Goal: Task Accomplishment & Management: Use online tool/utility

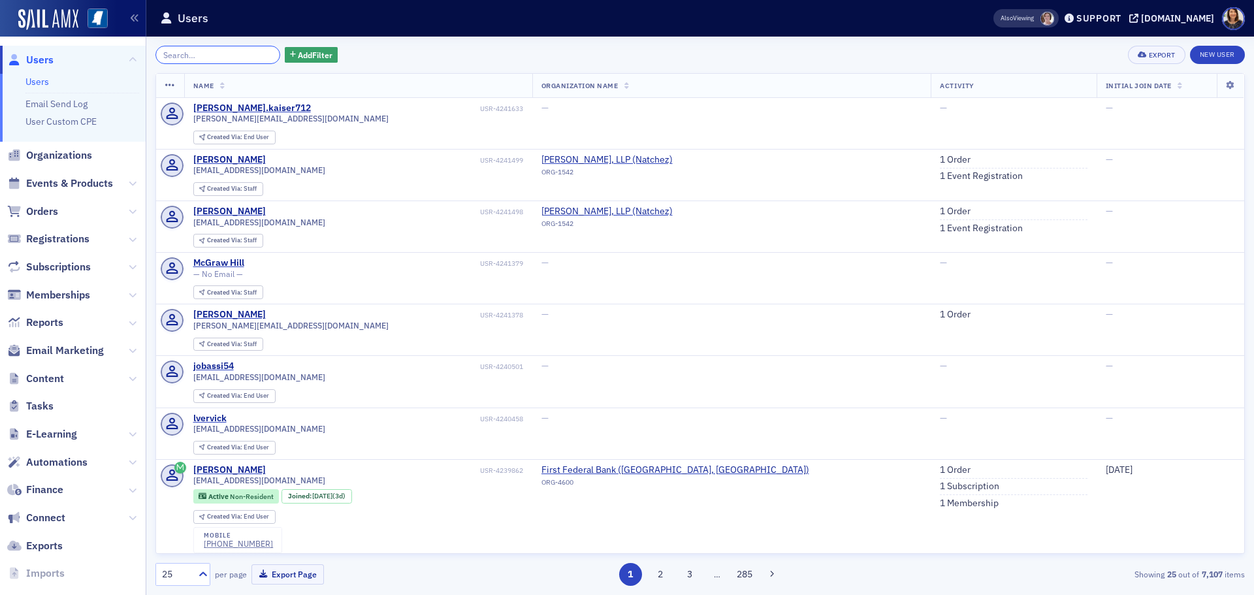
click at [231, 47] on input "search" at bounding box center [217, 55] width 125 height 18
click at [232, 47] on input "search" at bounding box center [217, 55] width 125 height 18
click at [230, 47] on input "search" at bounding box center [217, 55] width 125 height 18
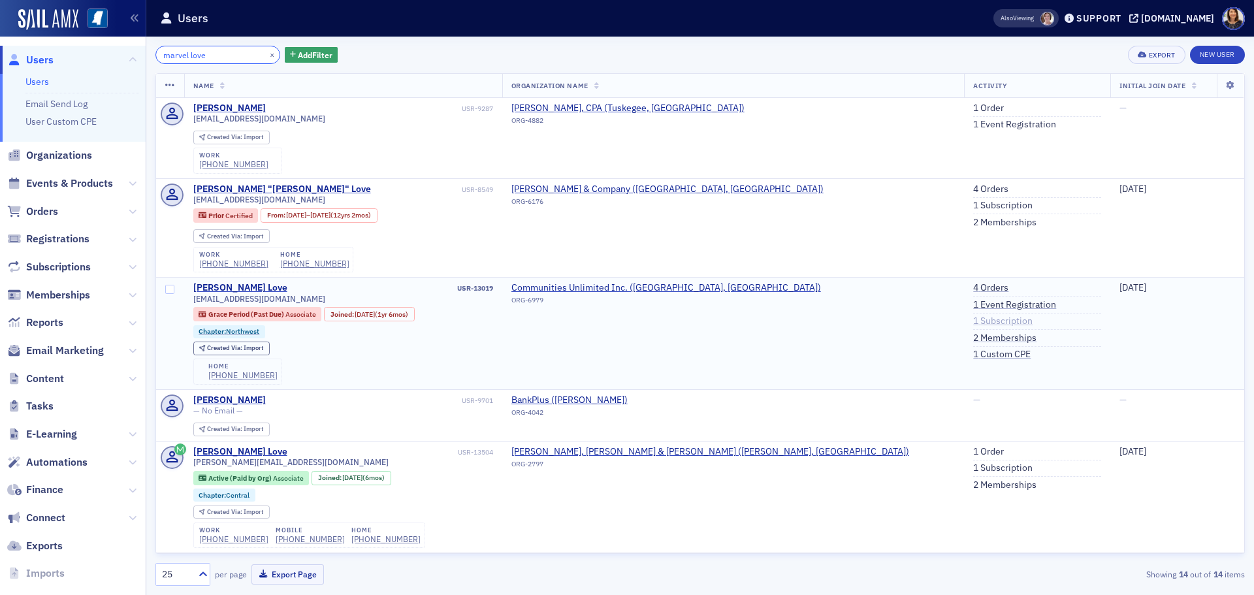
type input "marvel love"
click at [973, 325] on link "1 Subscription" at bounding box center [1002, 321] width 59 height 12
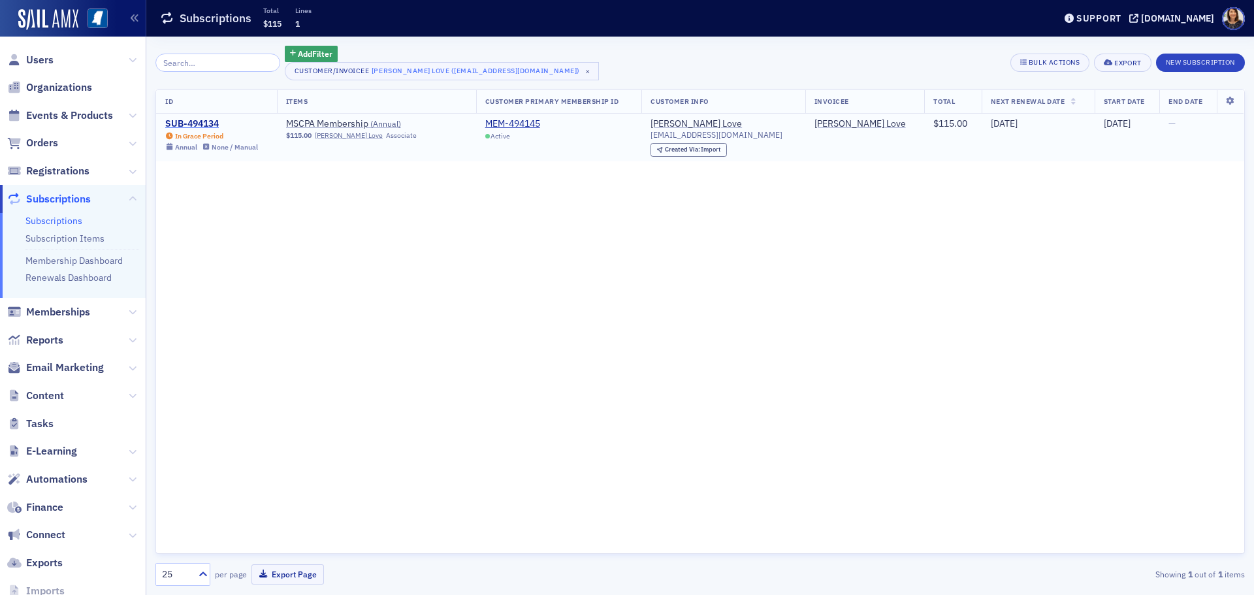
click at [212, 123] on div "SUB-494134" at bounding box center [211, 124] width 93 height 12
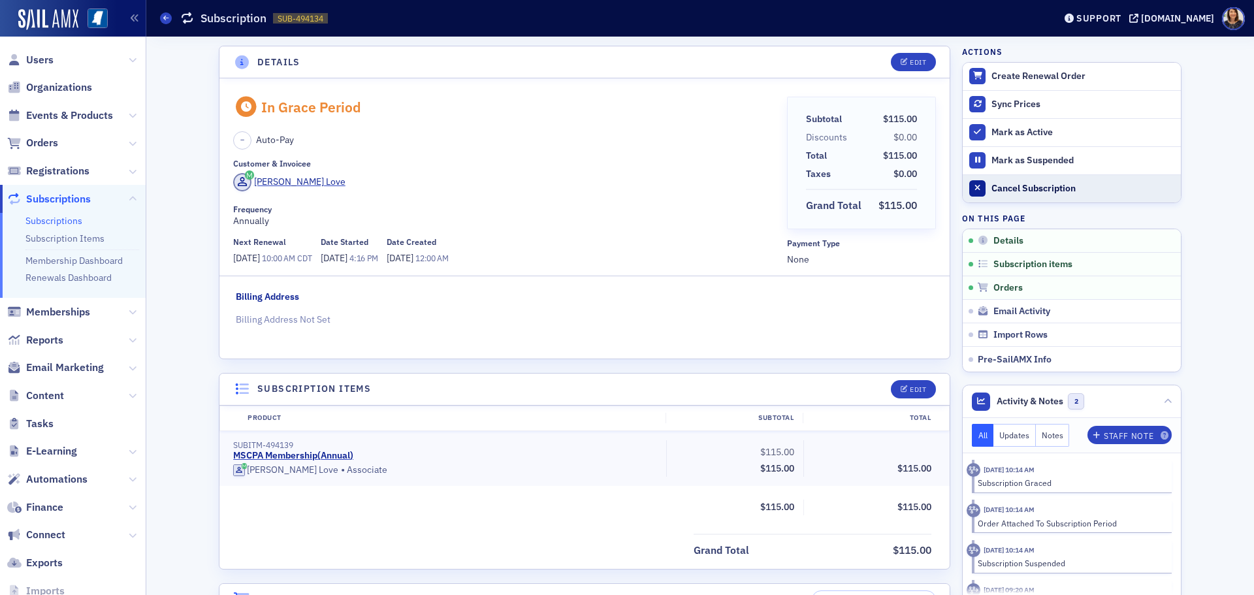
click at [1009, 189] on div "Cancel Subscription" at bounding box center [1082, 189] width 183 height 12
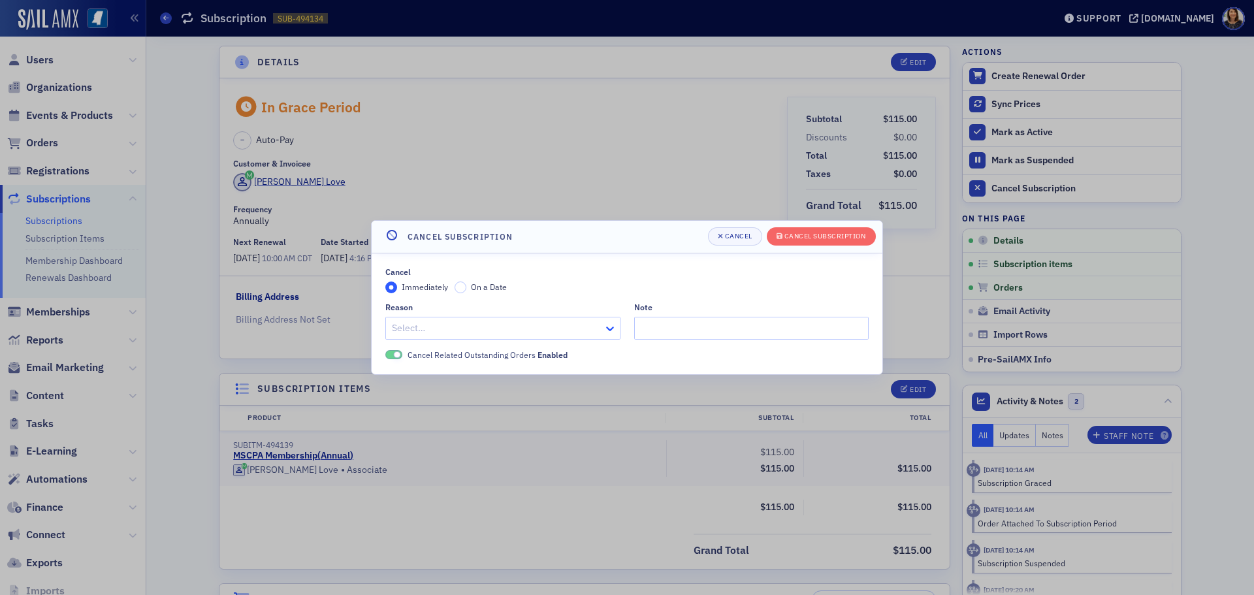
click at [608, 325] on icon at bounding box center [609, 328] width 13 height 13
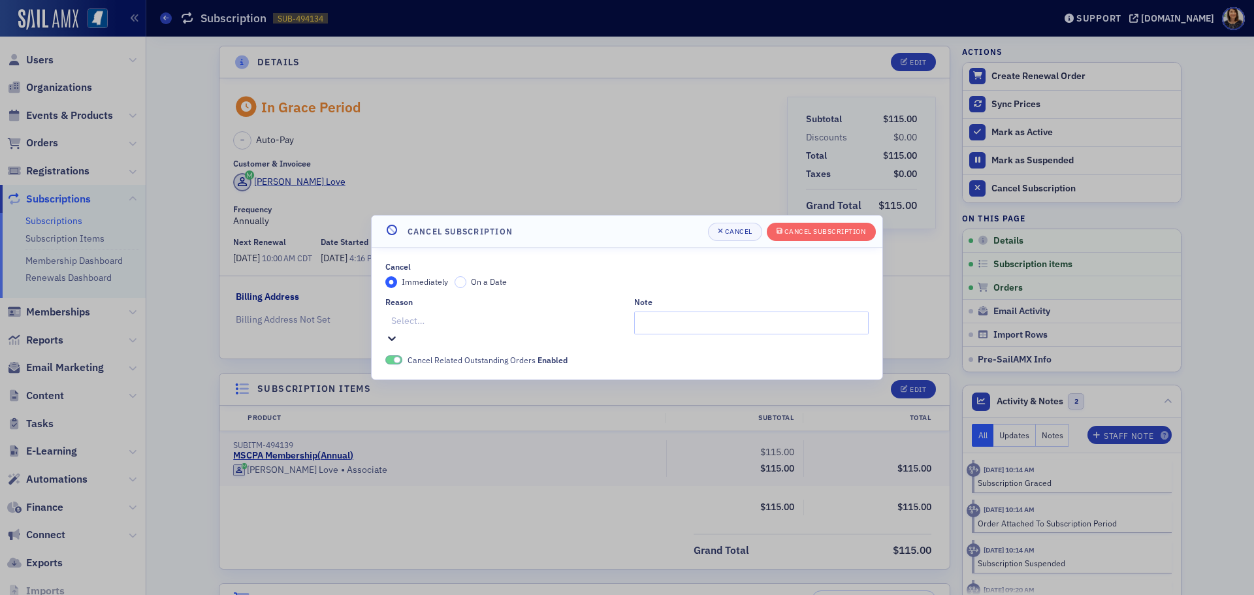
scroll to position [202, 0]
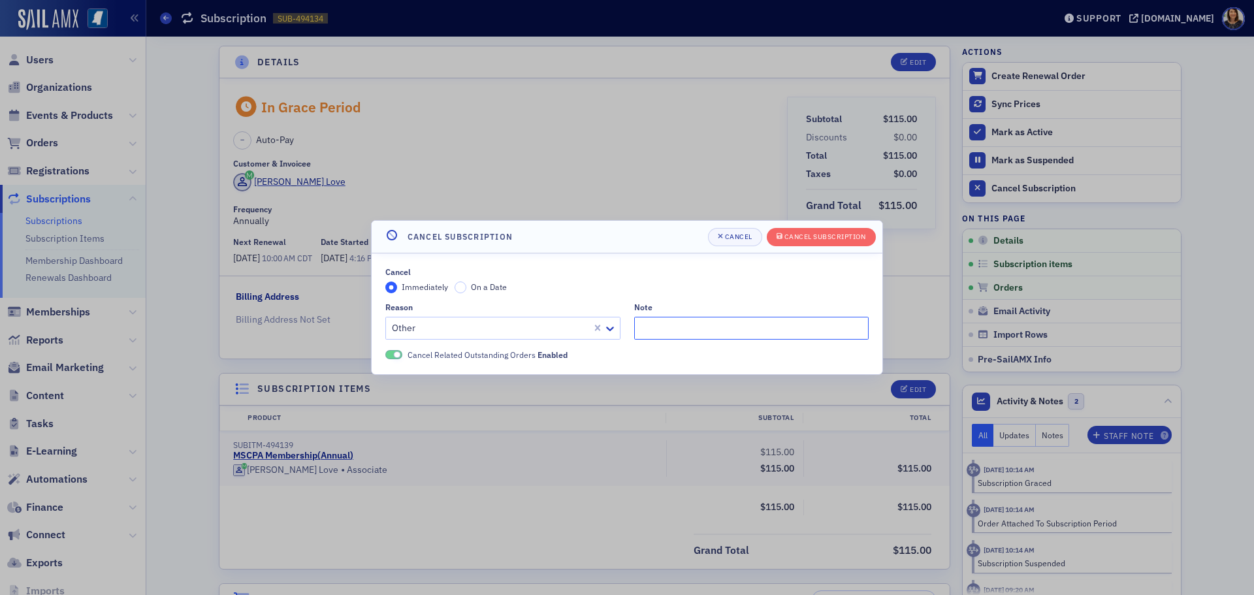
click at [665, 329] on input "Note" at bounding box center [751, 328] width 235 height 23
type input "retired"
click at [838, 222] on header "Cancel Subscription [PERSON_NAME] Subscription" at bounding box center [627, 237] width 511 height 33
click at [836, 242] on span "Cancel Subscription" at bounding box center [820, 236] width 89 height 10
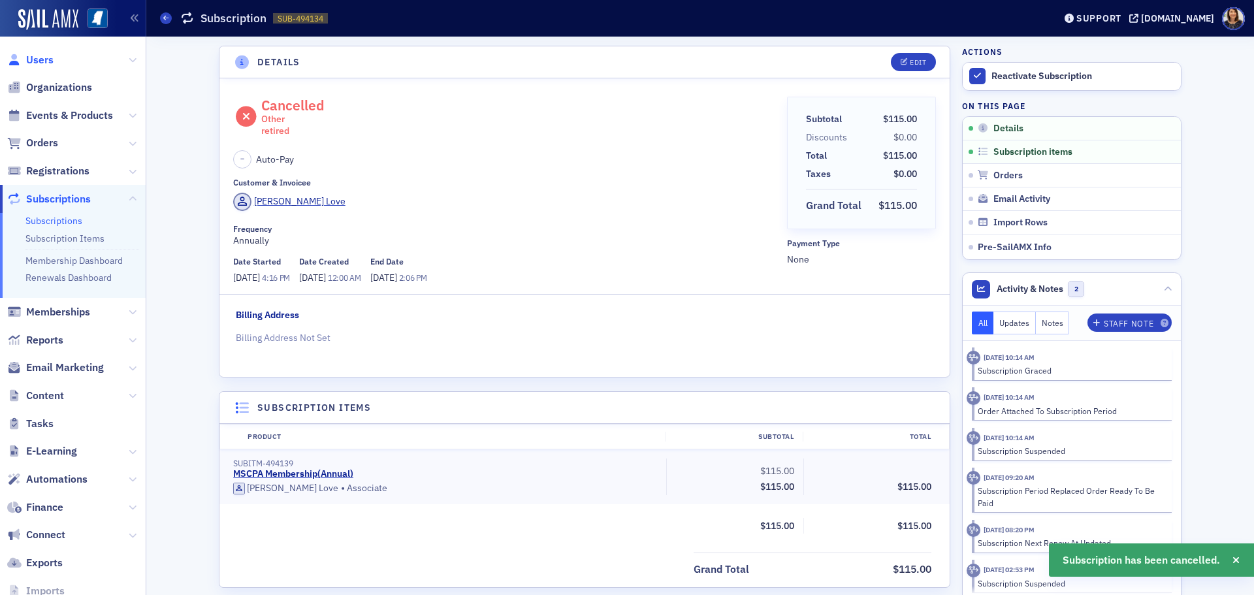
click at [42, 59] on span "Users" at bounding box center [39, 60] width 27 height 14
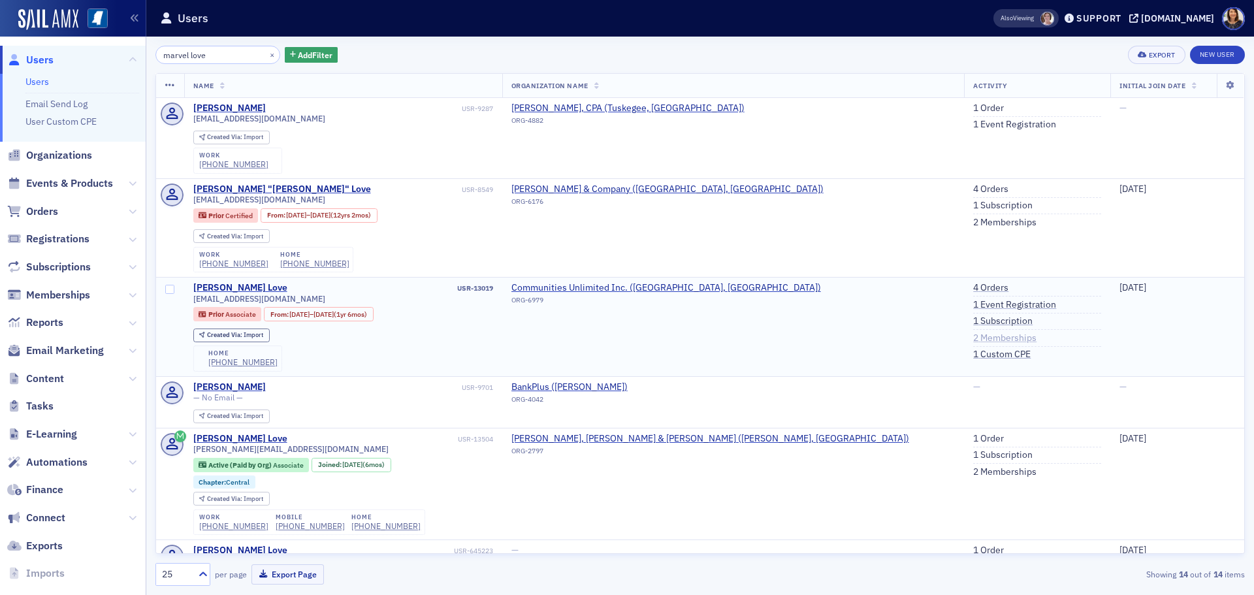
click at [973, 339] on link "2 Memberships" at bounding box center [1004, 338] width 63 height 12
click at [973, 287] on link "4 Orders" at bounding box center [990, 288] width 35 height 12
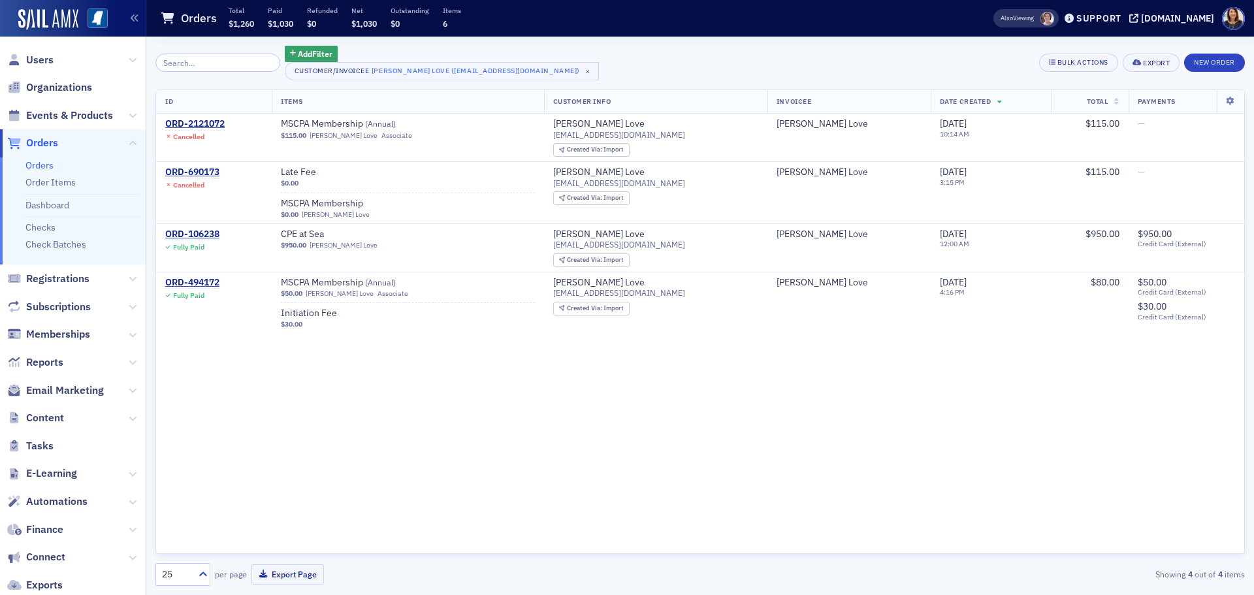
click at [44, 50] on span "Users" at bounding box center [73, 60] width 146 height 28
click at [43, 64] on span "Users" at bounding box center [39, 60] width 27 height 14
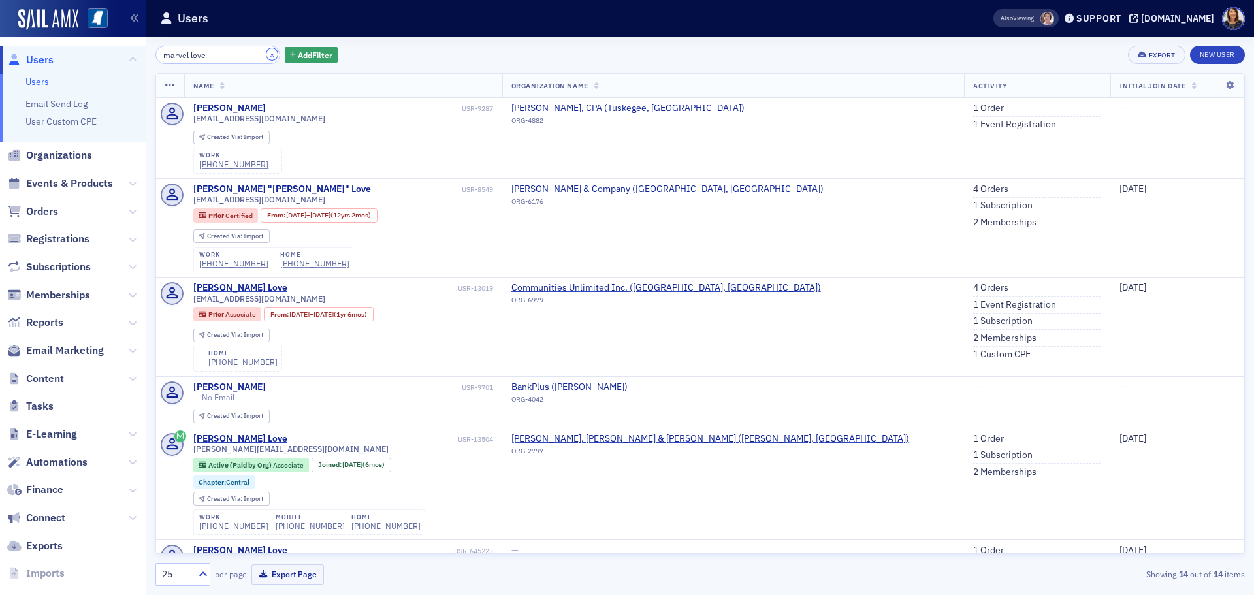
click at [266, 54] on button "×" at bounding box center [272, 54] width 12 height 12
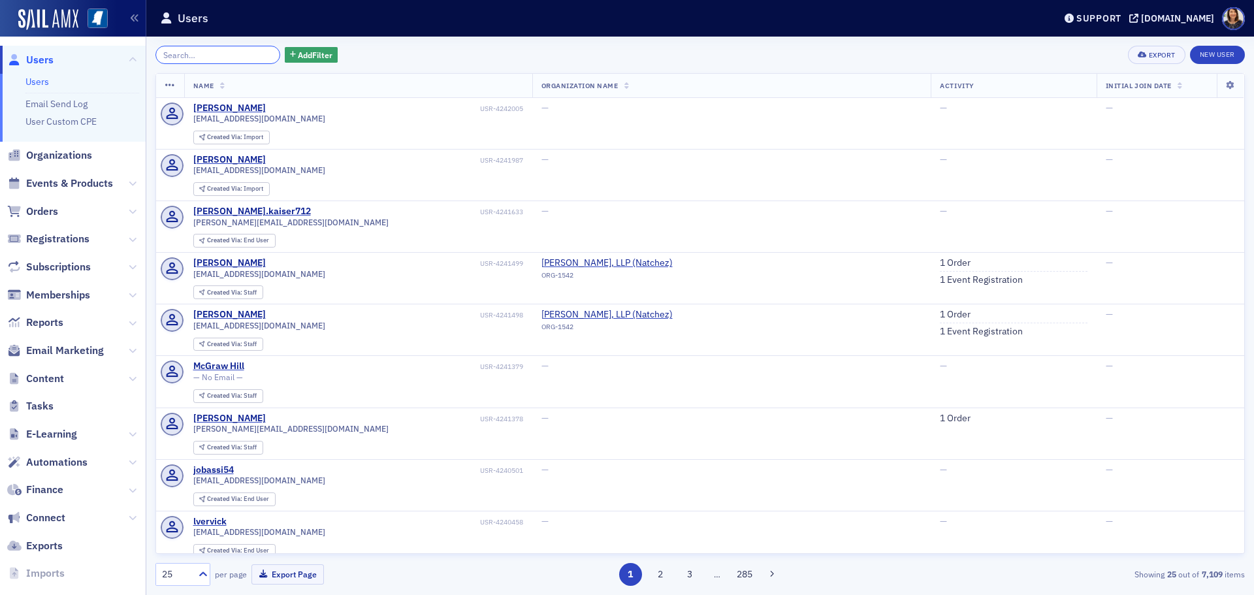
click at [227, 50] on input "search" at bounding box center [217, 55] width 125 height 18
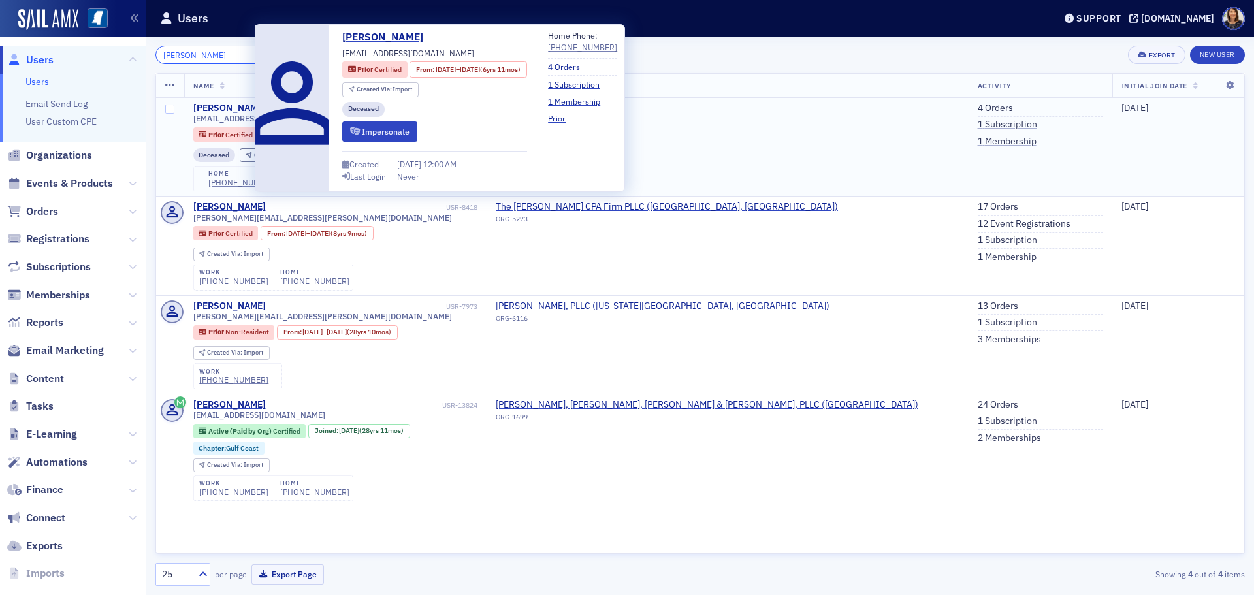
type input "[PERSON_NAME]"
click at [225, 110] on div "[PERSON_NAME]" at bounding box center [229, 109] width 72 height 12
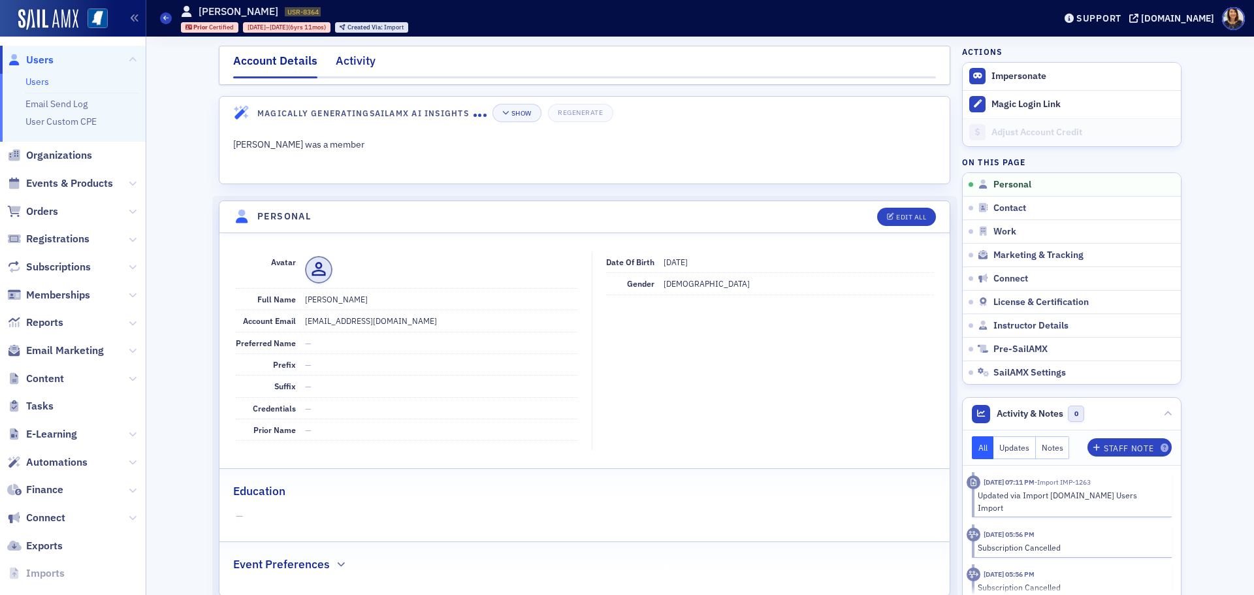
click at [354, 57] on div "Activity" at bounding box center [356, 64] width 40 height 24
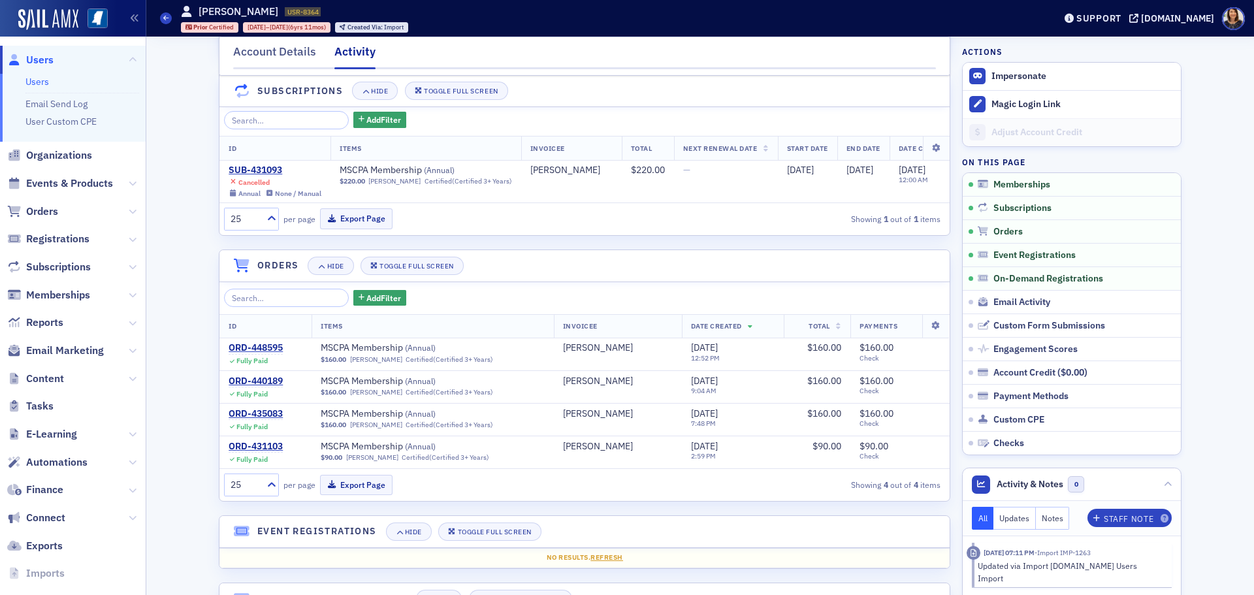
scroll to position [138, 0]
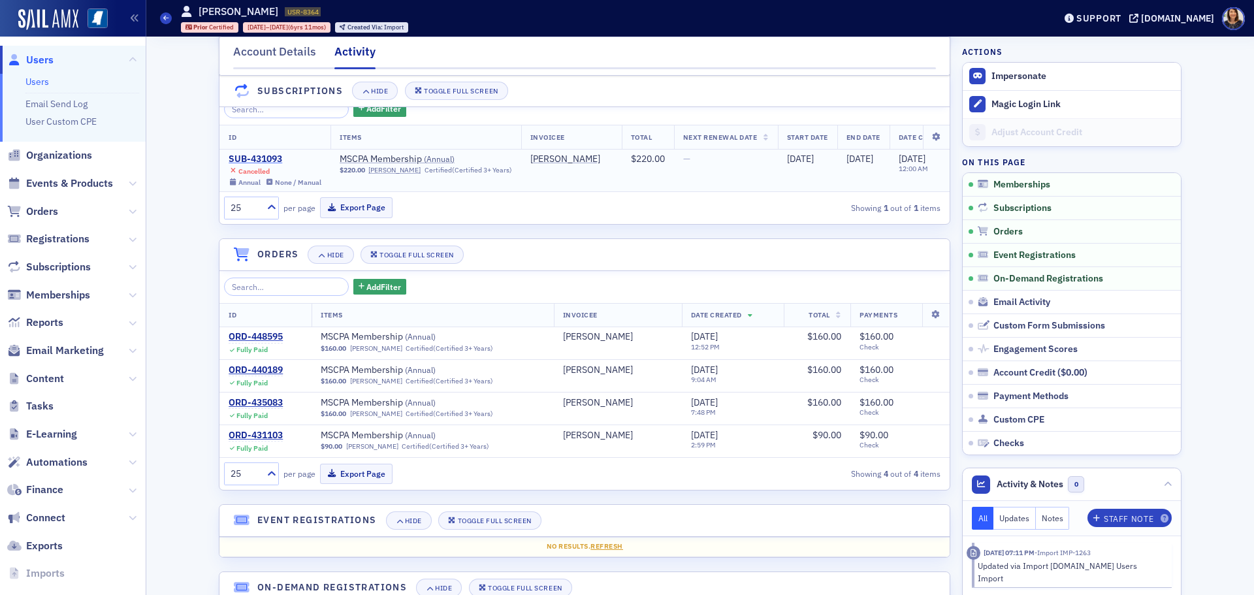
click at [254, 159] on div "SUB-431093" at bounding box center [275, 159] width 93 height 12
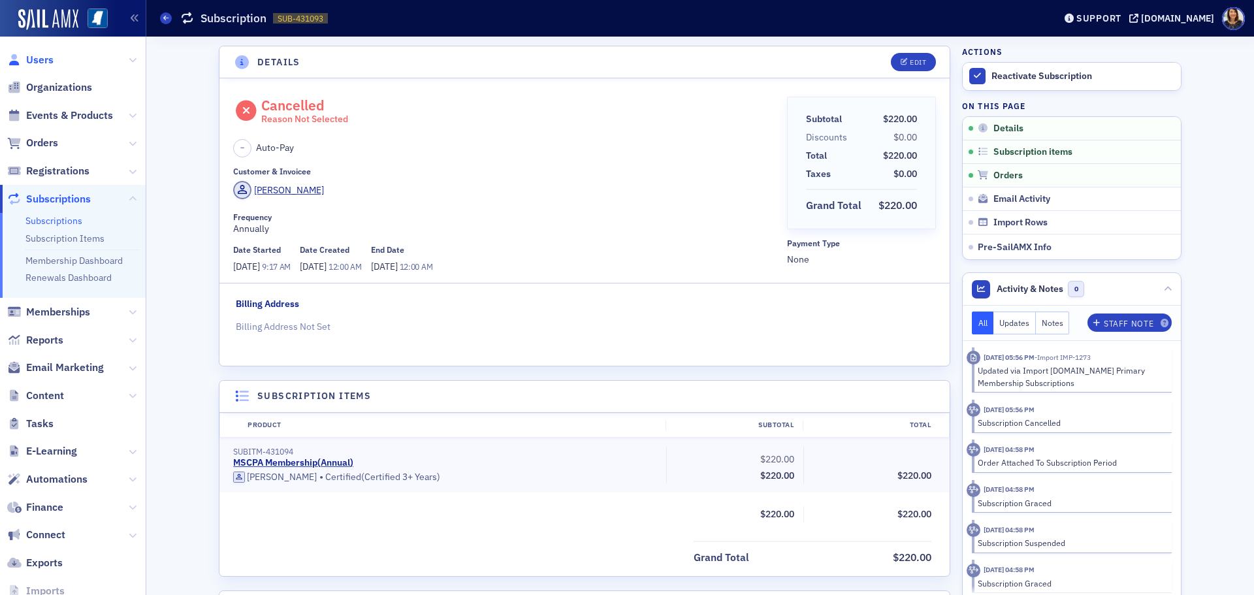
click at [34, 59] on span "Users" at bounding box center [39, 60] width 27 height 14
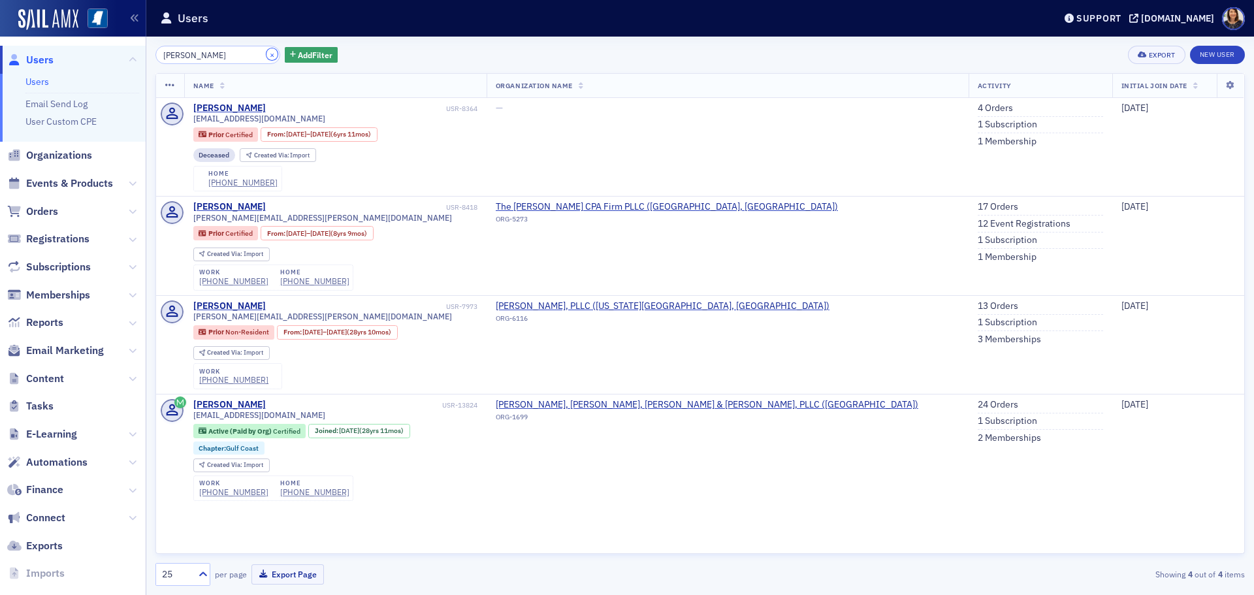
click at [266, 57] on button "×" at bounding box center [272, 54] width 12 height 12
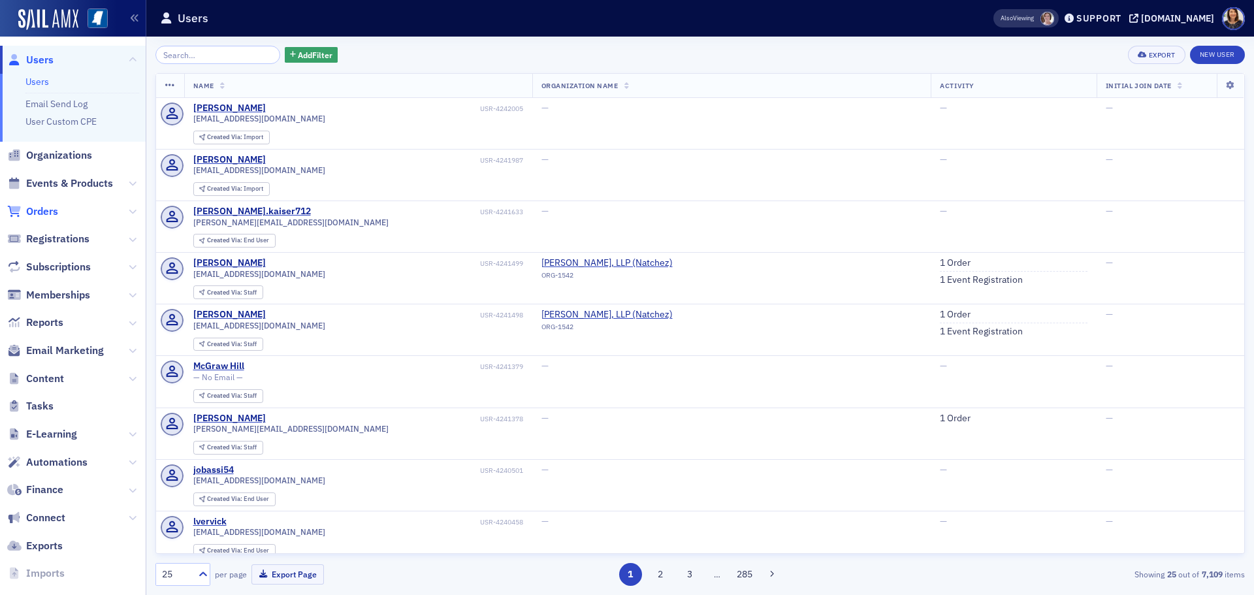
click at [32, 207] on span "Orders" at bounding box center [42, 211] width 32 height 14
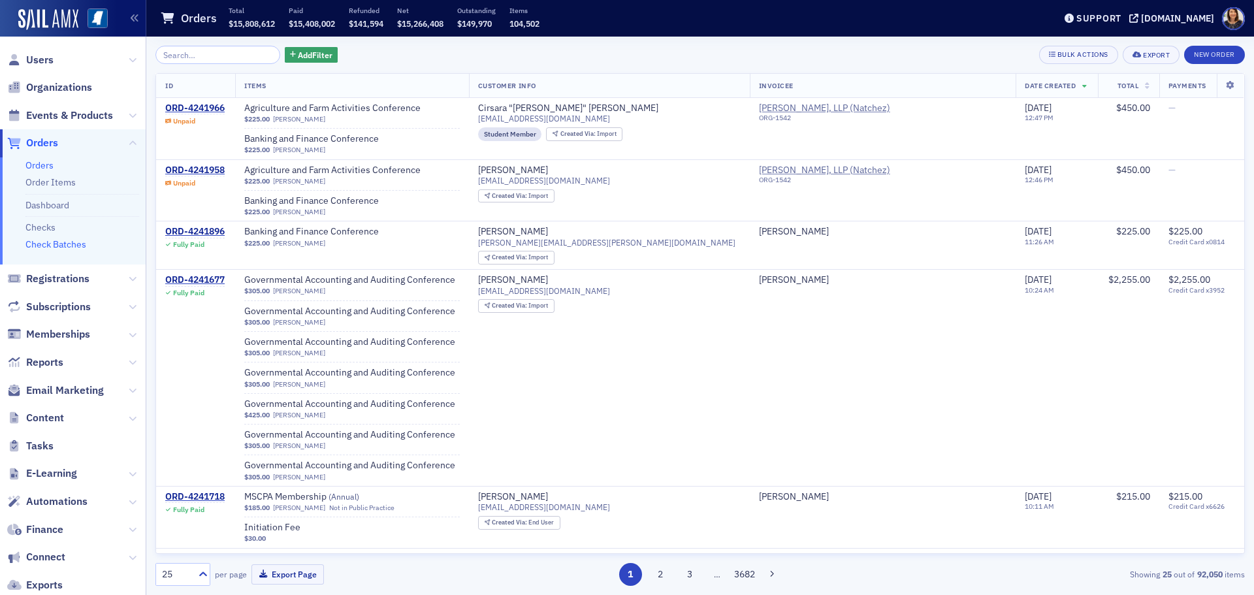
click at [57, 240] on link "Check Batches" at bounding box center [55, 244] width 61 height 12
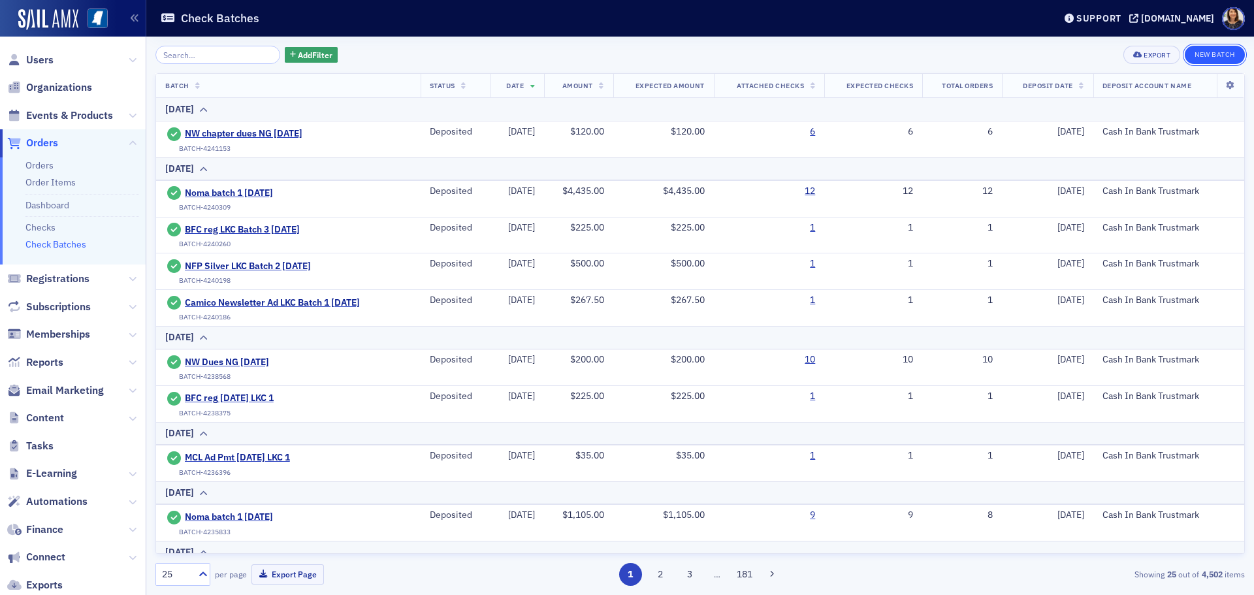
click at [1220, 54] on button "New Batch" at bounding box center [1214, 55] width 60 height 18
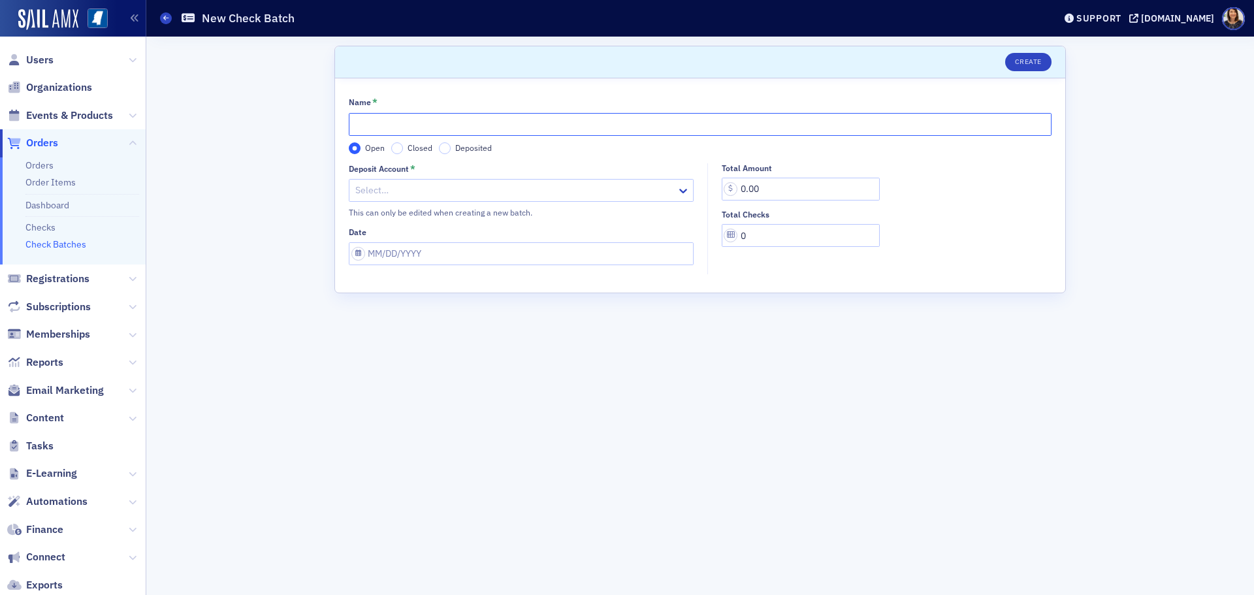
click at [439, 129] on input "Name *" at bounding box center [700, 124] width 703 height 23
type input "PAC and ED CONT [DATE] NGB"
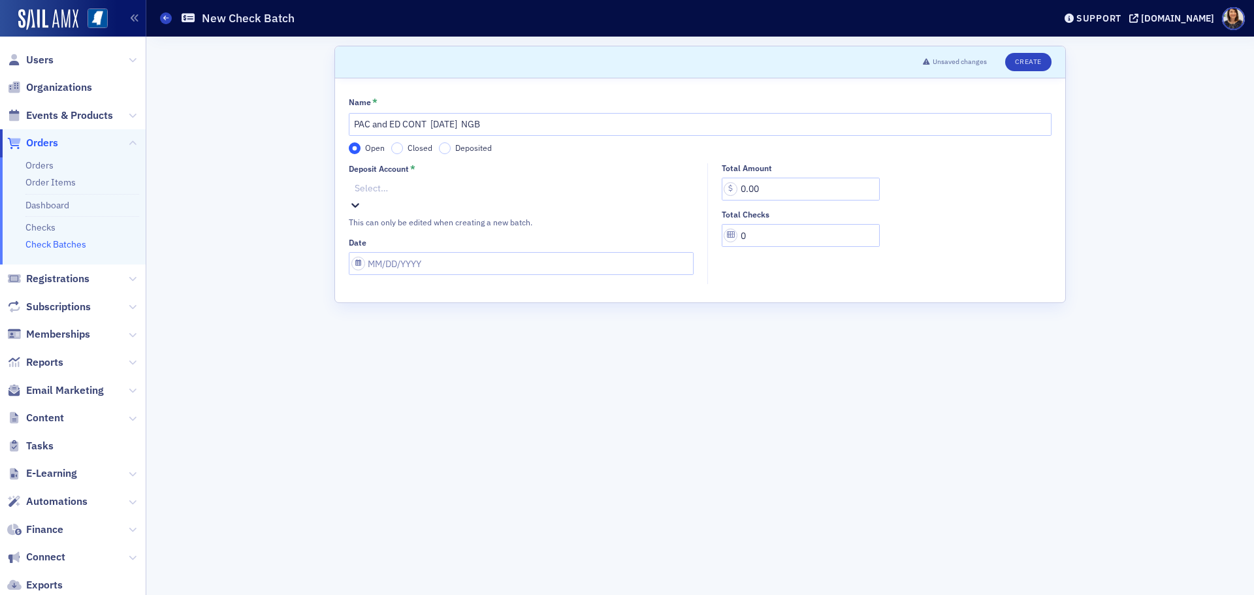
click at [426, 197] on div at bounding box center [522, 188] width 339 height 16
select select "7"
select select "2025"
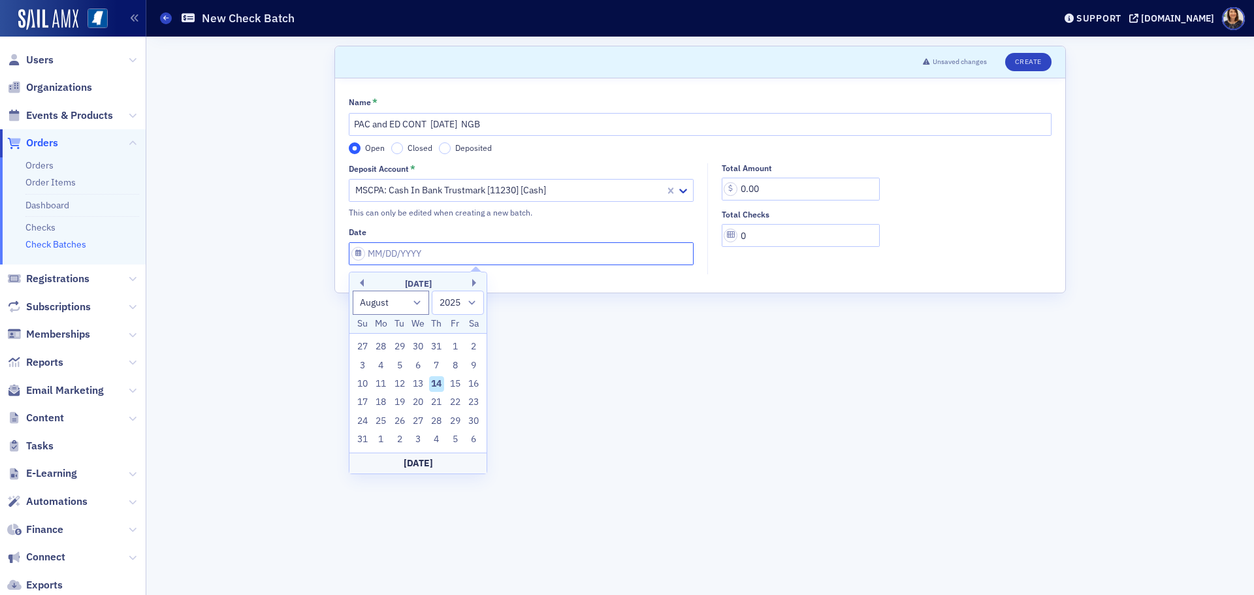
click at [436, 249] on input "Date" at bounding box center [521, 253] width 345 height 23
click at [437, 386] on div "14" at bounding box center [437, 384] width 16 height 16
type input "[DATE]"
click at [743, 181] on input "0.00" at bounding box center [801, 189] width 158 height 23
click at [743, 185] on input "0.00" at bounding box center [801, 189] width 158 height 23
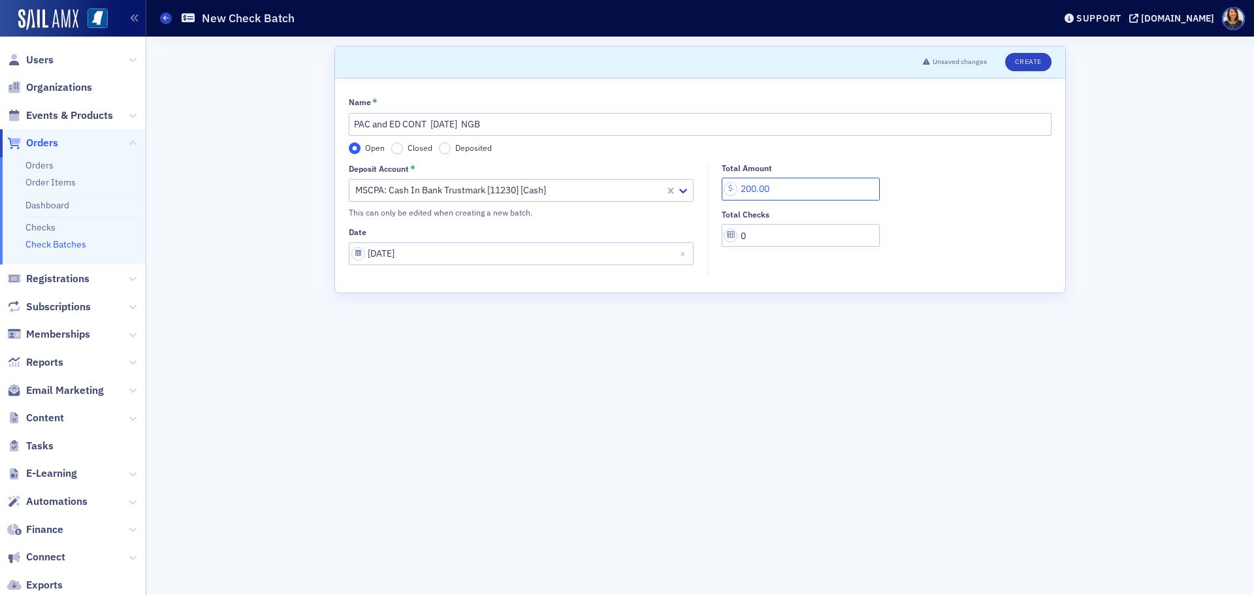
type input "200.00"
click at [765, 233] on input "0" at bounding box center [801, 235] width 158 height 23
type input "1"
click at [1032, 62] on button "Create" at bounding box center [1028, 62] width 46 height 18
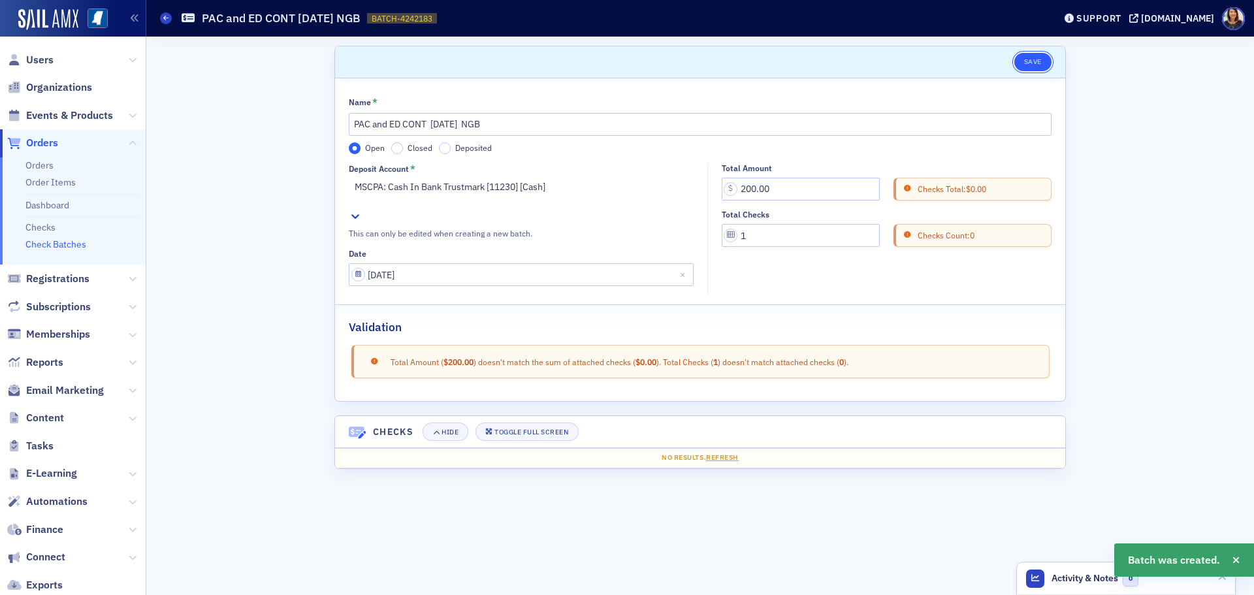
click at [1040, 59] on button "Save" at bounding box center [1032, 62] width 37 height 18
click at [46, 230] on link "Checks" at bounding box center [40, 227] width 30 height 12
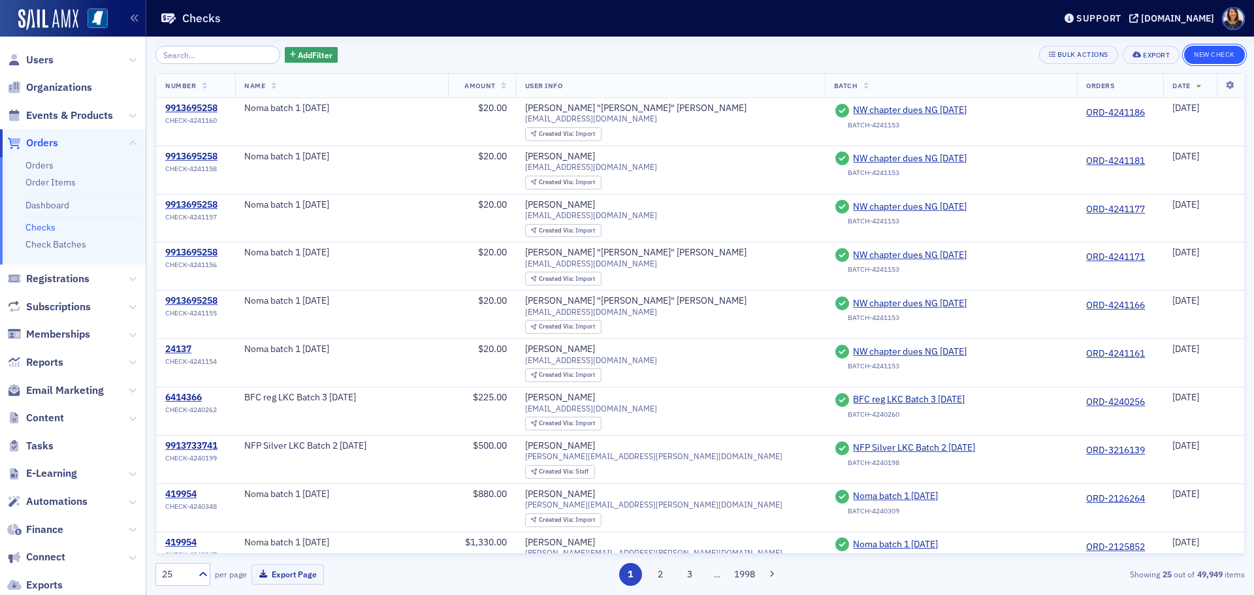
click at [1213, 50] on button "New Check" at bounding box center [1214, 55] width 61 height 18
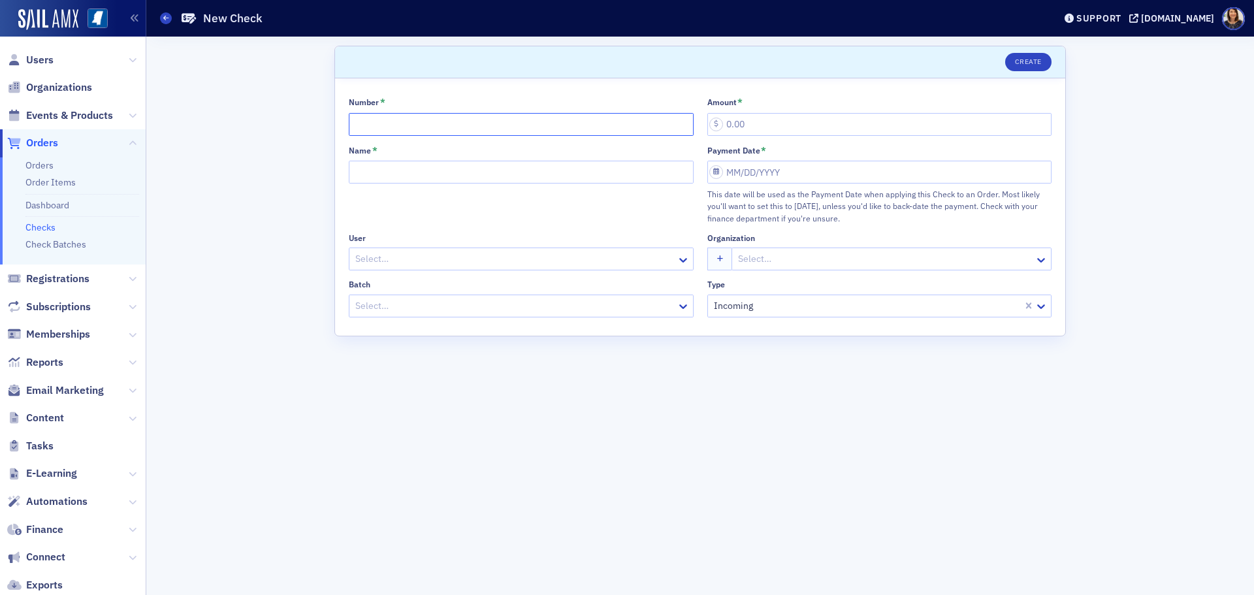
click at [424, 118] on input "Number *" at bounding box center [521, 124] width 345 height 23
type input "2480"
click at [403, 157] on div "Name *" at bounding box center [521, 185] width 345 height 80
click at [403, 161] on input "Name *" at bounding box center [521, 172] width 345 height 23
type input "E"
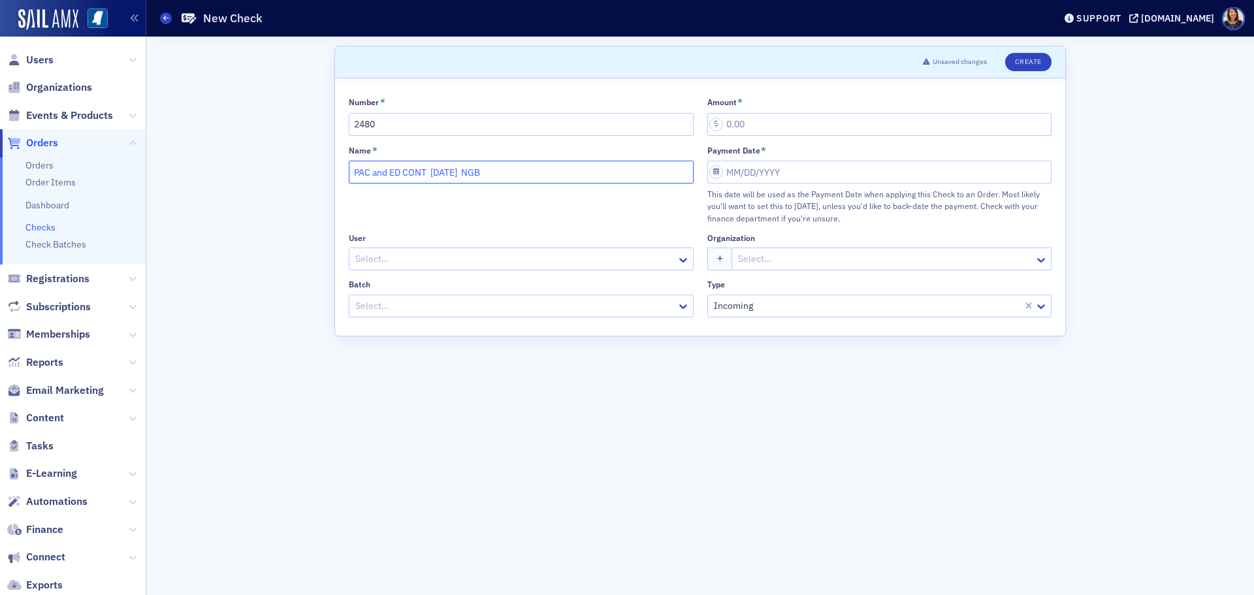
type input "PAC and ED CONT [DATE] NGB"
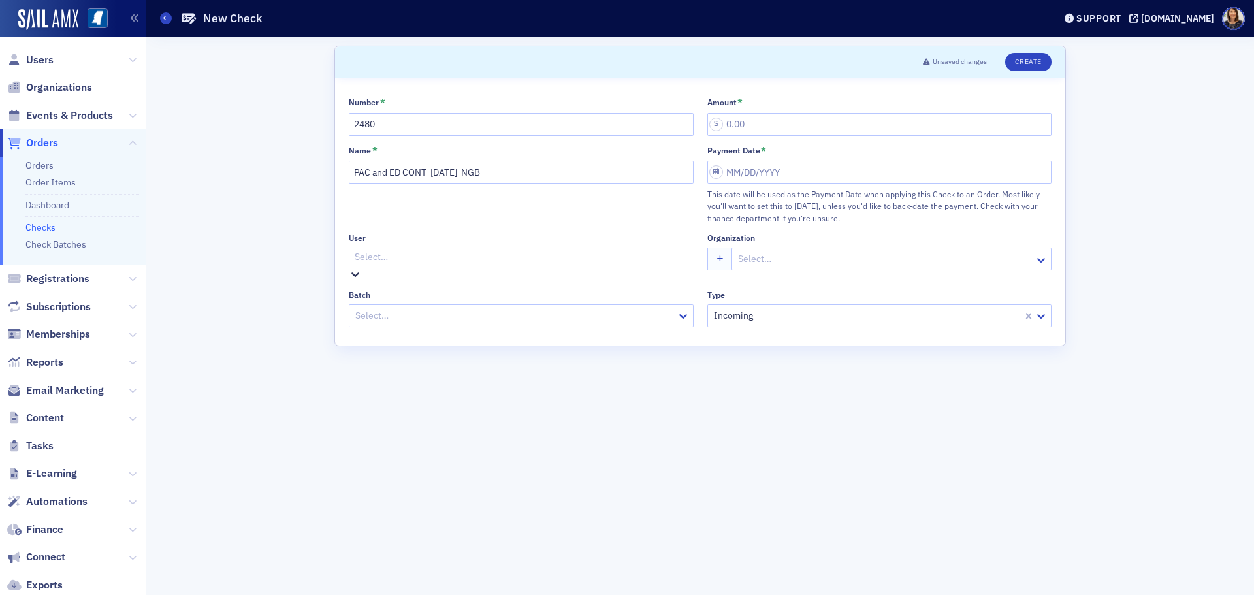
click at [453, 255] on div at bounding box center [522, 257] width 339 height 16
type input "E"
type input "Peyton"
click at [483, 310] on div at bounding box center [522, 304] width 339 height 16
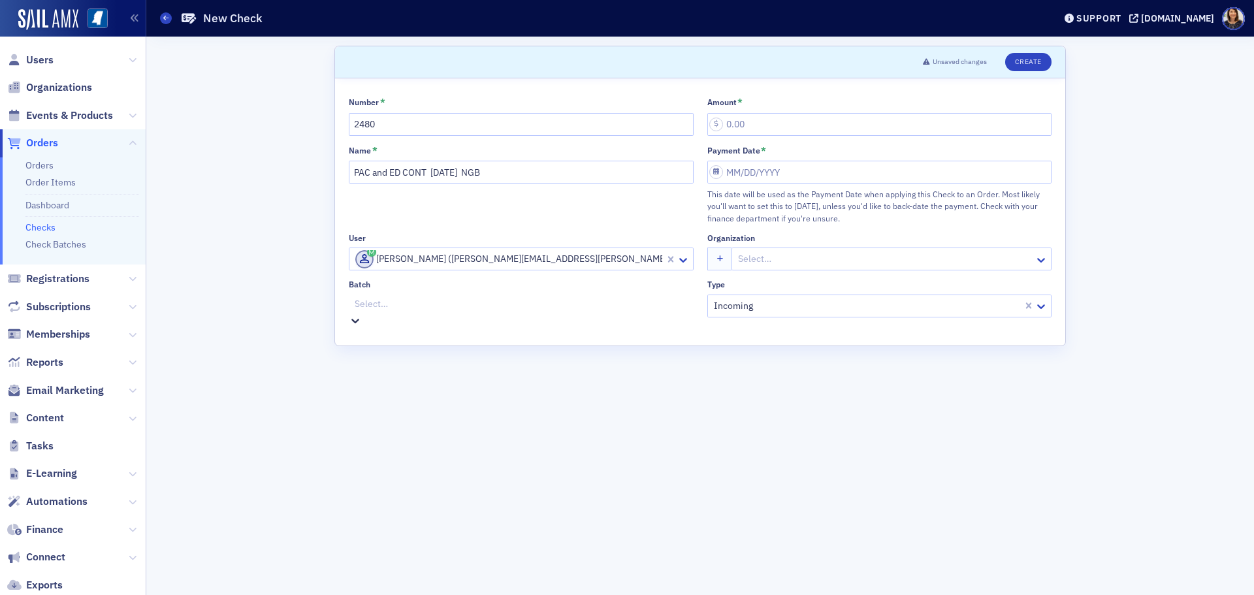
scroll to position [27, 0]
drag, startPoint x: 750, startPoint y: 115, endPoint x: 756, endPoint y: 120, distance: 7.9
click at [750, 120] on input "Amount *" at bounding box center [879, 124] width 345 height 23
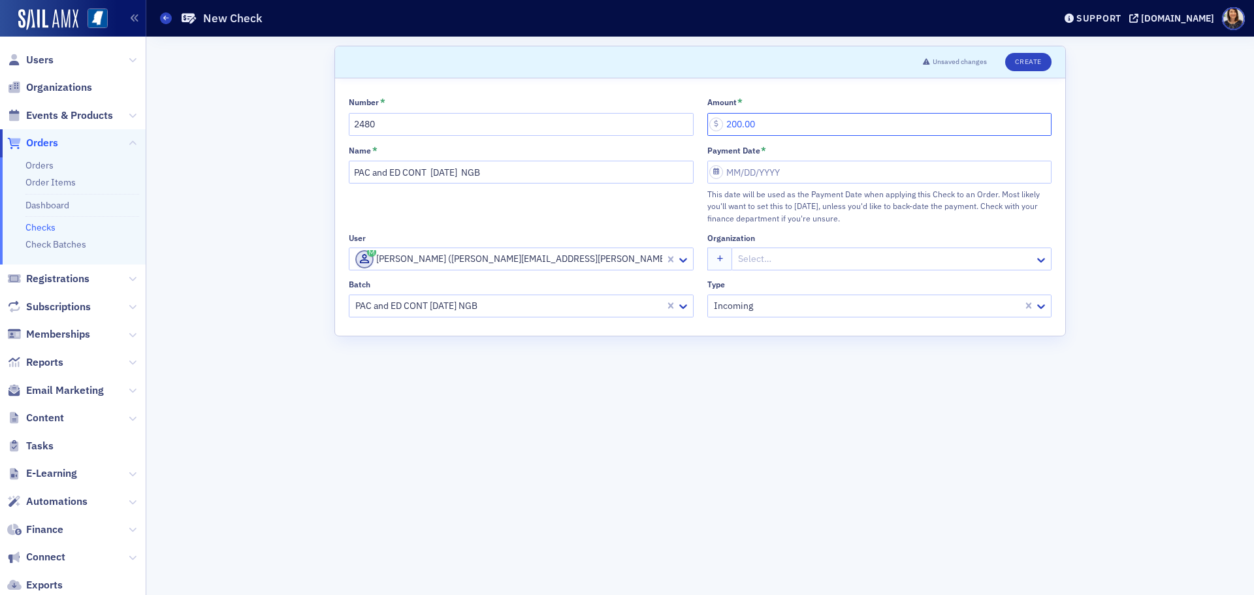
type input "200.00"
click at [771, 172] on input "Payment Date *" at bounding box center [879, 172] width 345 height 23
select select "7"
select select "2025"
click at [795, 300] on div "14" at bounding box center [795, 302] width 16 height 16
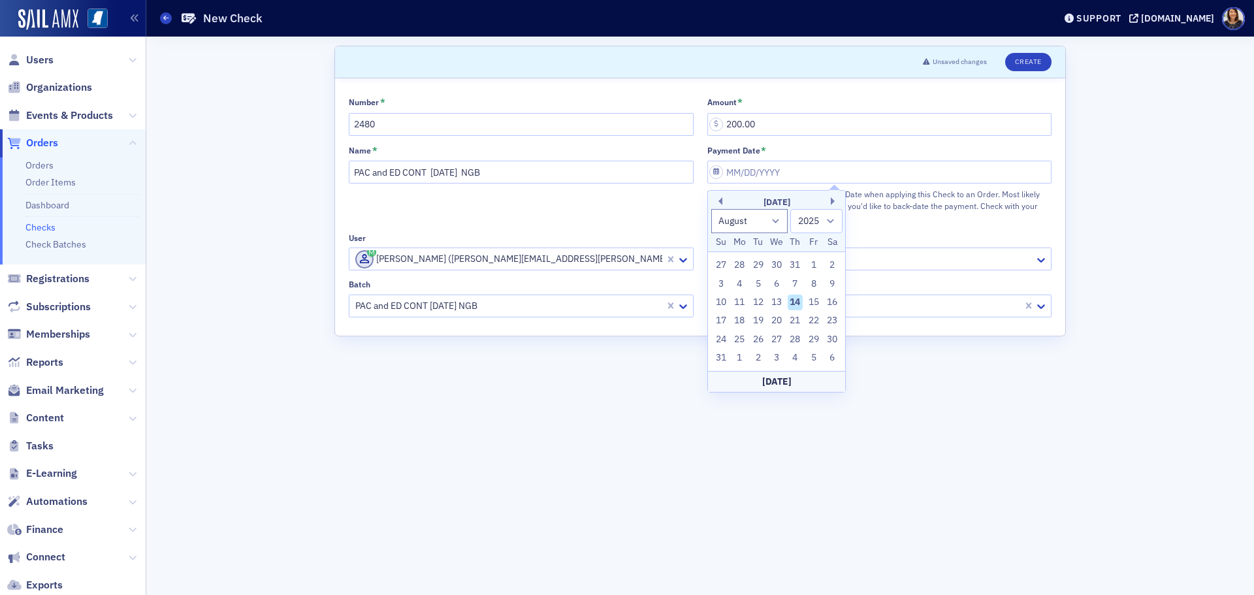
type input "[DATE]"
click at [1025, 60] on button "Create" at bounding box center [1028, 62] width 46 height 18
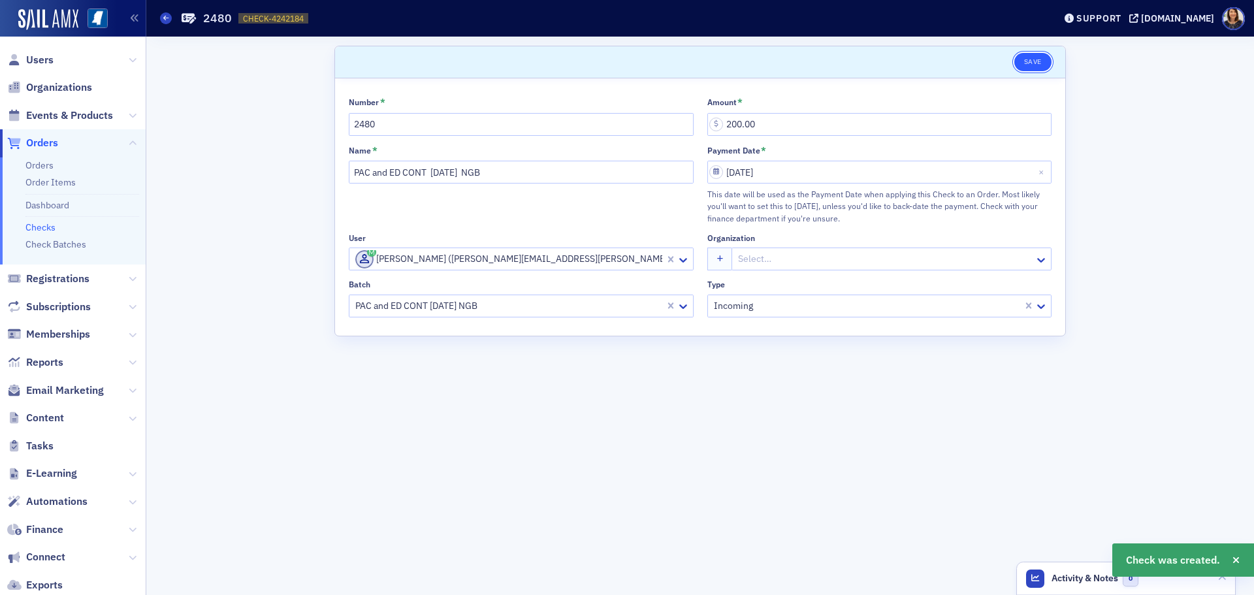
click at [1036, 59] on button "Save" at bounding box center [1032, 62] width 37 height 18
click at [49, 63] on span "Users" at bounding box center [39, 60] width 27 height 14
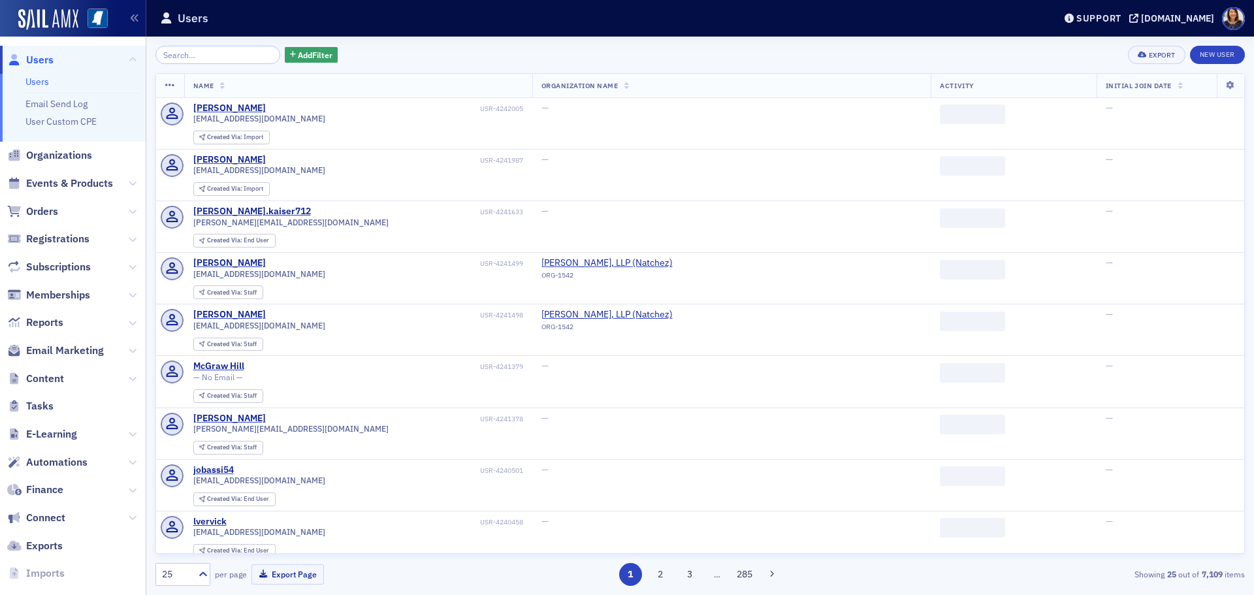
click at [211, 50] on input "search" at bounding box center [217, 55] width 125 height 18
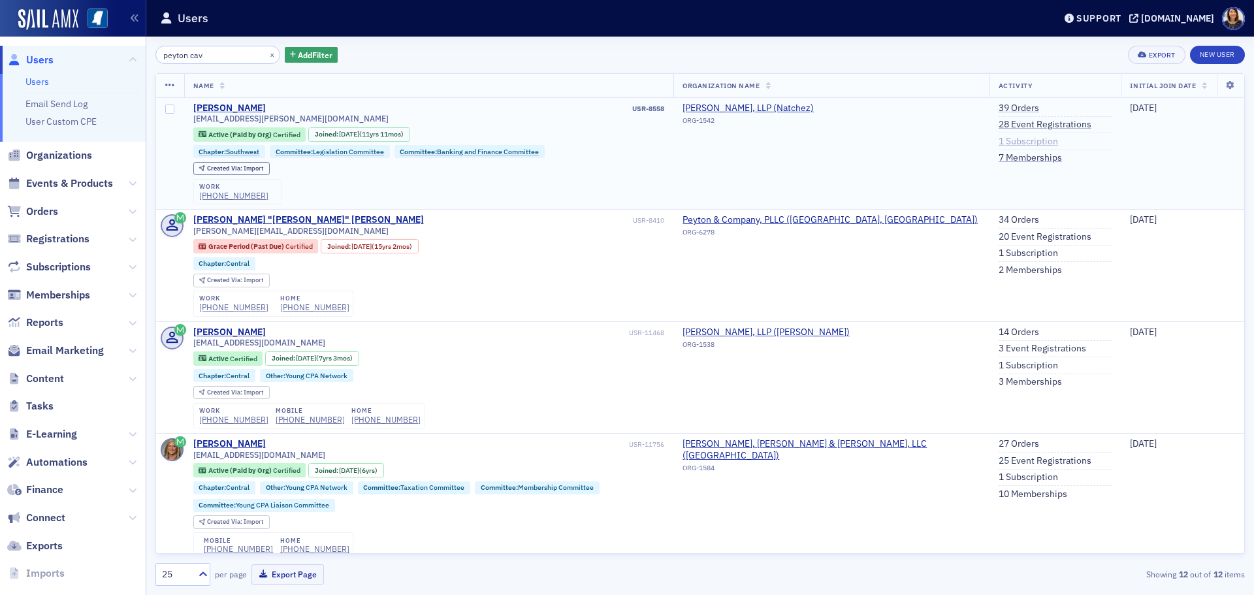
type input "peyton cav"
click at [1011, 141] on link "1 Subscription" at bounding box center [1027, 142] width 59 height 12
click at [1216, 52] on link "New User" at bounding box center [1217, 55] width 55 height 18
click at [1011, 143] on link "1 Subscription" at bounding box center [1027, 142] width 59 height 12
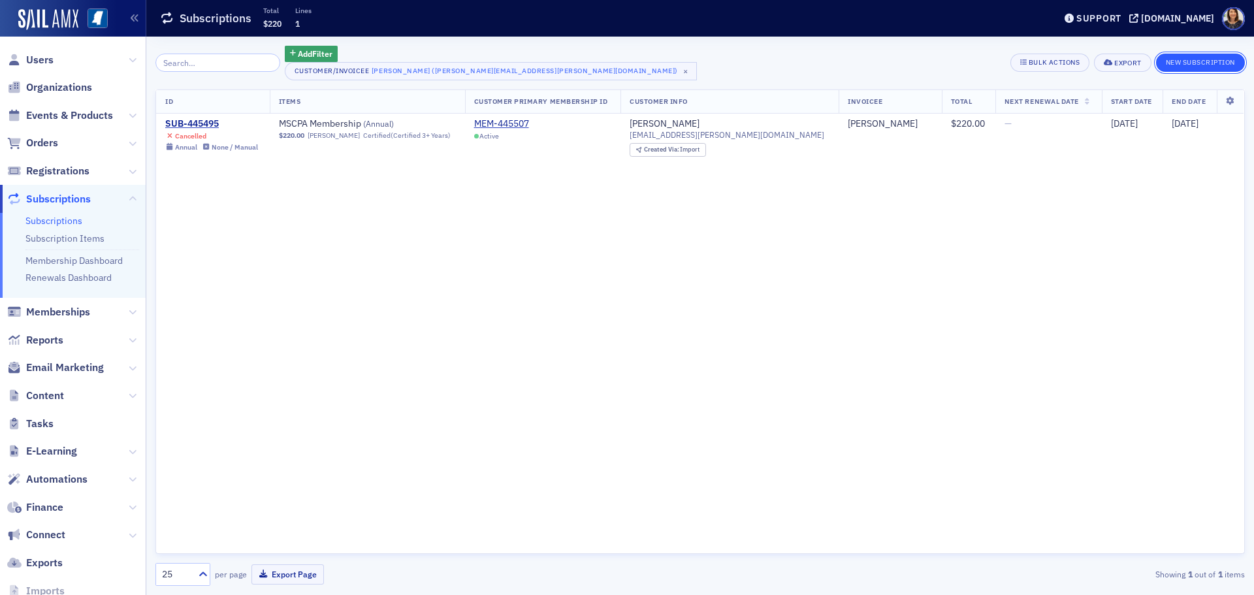
click at [1171, 57] on button "New Subscription" at bounding box center [1200, 63] width 89 height 18
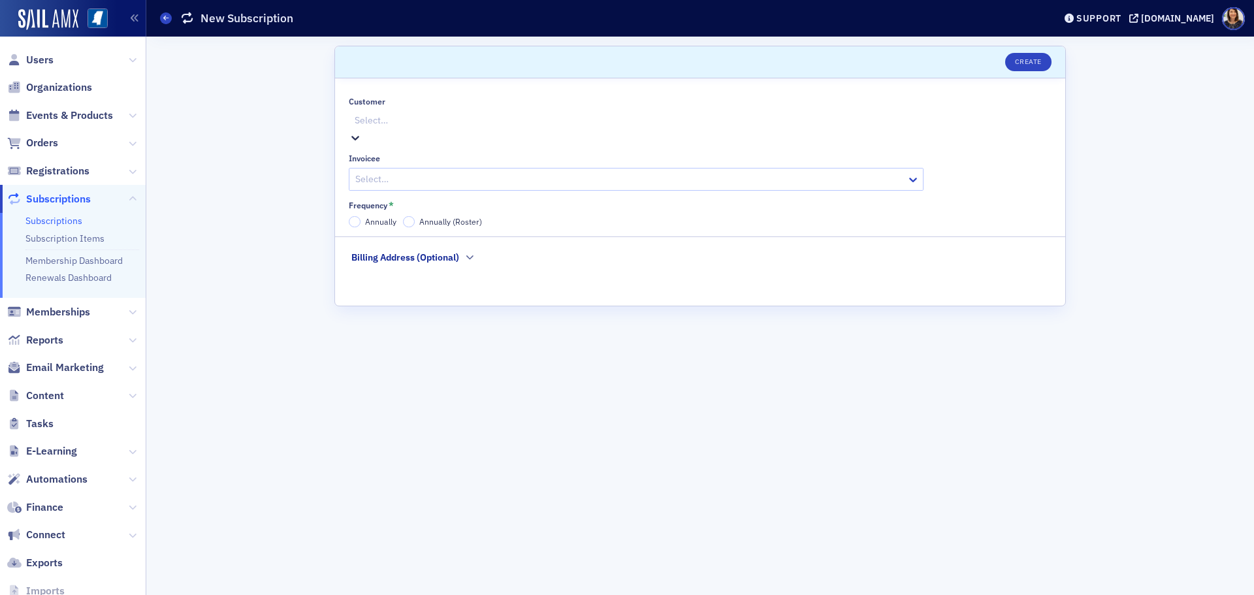
click at [520, 118] on div at bounding box center [637, 120] width 569 height 16
type input "[PERSON_NAME]"
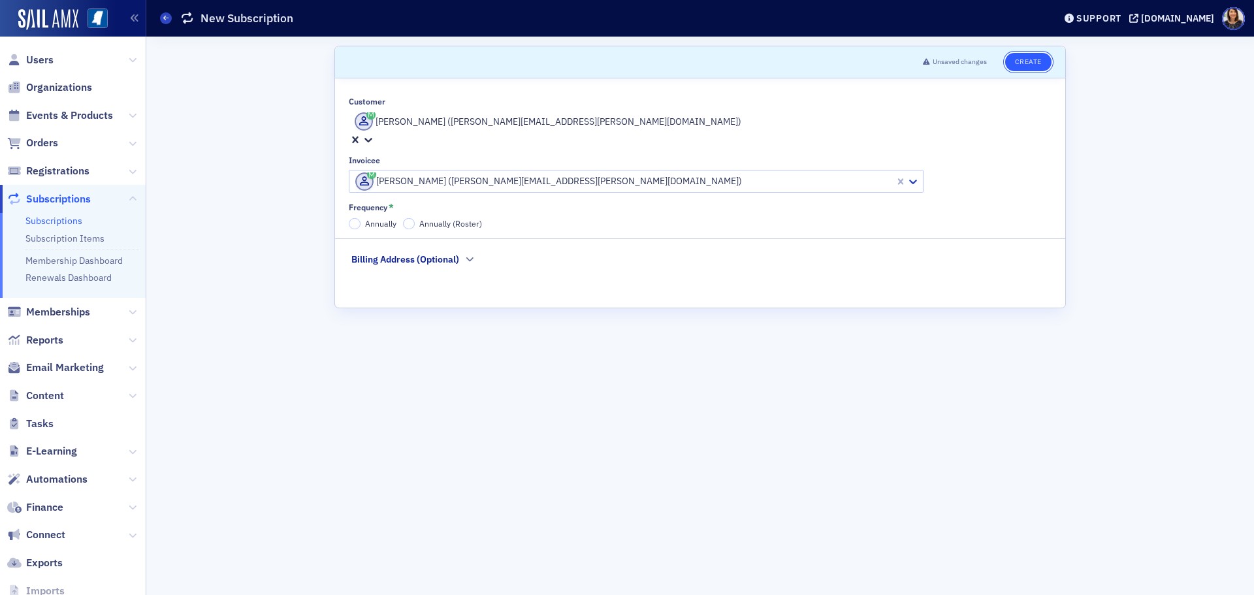
click at [1022, 63] on button "Create" at bounding box center [1028, 62] width 46 height 18
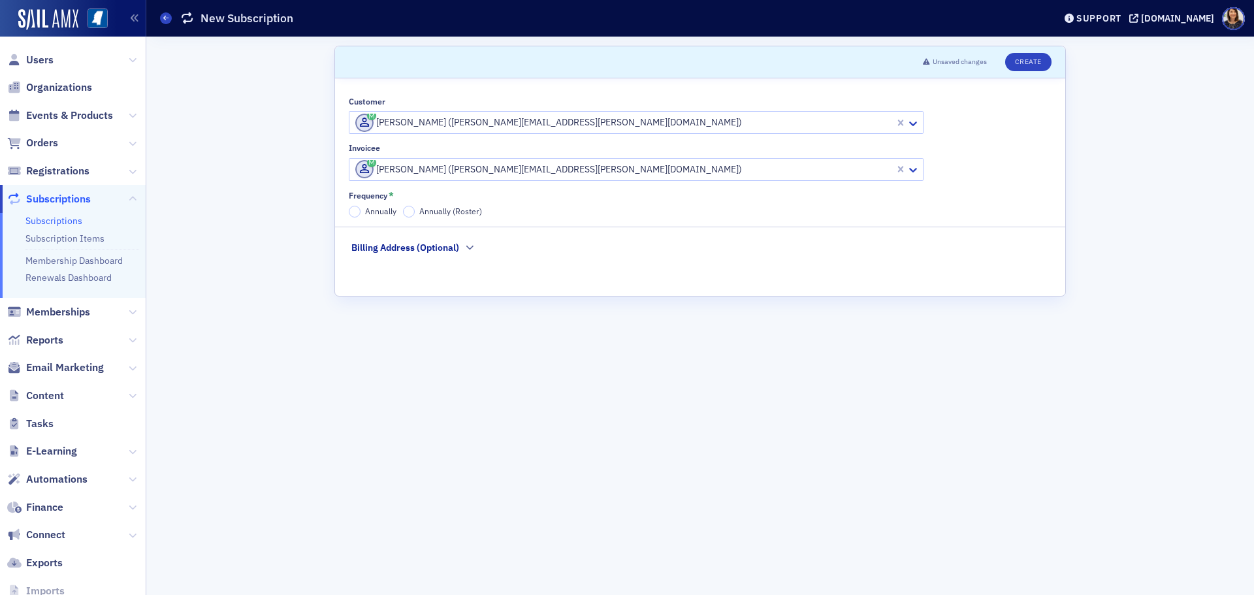
click at [659, 306] on form "Scroll to Unsaved changes Create Customer [PERSON_NAME] ([PERSON_NAME][EMAIL_AD…" at bounding box center [699, 316] width 731 height 540
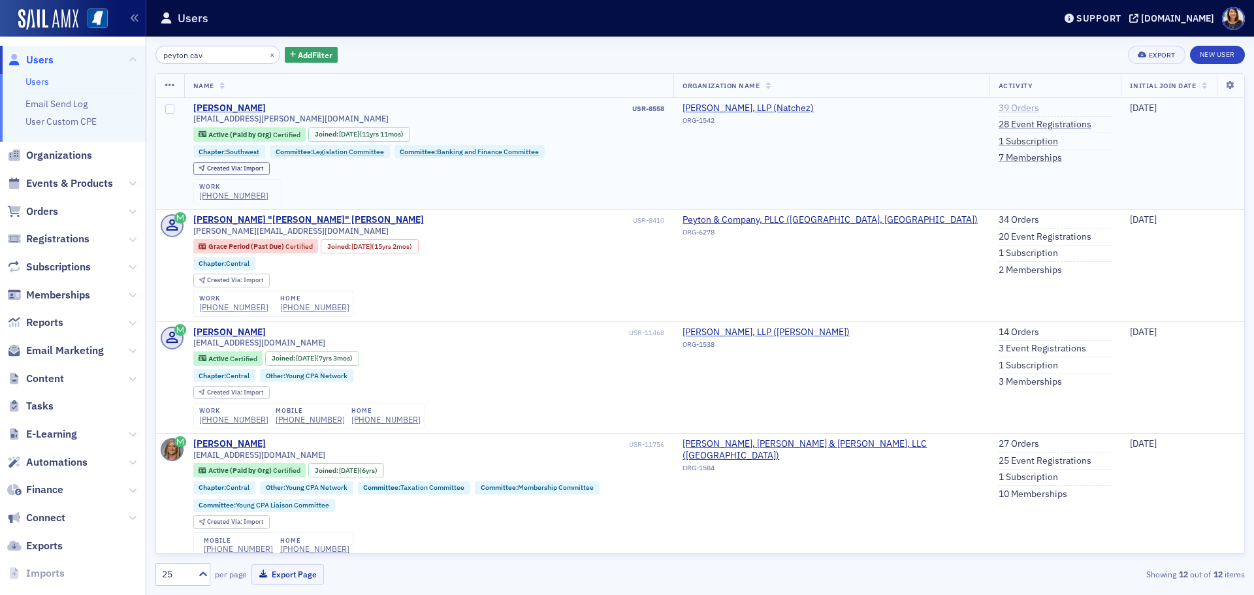
click at [1008, 108] on link "39 Orders" at bounding box center [1018, 109] width 40 height 12
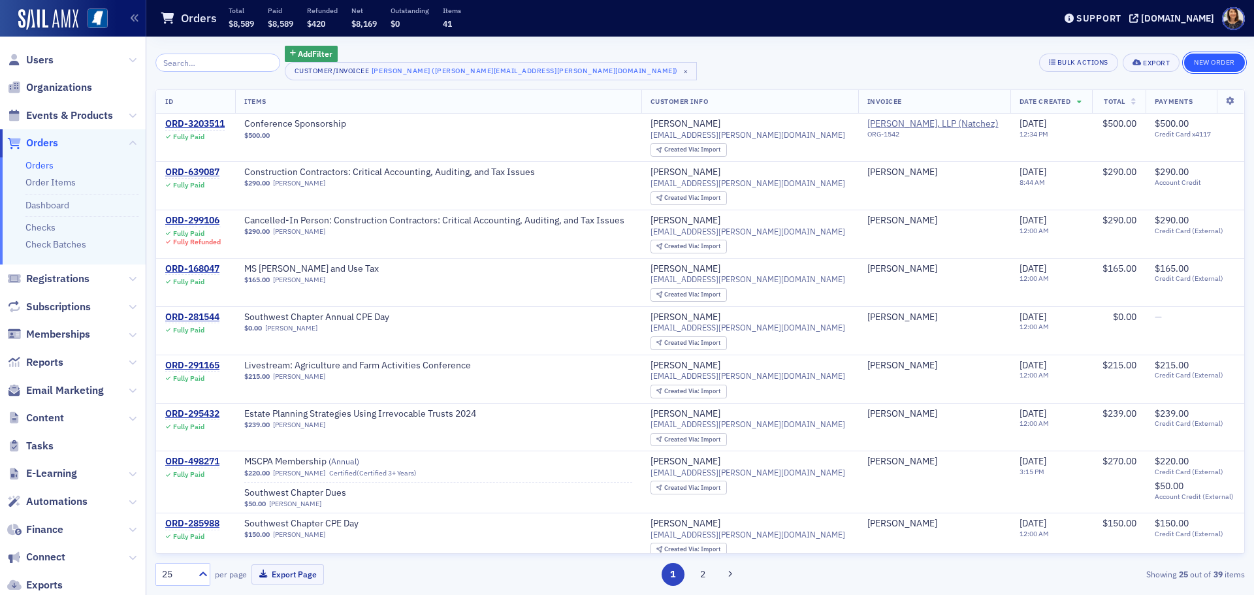
click at [1209, 60] on button "New Order" at bounding box center [1214, 63] width 61 height 18
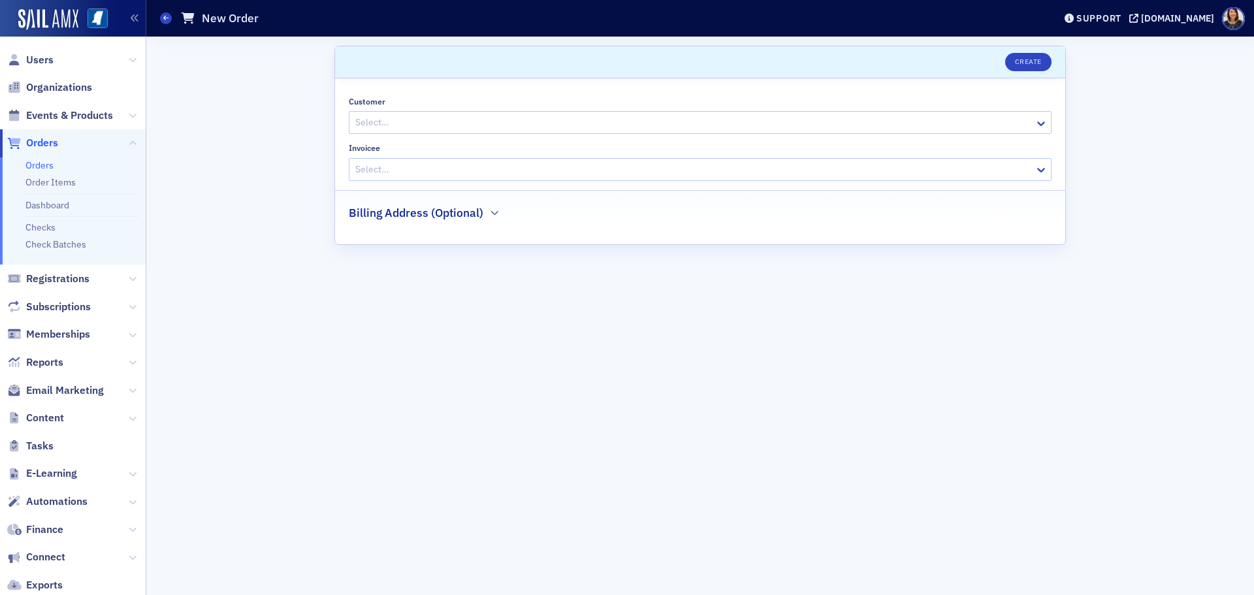
click at [428, 131] on div "Select…" at bounding box center [691, 122] width 685 height 19
type input "[PERSON_NAME]"
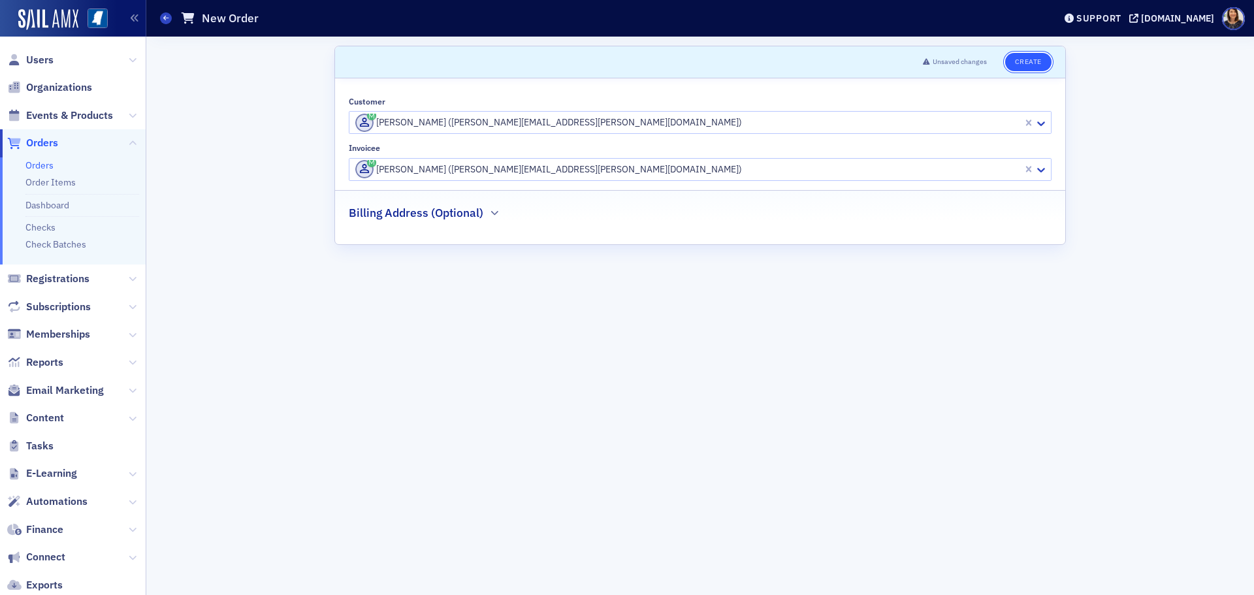
click at [1034, 60] on button "Create" at bounding box center [1028, 62] width 46 height 18
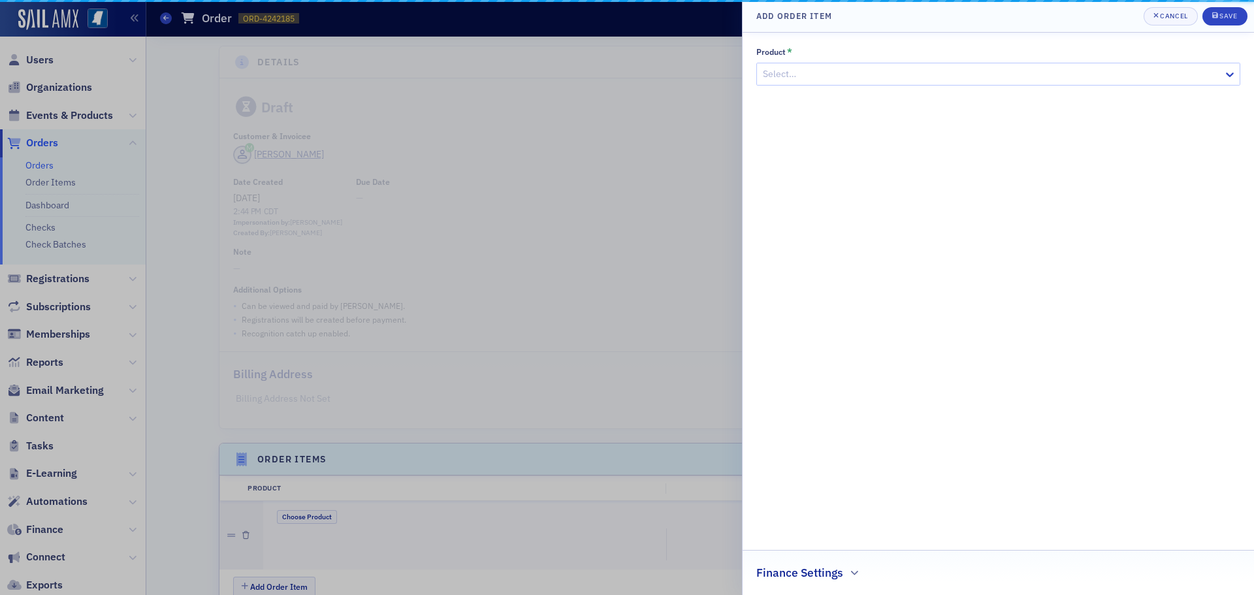
scroll to position [279, 0]
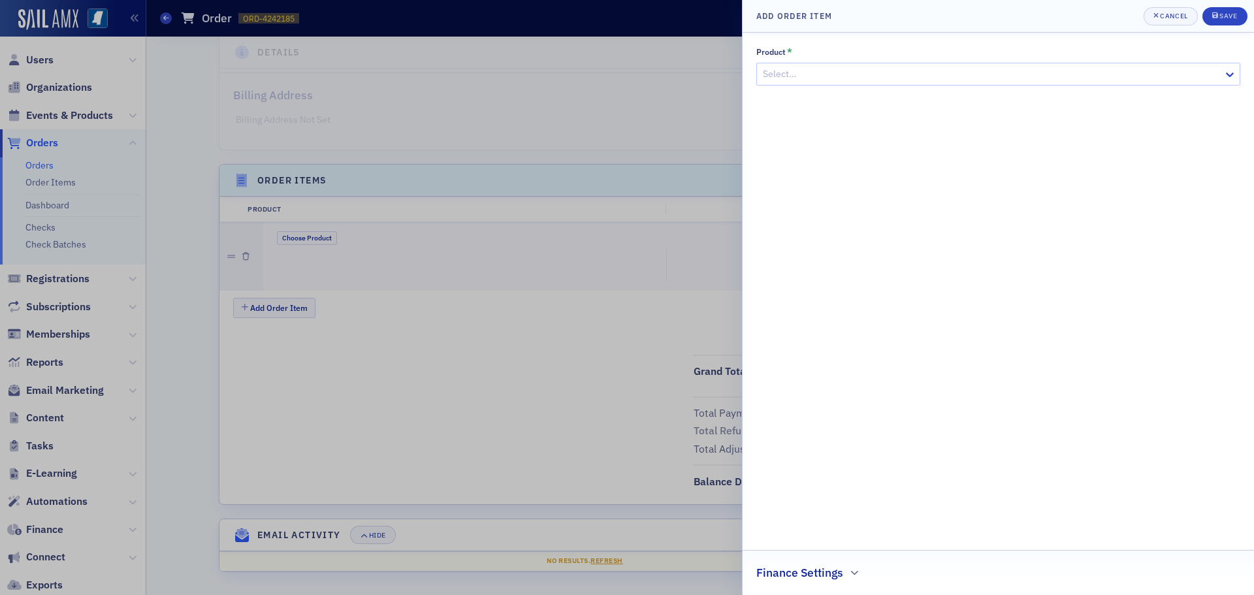
click at [949, 73] on div at bounding box center [991, 74] width 460 height 16
type input "pac"
click at [86, 594] on span "MSCPA PAC [Product]" at bounding box center [43, 602] width 86 height 14
click at [1218, 14] on div "submit" at bounding box center [1216, 16] width 8 height 10
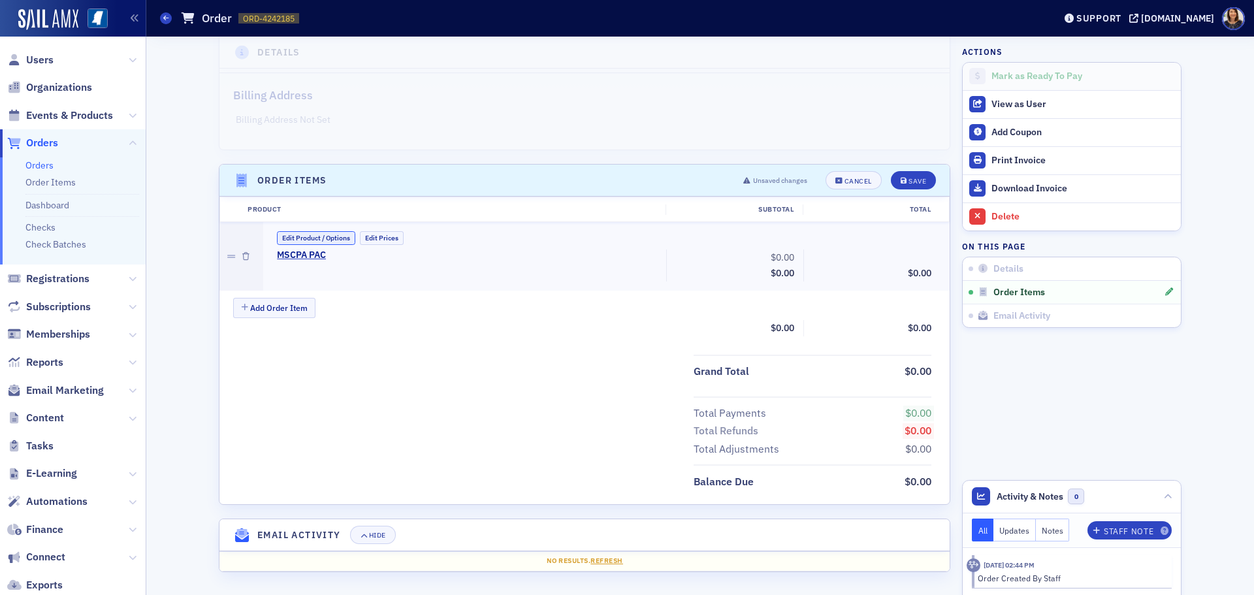
click at [326, 236] on button "Edit Product / Options" at bounding box center [316, 238] width 78 height 14
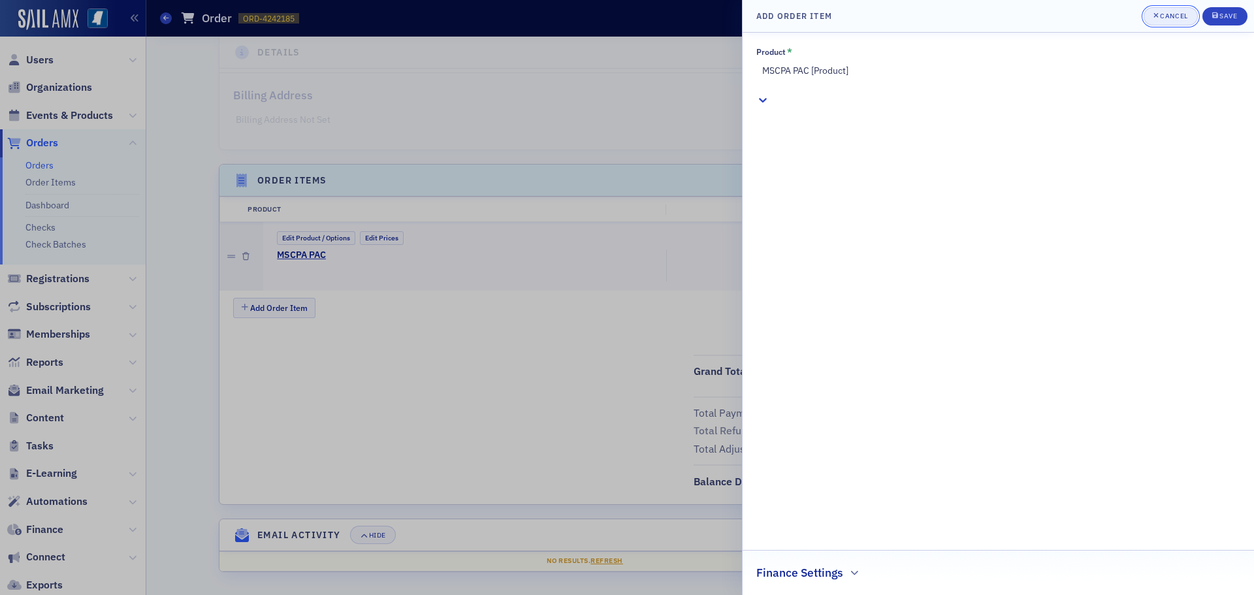
click at [1176, 11] on button "Cancel" at bounding box center [1170, 16] width 54 height 18
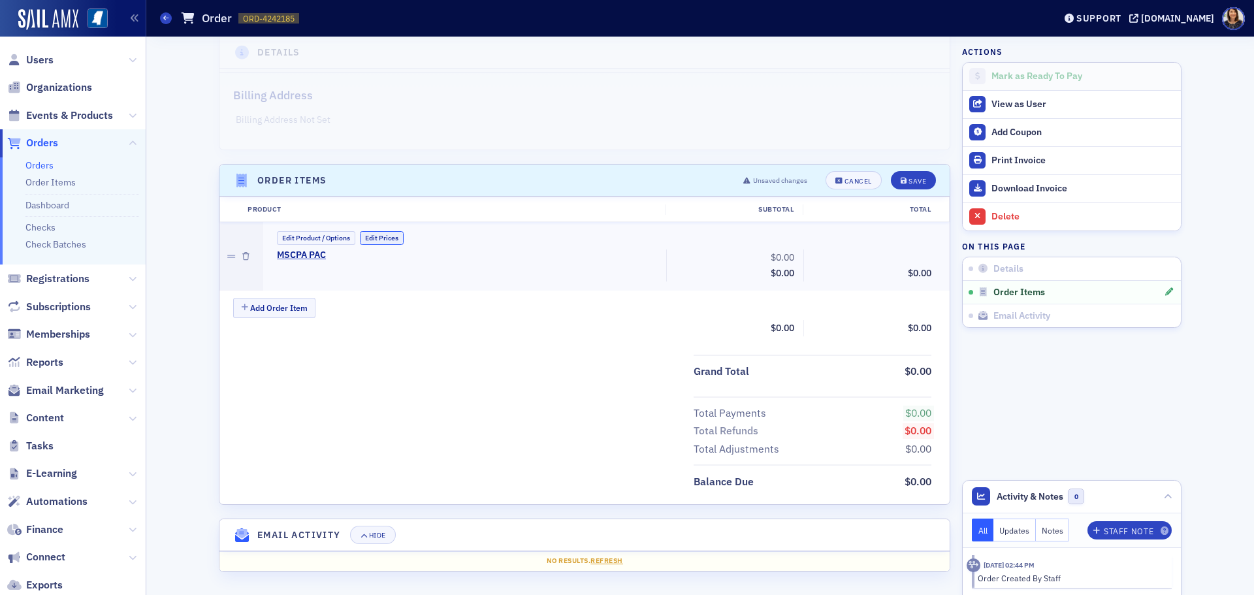
click at [379, 234] on button "Edit Prices" at bounding box center [382, 238] width 44 height 14
click at [764, 258] on input "0.00" at bounding box center [767, 257] width 64 height 18
click at [774, 270] on span "$1,000.00" at bounding box center [773, 276] width 42 height 12
click at [776, 255] on input "1,000.00" at bounding box center [767, 257] width 64 height 18
type input "100.00"
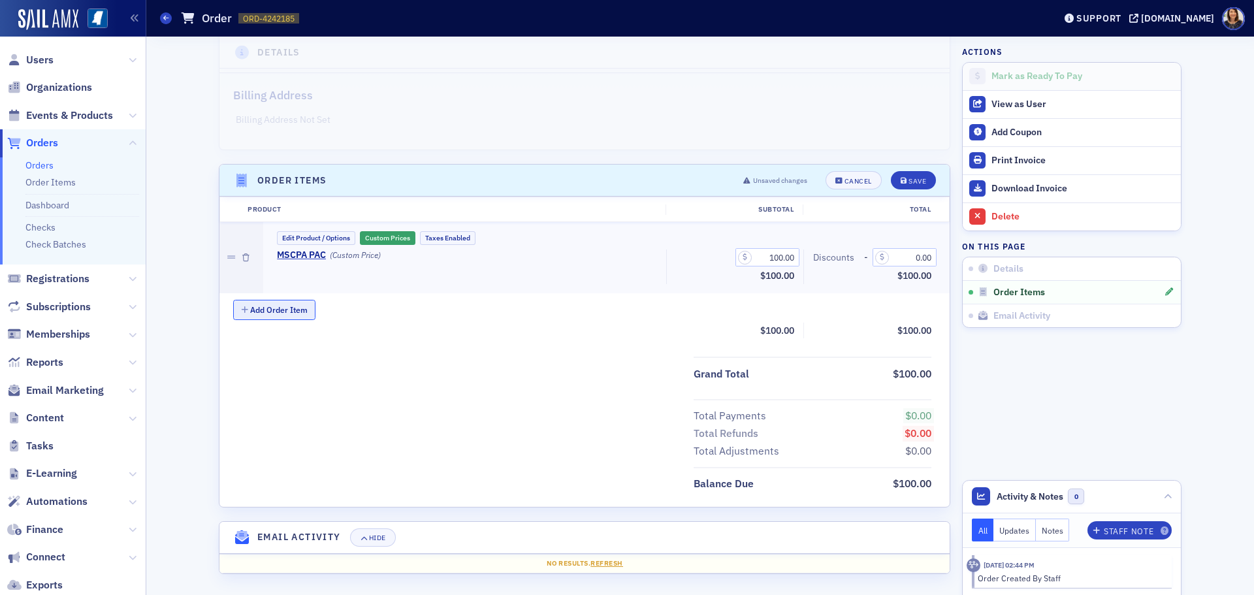
click at [247, 308] on button "Add Order Item" at bounding box center [274, 310] width 82 height 20
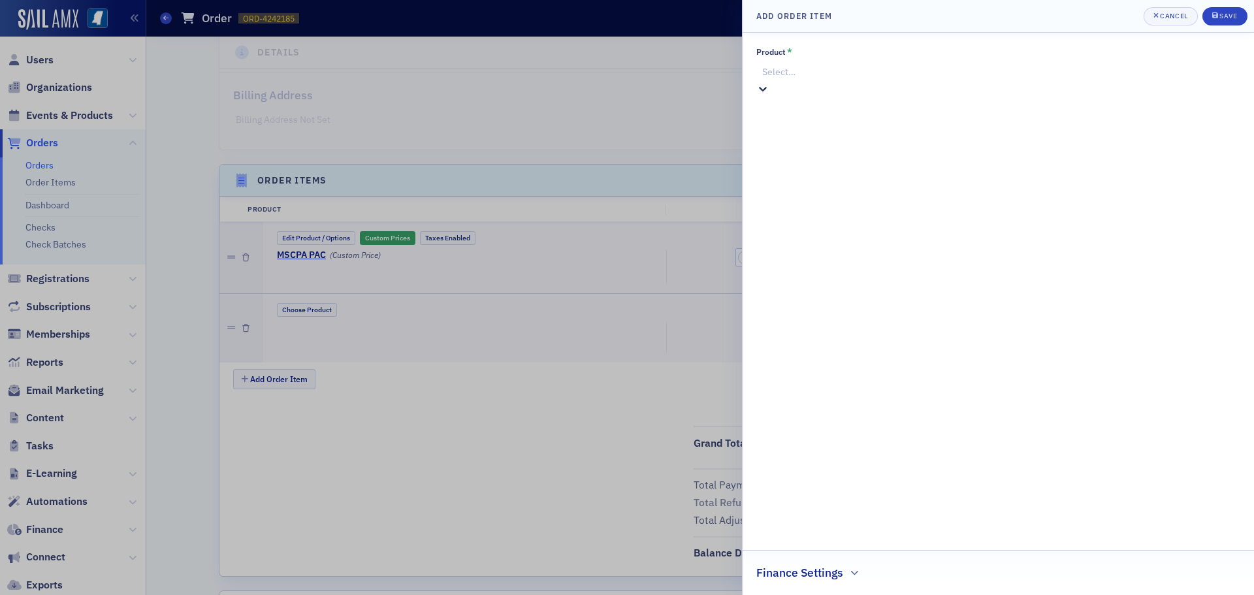
click at [959, 69] on div at bounding box center [1000, 72] width 478 height 16
type input "education"
click at [167, 594] on span "MSCPA Educational Foundation [Product]" at bounding box center [83, 602] width 167 height 14
click at [1218, 21] on div "submit" at bounding box center [1216, 16] width 8 height 10
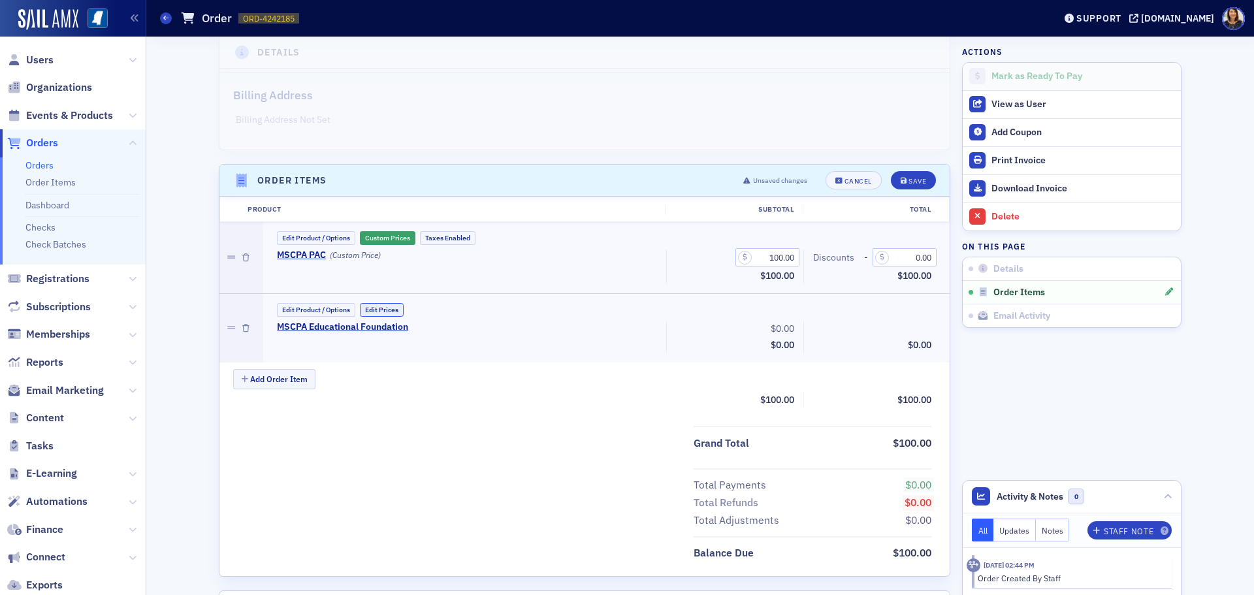
click at [372, 305] on button "Edit Prices" at bounding box center [382, 310] width 44 height 14
click at [764, 328] on input "0.00" at bounding box center [767, 329] width 64 height 18
type input "100.00"
click at [911, 180] on div "Save" at bounding box center [917, 181] width 18 height 7
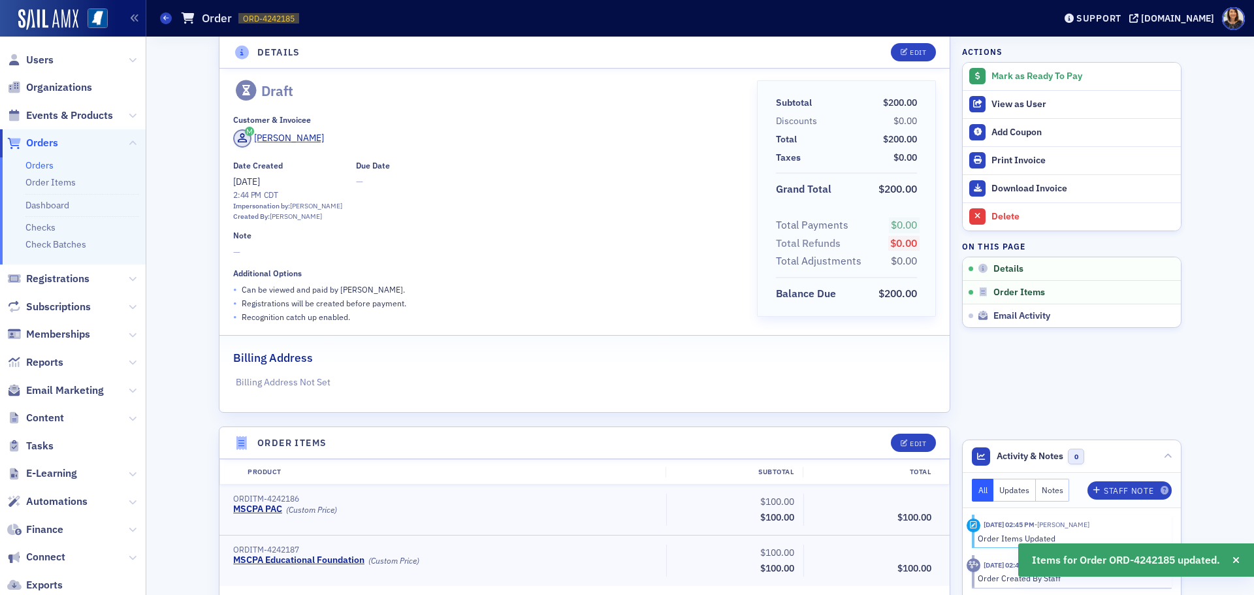
scroll to position [0, 0]
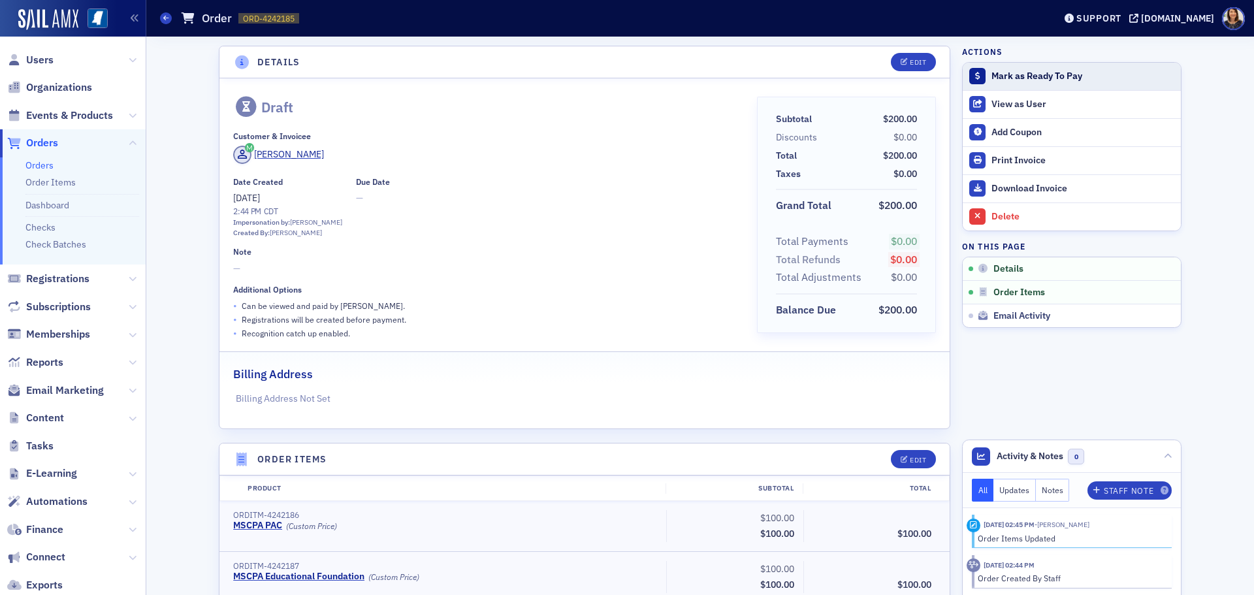
click at [1009, 80] on div "Mark as Ready To Pay" at bounding box center [1082, 77] width 183 height 12
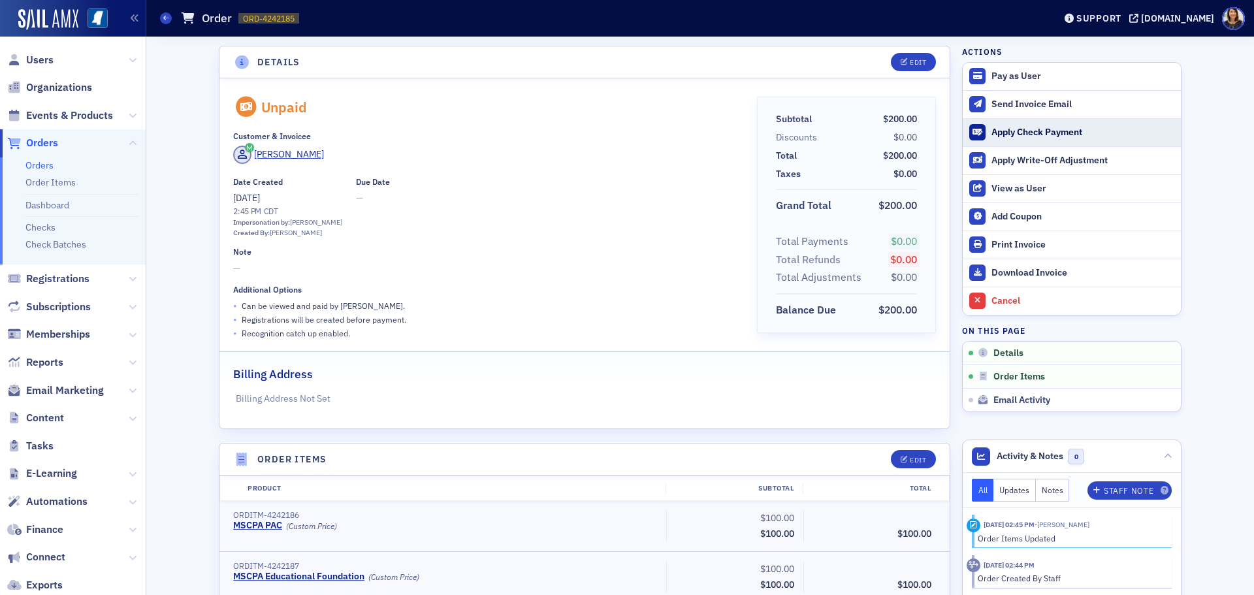
click at [1004, 131] on div "Apply Check Payment" at bounding box center [1082, 133] width 183 height 12
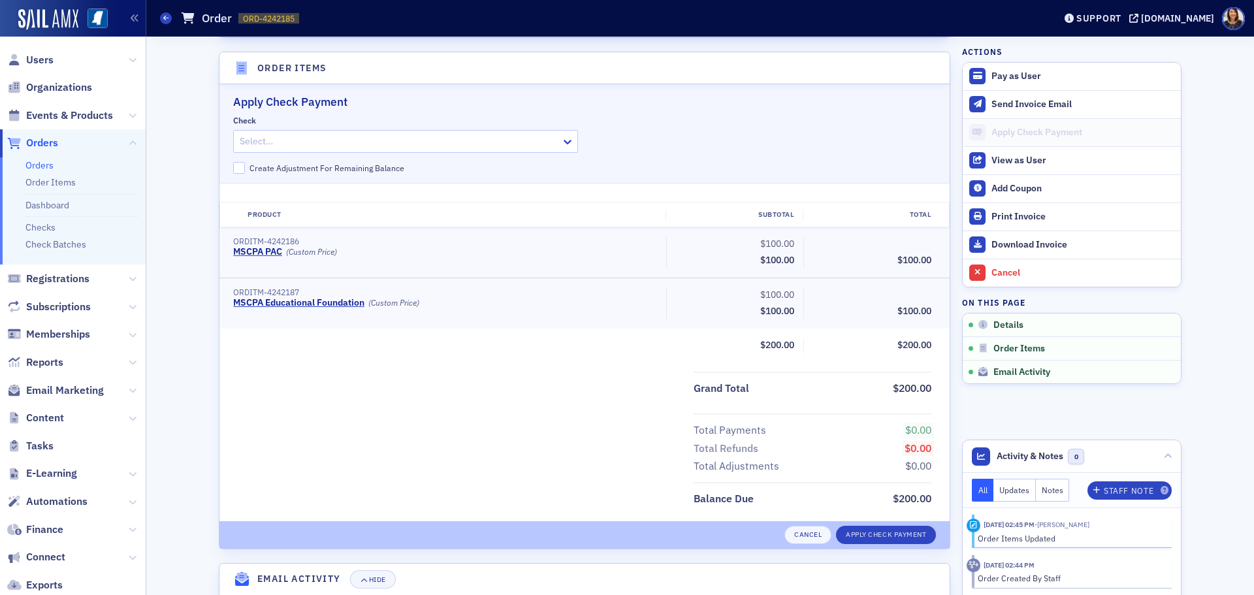
scroll to position [400, 0]
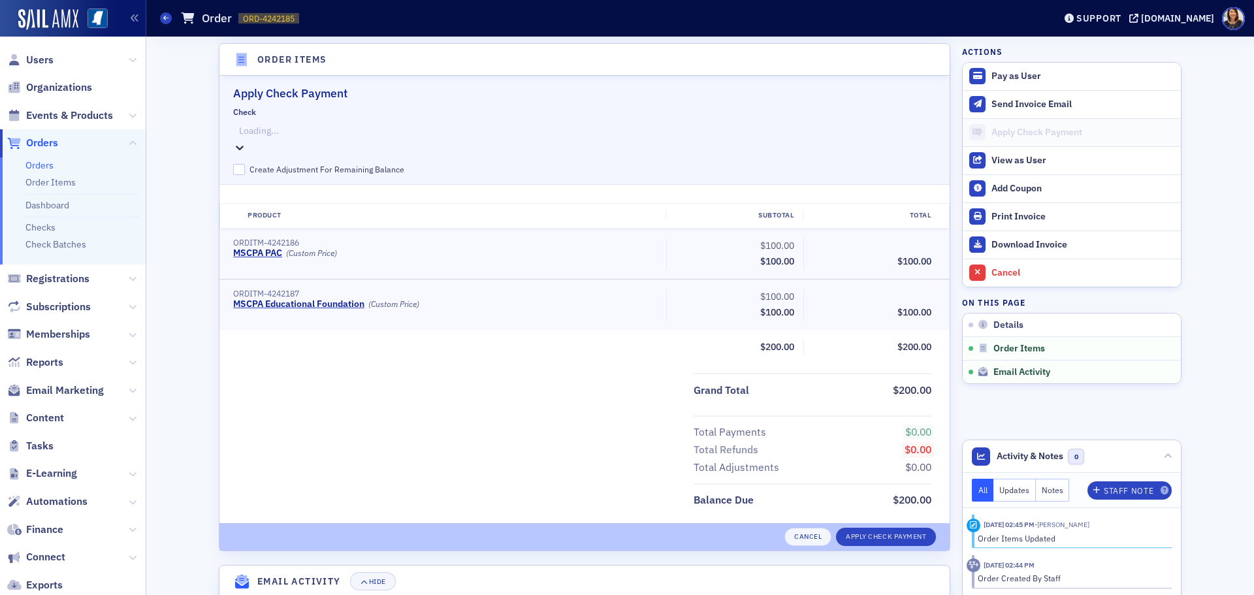
click at [246, 141] on icon at bounding box center [239, 147] width 13 height 13
click at [389, 594] on span "#2480 - PAC and ED CONT [DATE] NGB - $200.00 - [PERSON_NAME] - [DATE] (CHECK-42…" at bounding box center [194, 602] width 389 height 14
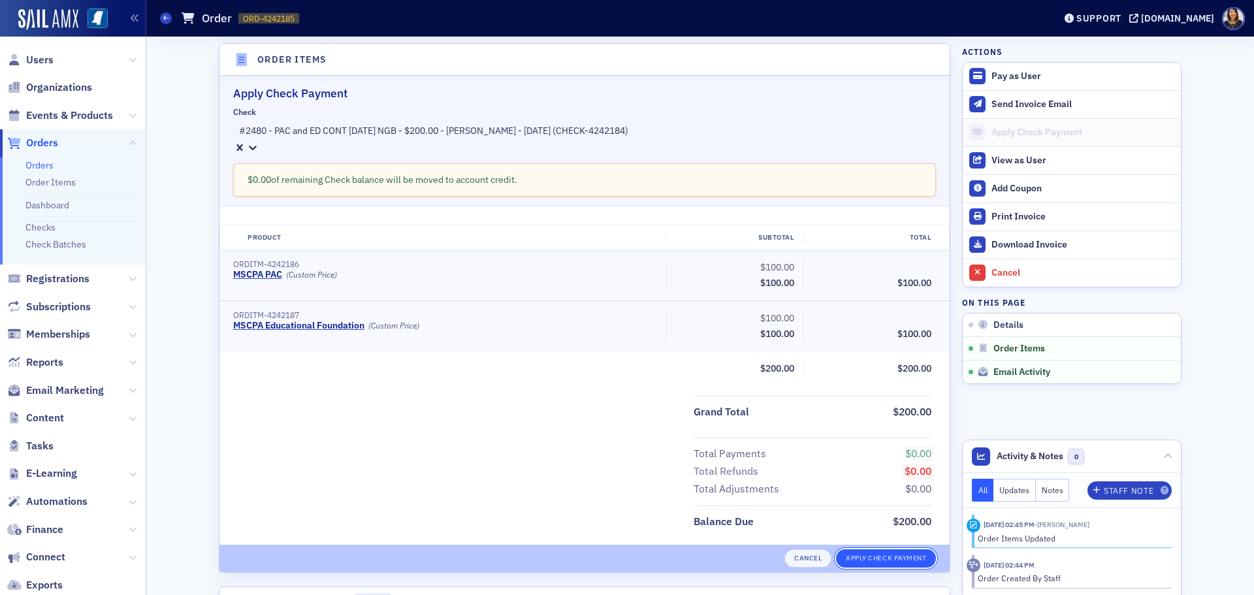
click at [878, 552] on button "Apply Check Payment" at bounding box center [886, 558] width 100 height 18
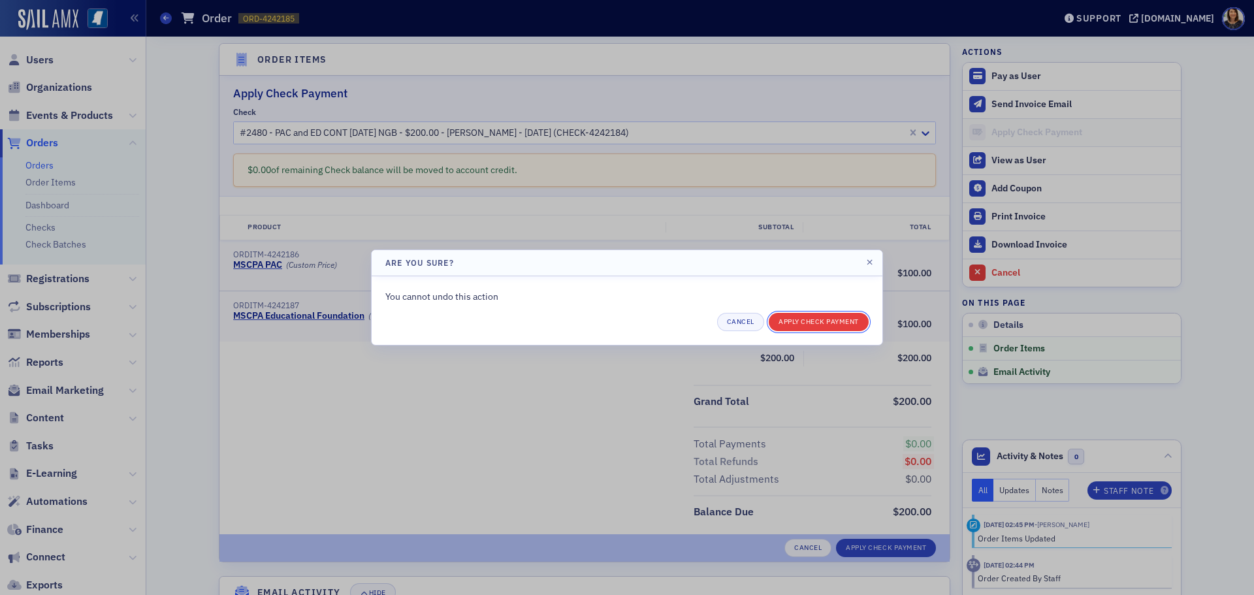
click at [815, 325] on button "Apply Check Payment" at bounding box center [819, 322] width 100 height 18
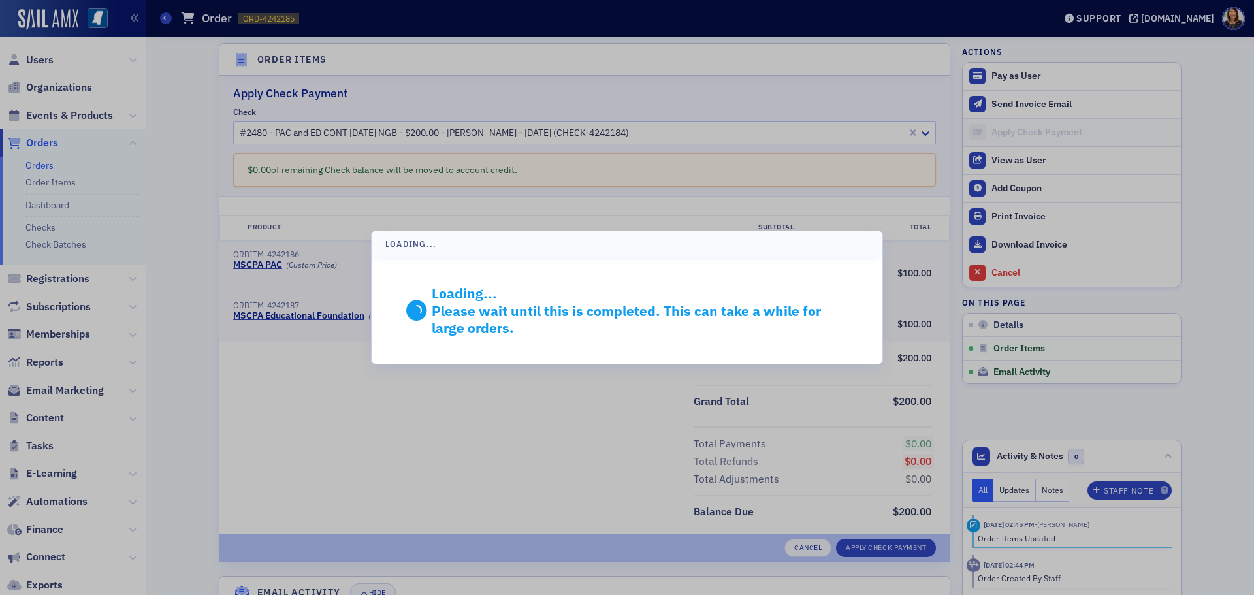
scroll to position [291, 0]
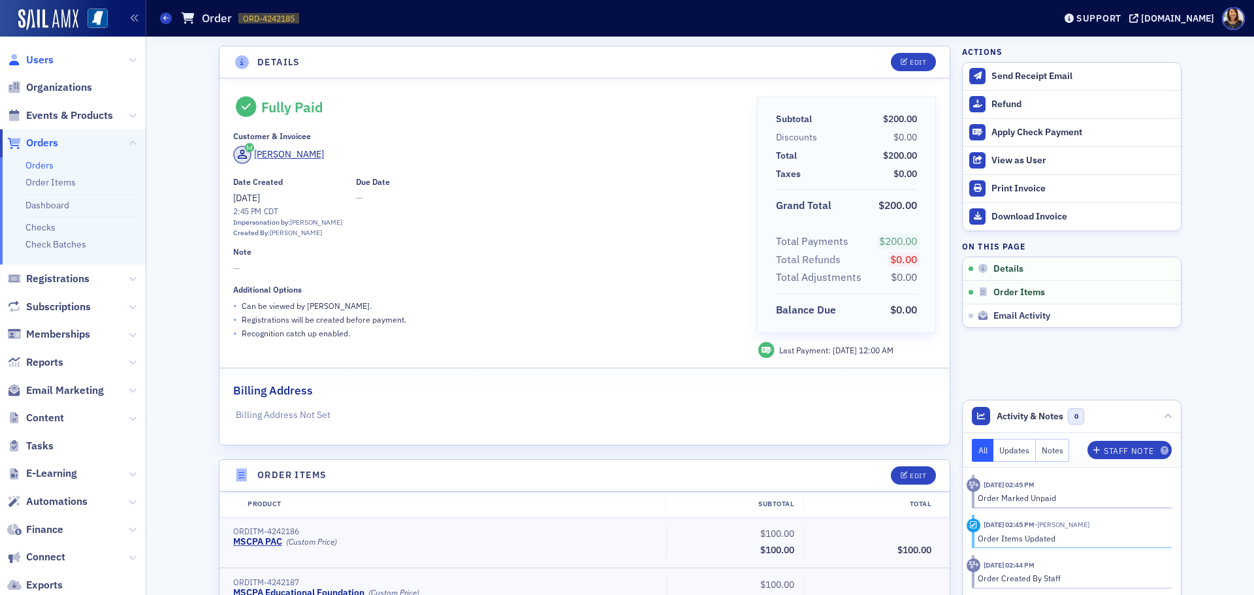
click at [36, 59] on span "Users" at bounding box center [39, 60] width 27 height 14
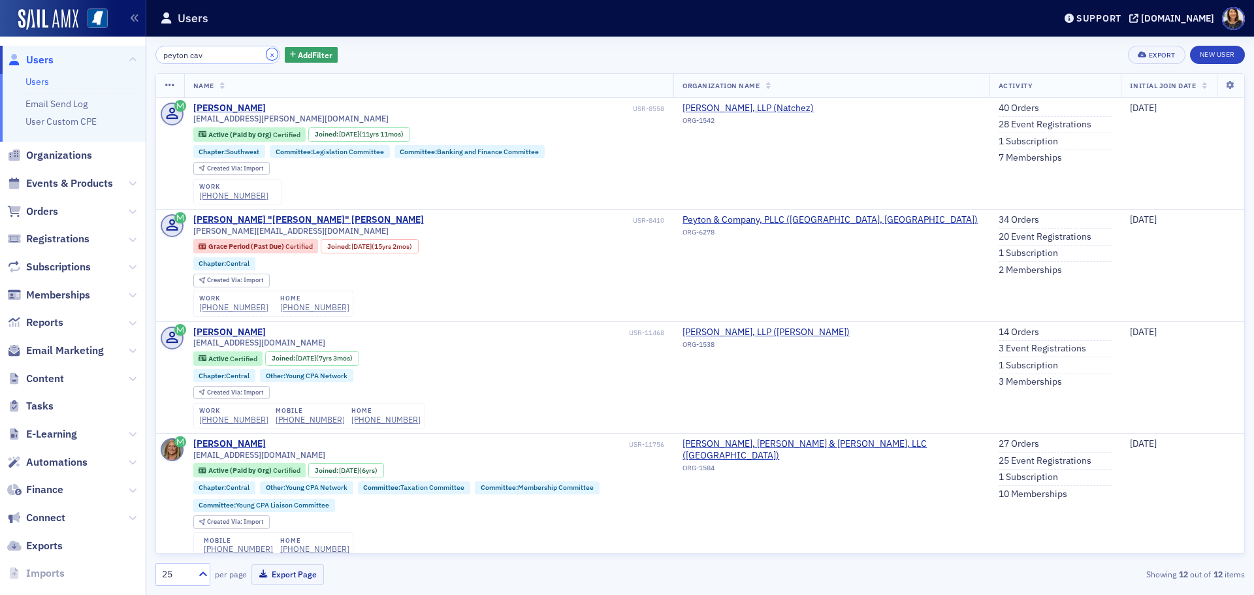
click at [266, 54] on button "×" at bounding box center [272, 54] width 12 height 12
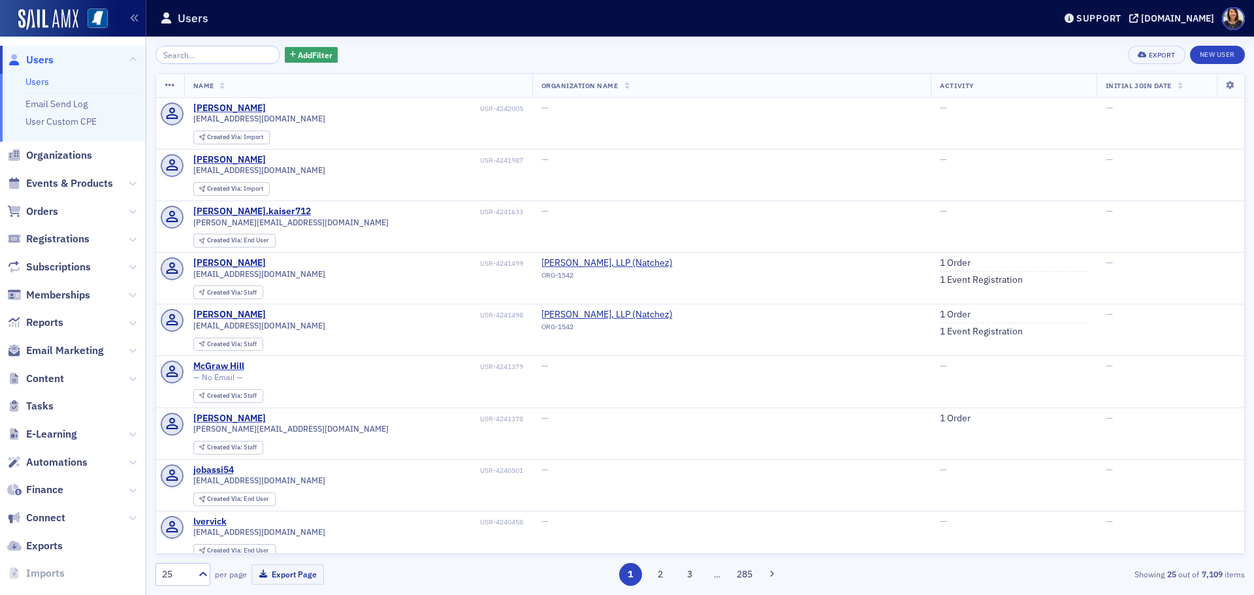
click at [34, 62] on span "Users" at bounding box center [39, 60] width 27 height 14
click at [225, 50] on input "search" at bounding box center [217, 55] width 125 height 18
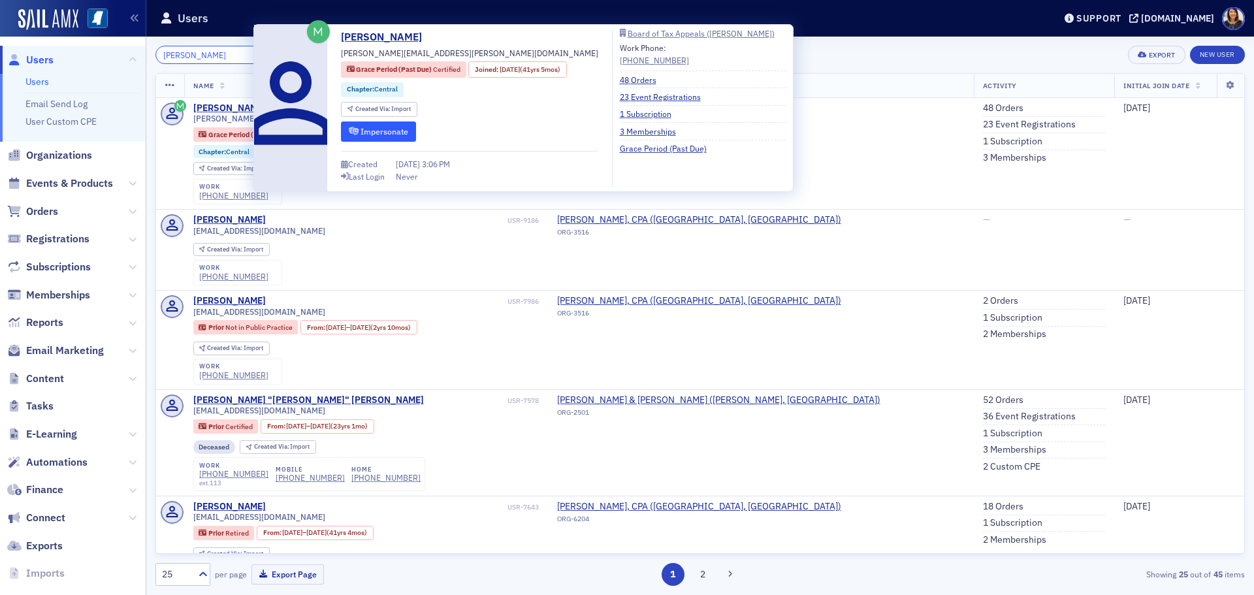
type input "marcus martin"
click at [381, 131] on button "Impersonate" at bounding box center [378, 131] width 75 height 20
click at [230, 108] on div "[PERSON_NAME]" at bounding box center [229, 109] width 72 height 12
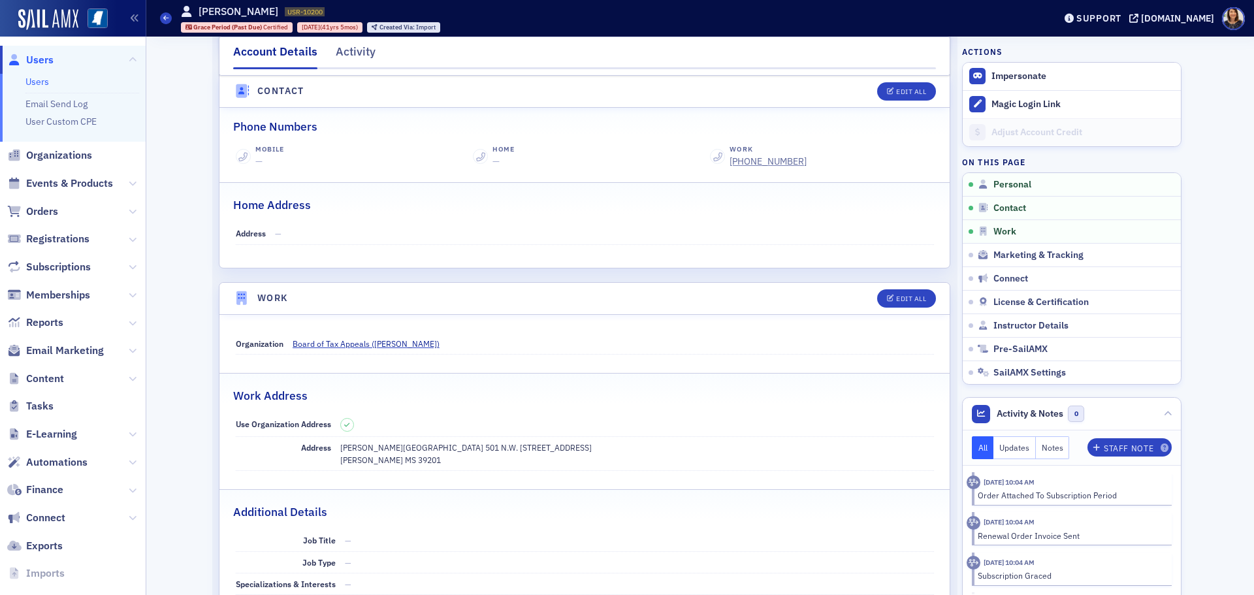
scroll to position [460, 0]
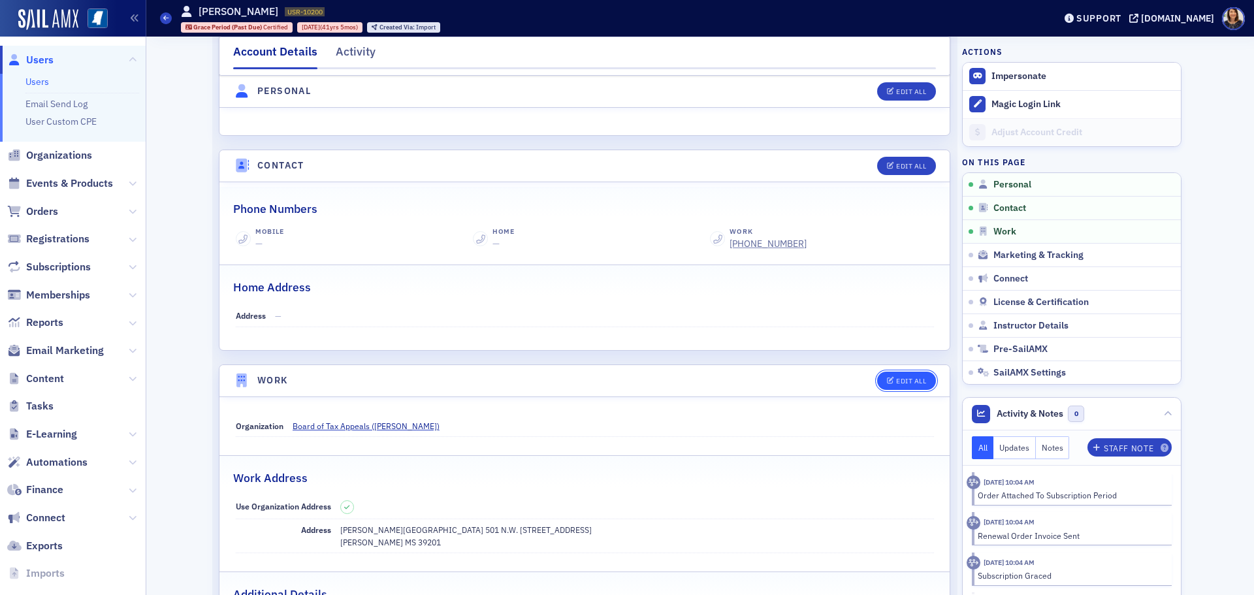
click at [902, 381] on div "Edit All" at bounding box center [911, 380] width 30 height 7
select select "US"
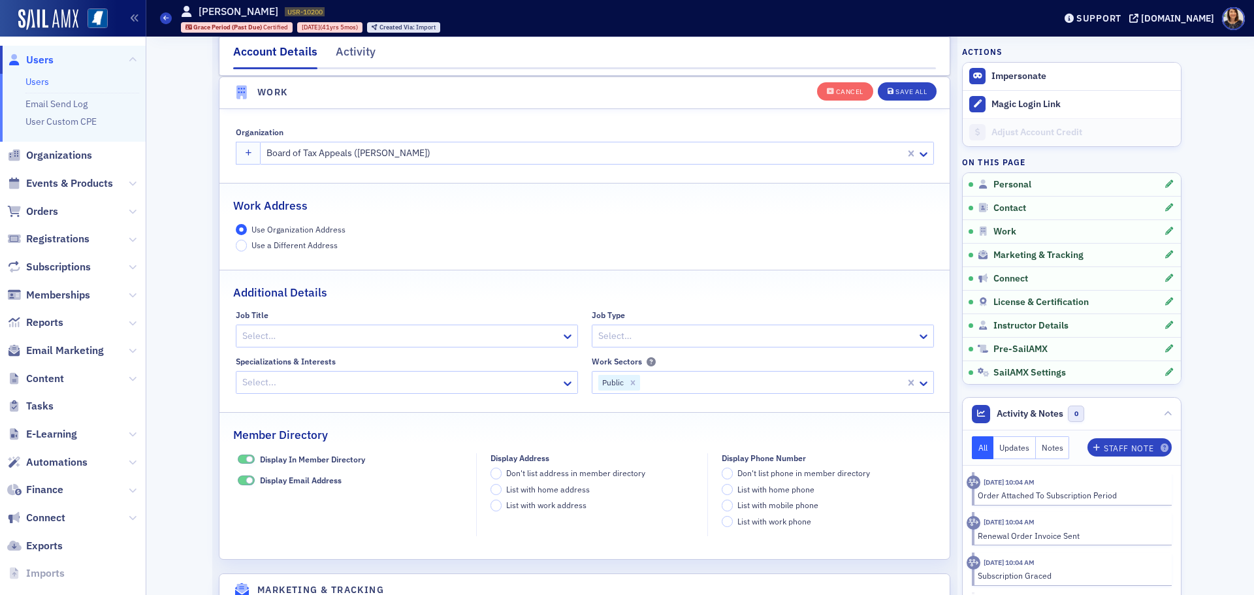
scroll to position [1034, 0]
click at [441, 157] on div at bounding box center [584, 152] width 638 height 16
click at [435, 154] on div at bounding box center [584, 152] width 638 height 16
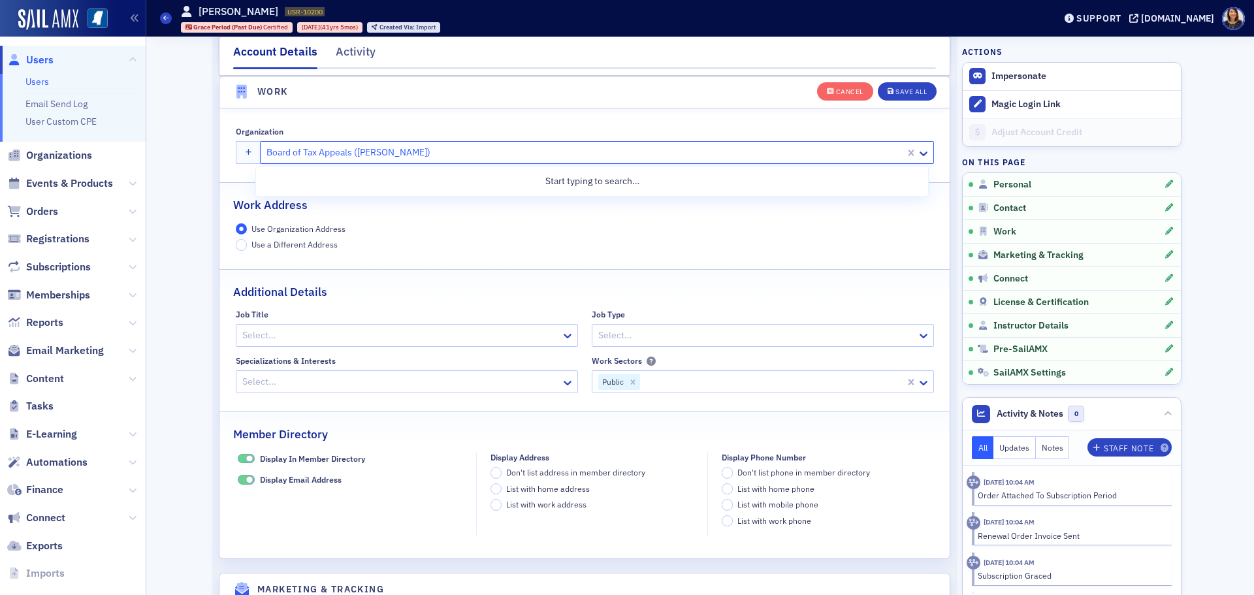
click at [432, 151] on div at bounding box center [584, 152] width 638 height 16
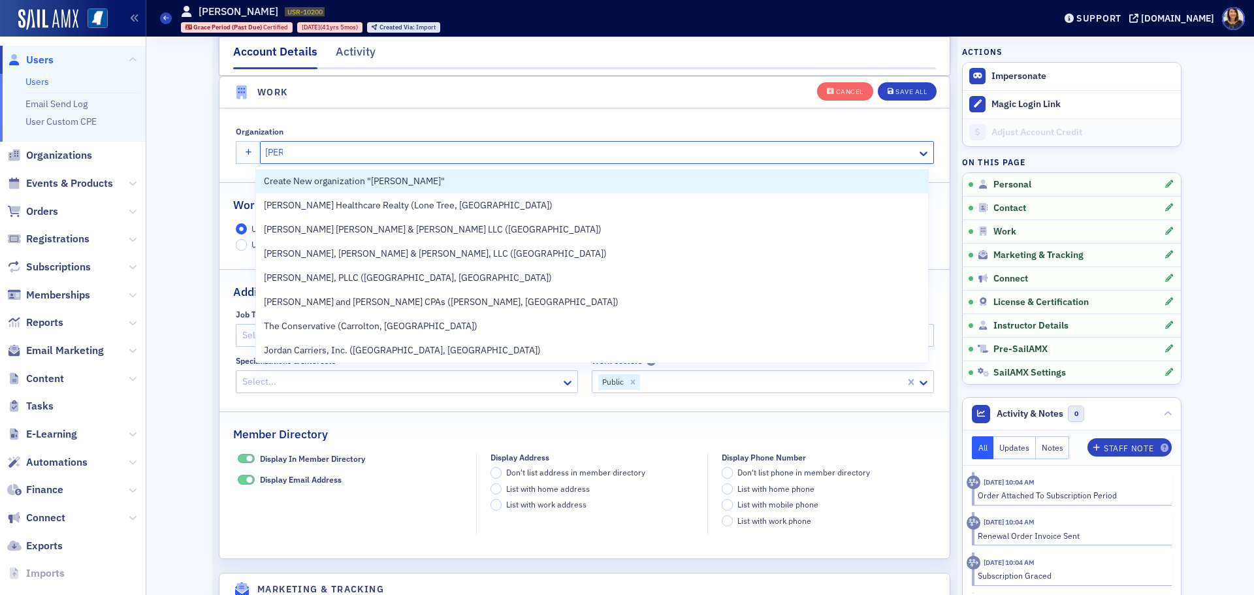
type input "carr"
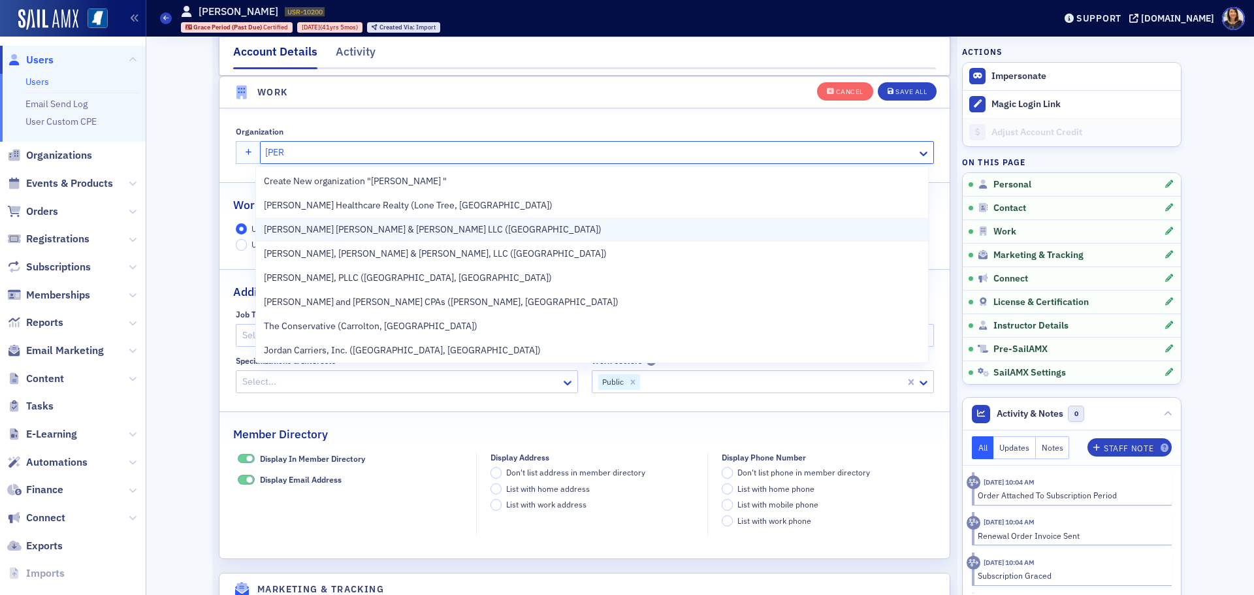
click at [360, 219] on div "Carr Riggs & Ingram LLC (Laurel)" at bounding box center [592, 229] width 672 height 24
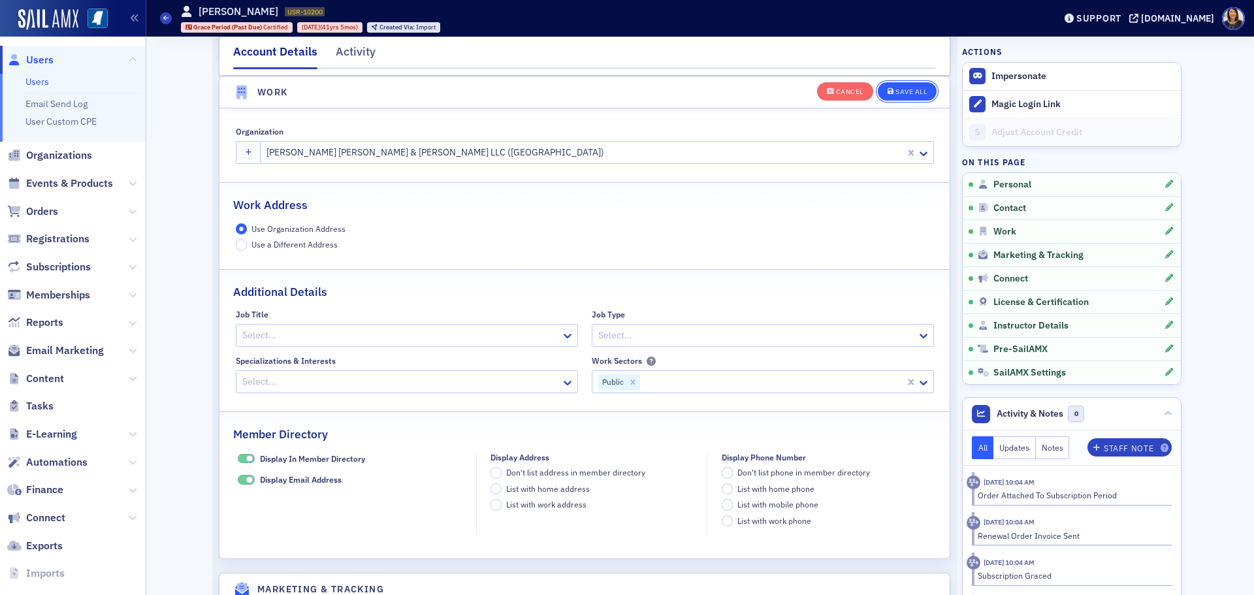
click at [914, 91] on div "Save All" at bounding box center [910, 91] width 31 height 7
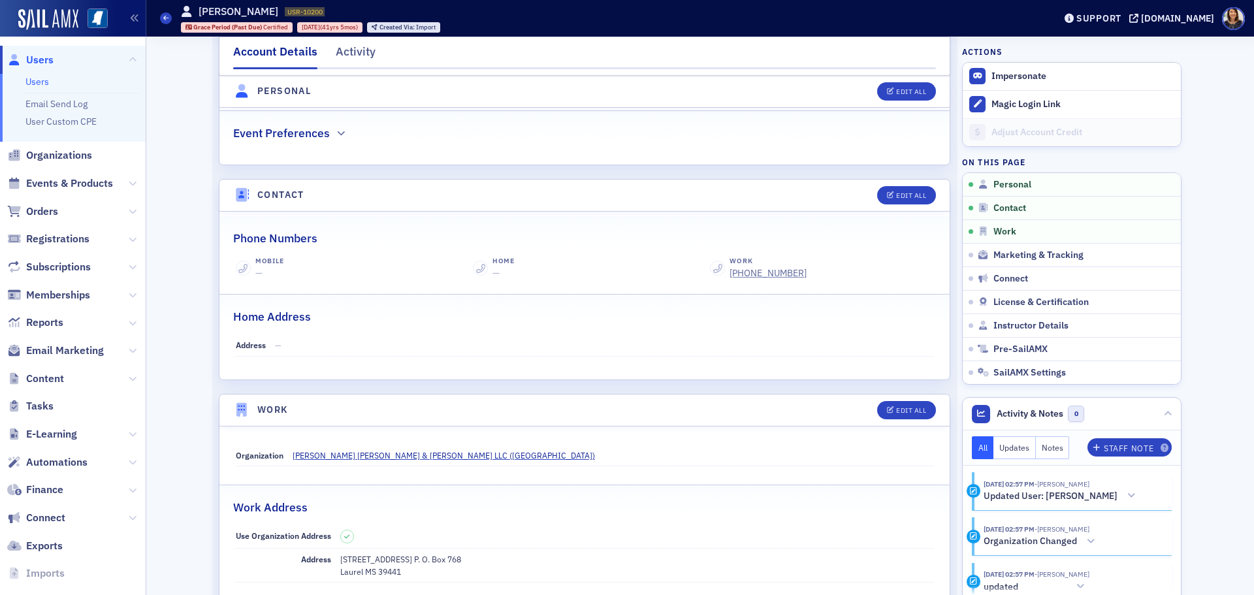
scroll to position [0, 0]
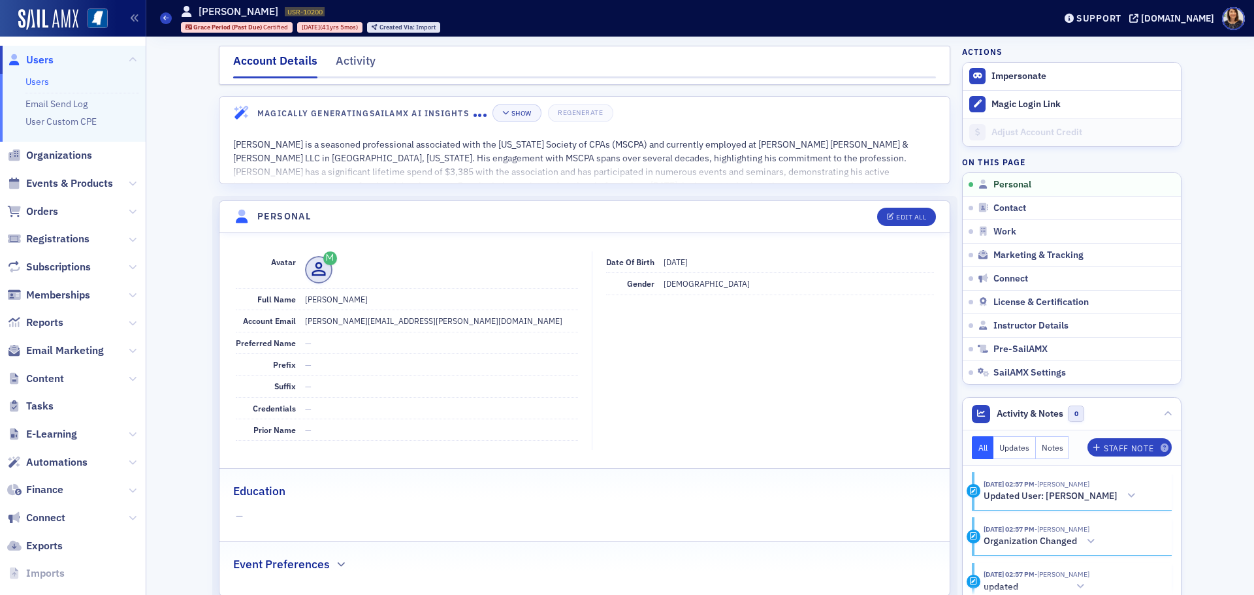
click at [50, 59] on span "Users" at bounding box center [39, 60] width 27 height 14
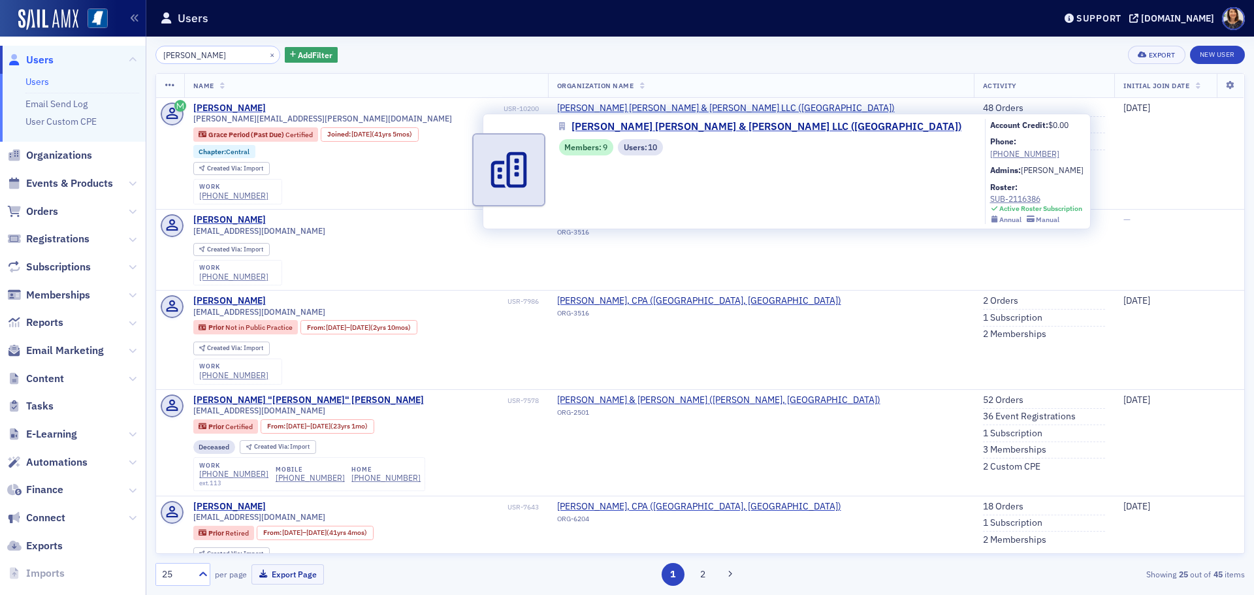
click at [653, 116] on div "Carr Riggs & Ingram LLC (Laurel) Members : 9 Users : 10 Account Credit: $0.00 P…" at bounding box center [787, 172] width 608 height 116
click at [644, 120] on span "Carr Riggs & Ingram LLC (Laurel)" at bounding box center [766, 127] width 390 height 16
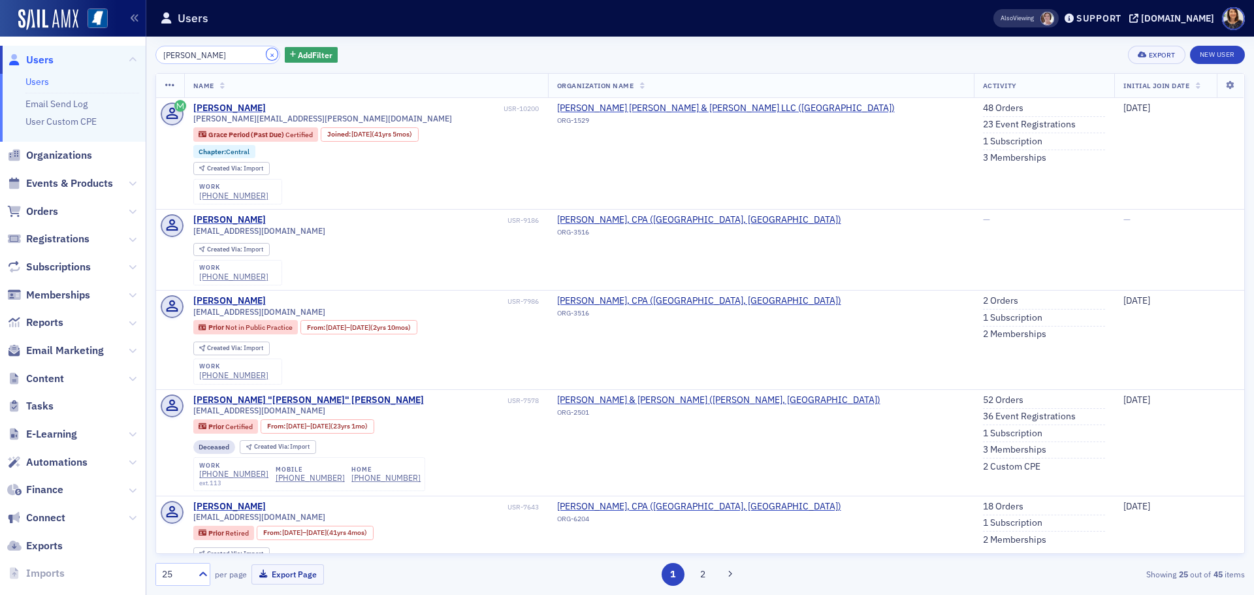
click at [266, 54] on button "×" at bounding box center [272, 54] width 12 height 12
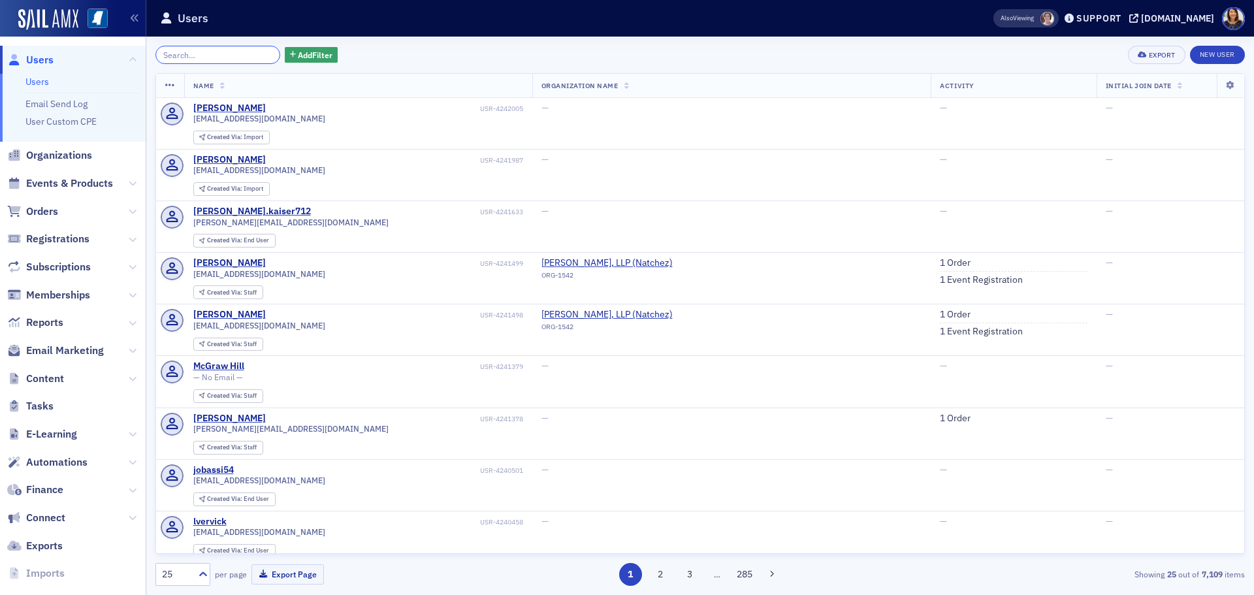
click at [229, 57] on input "search" at bounding box center [217, 55] width 125 height 18
click at [214, 63] on input "search" at bounding box center [217, 55] width 125 height 18
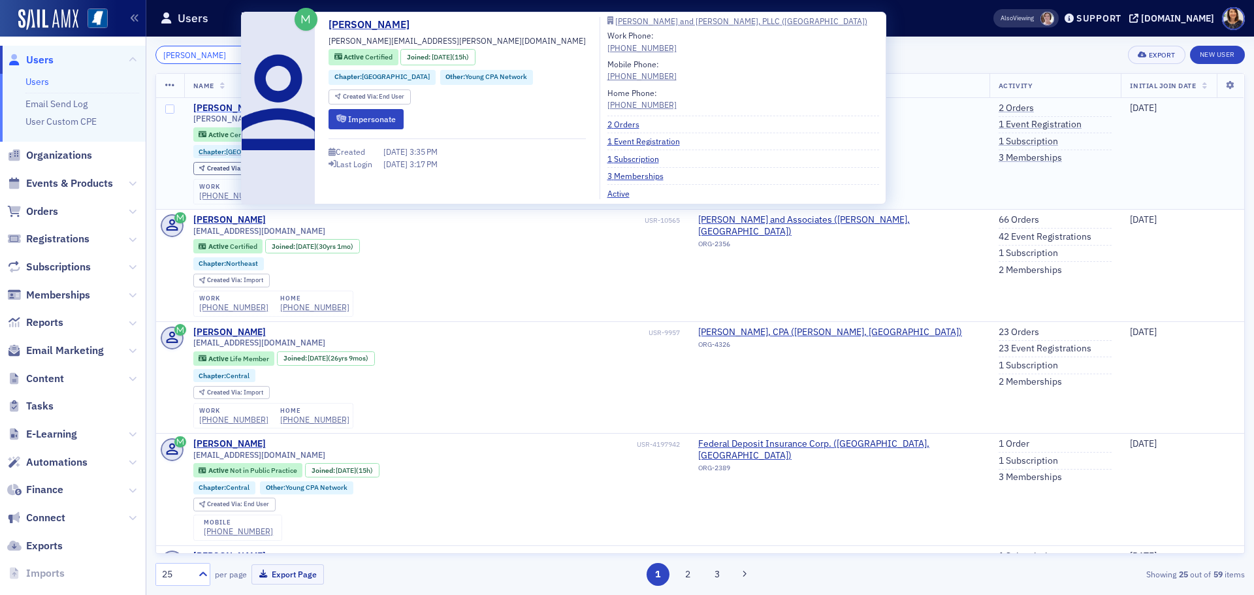
type input "molly davis"
click at [212, 103] on div "Molly Davis" at bounding box center [229, 109] width 72 height 12
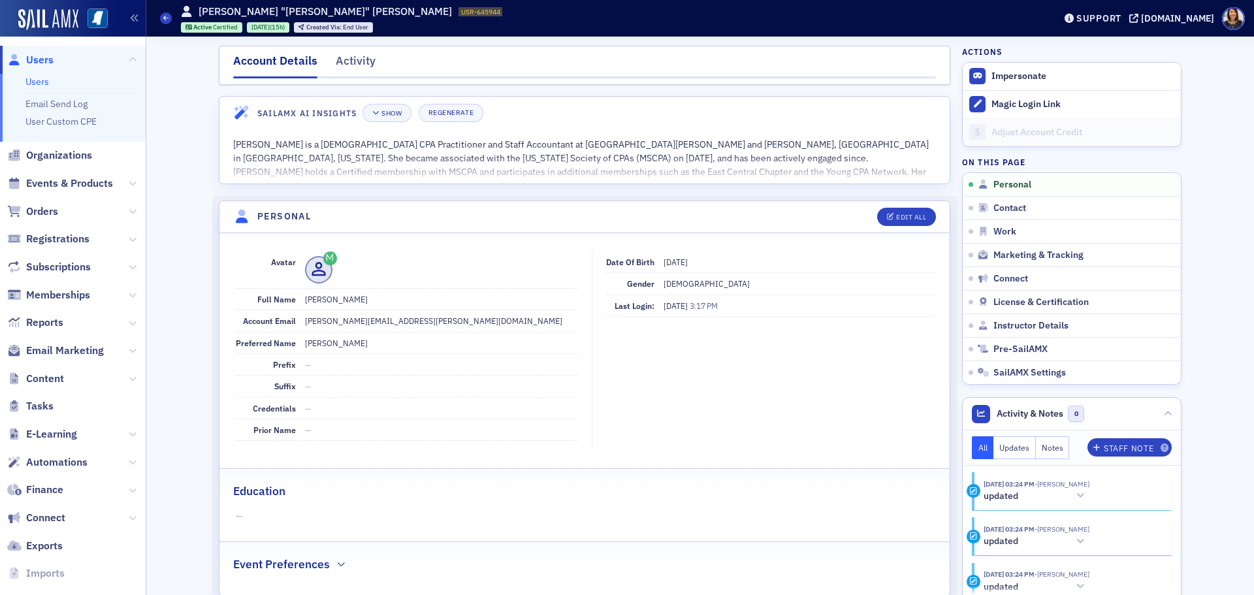
click at [38, 61] on span "Users" at bounding box center [39, 60] width 27 height 14
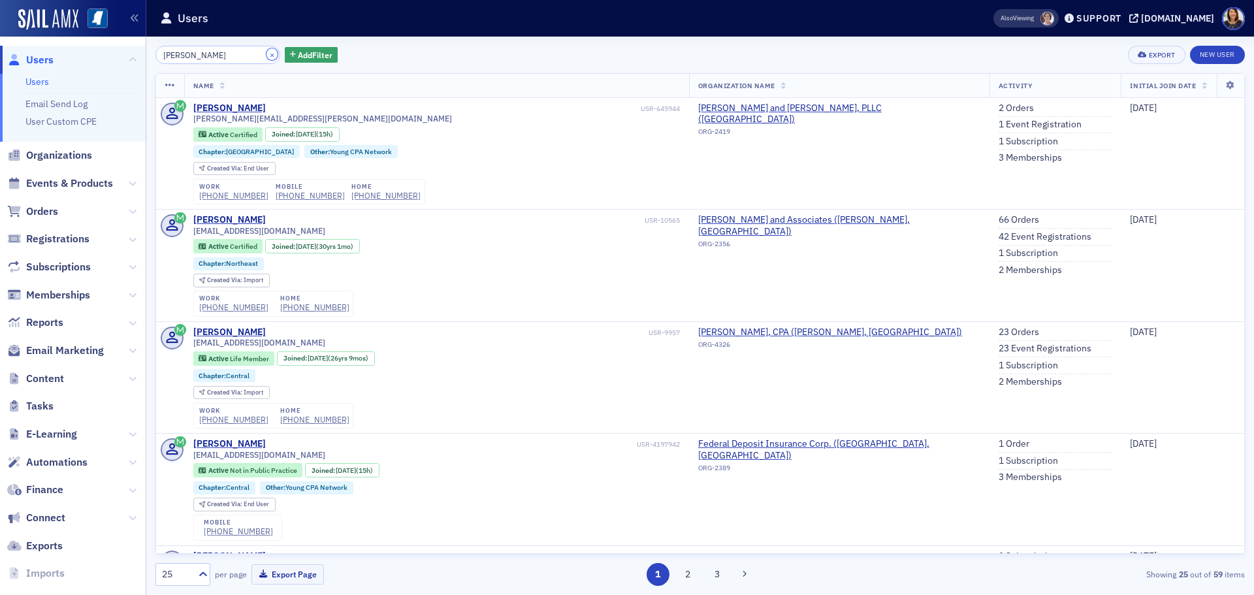
click at [266, 56] on button "×" at bounding box center [272, 54] width 12 height 12
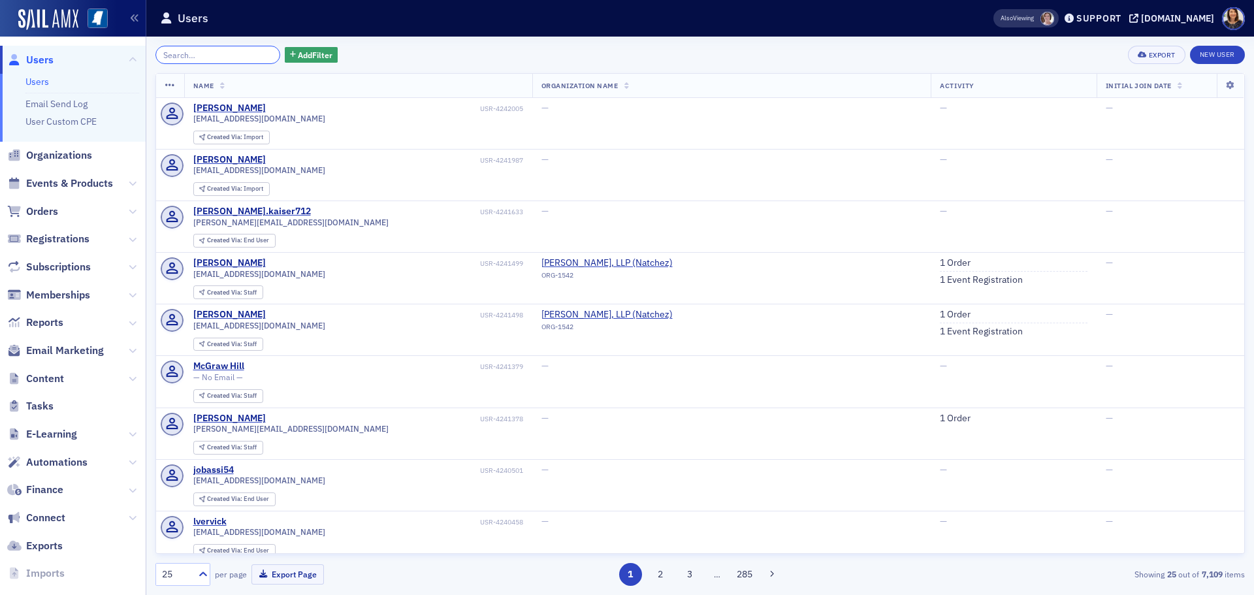
click at [202, 53] on input "search" at bounding box center [217, 55] width 125 height 18
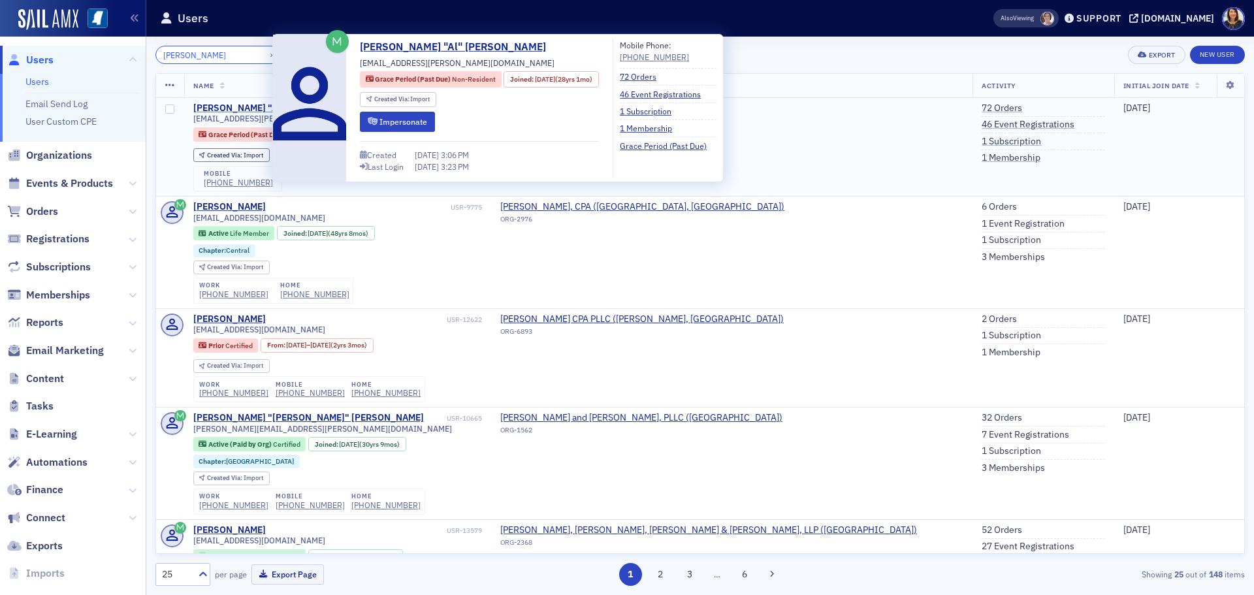
type input "james caskey"
click at [229, 108] on div "James "Al" Caskey" at bounding box center [276, 109] width 166 height 12
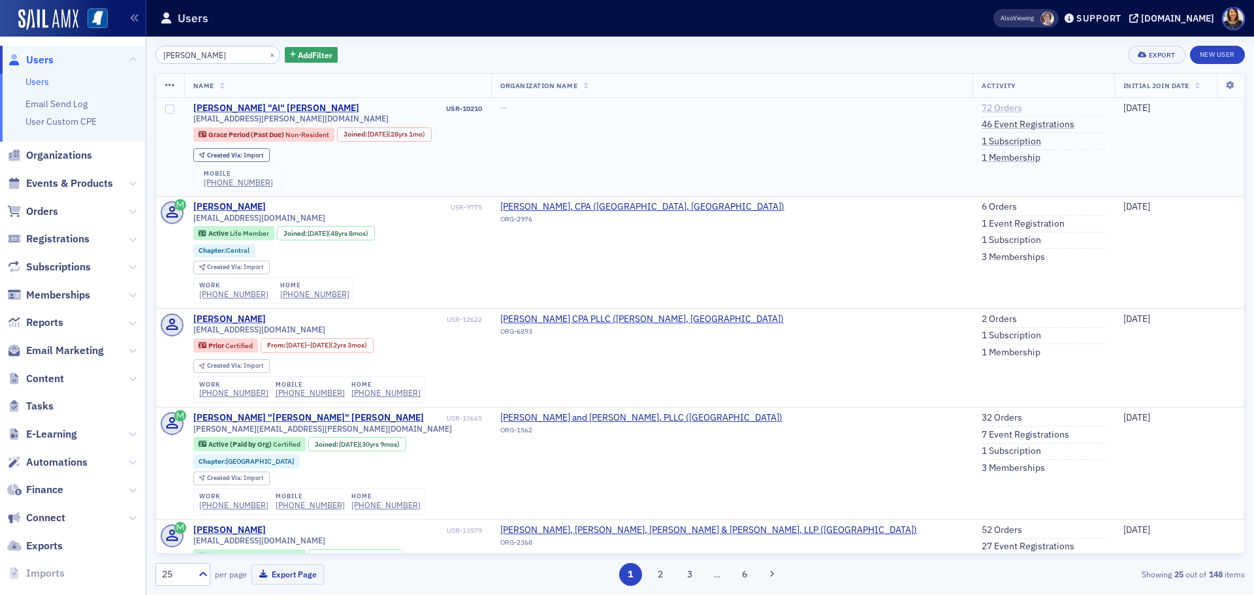
click at [981, 103] on link "72 Orders" at bounding box center [1001, 109] width 40 height 12
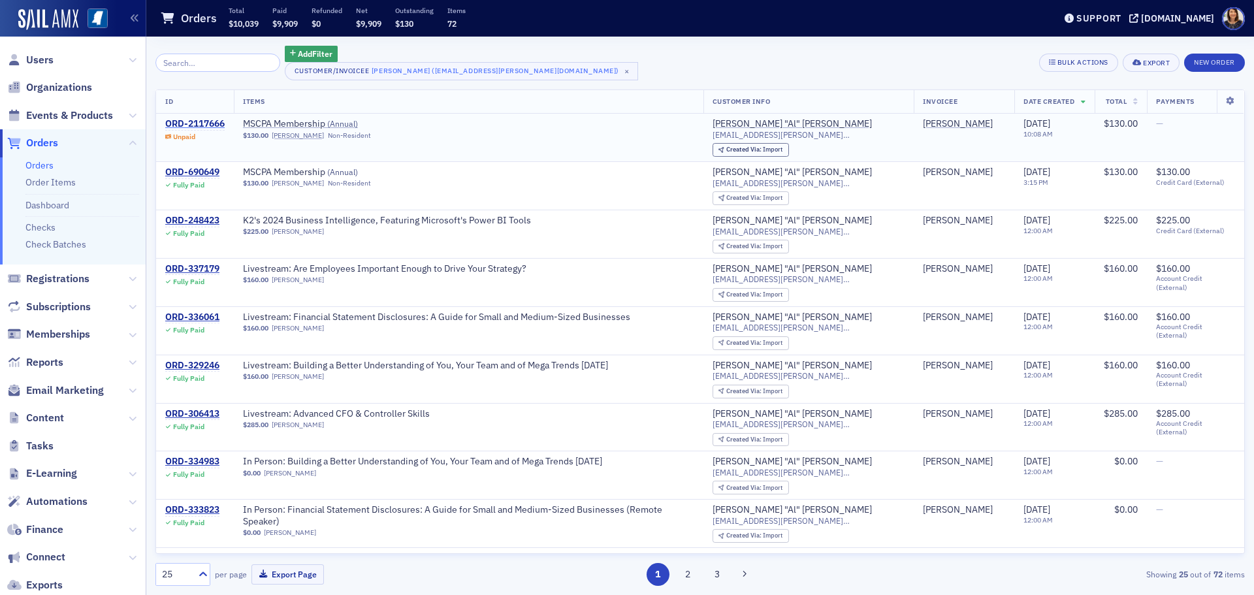
click at [200, 118] on div "ORD-2117666" at bounding box center [194, 124] width 59 height 12
click at [208, 118] on div "ORD-2117666" at bounding box center [194, 124] width 59 height 12
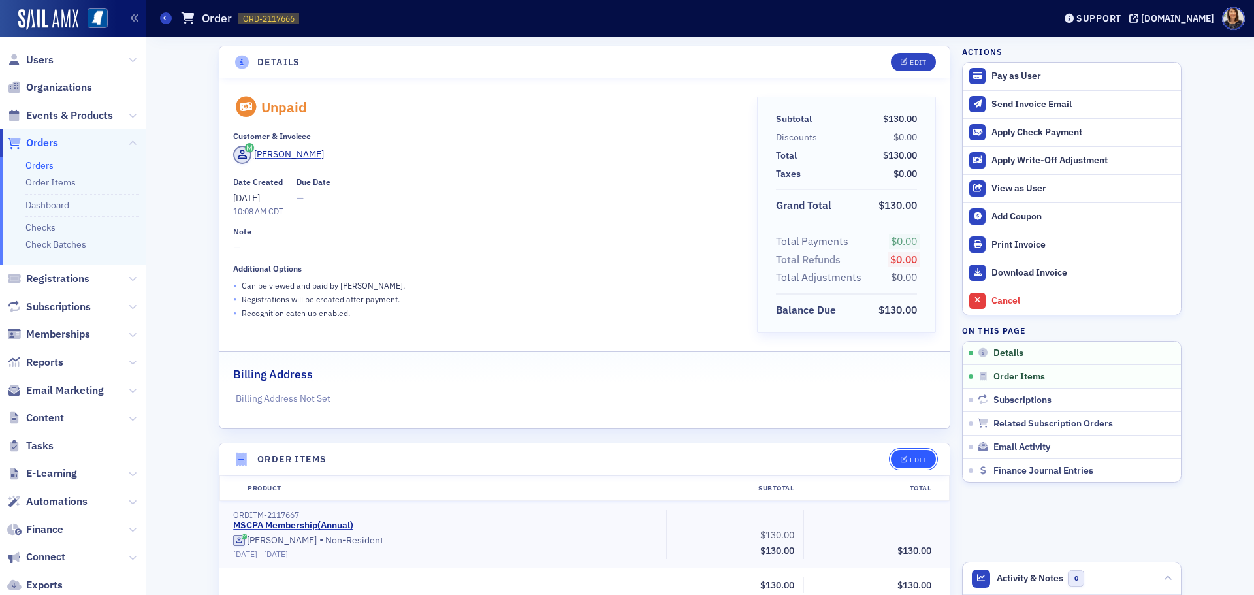
click at [900, 456] on icon "button" at bounding box center [904, 459] width 8 height 7
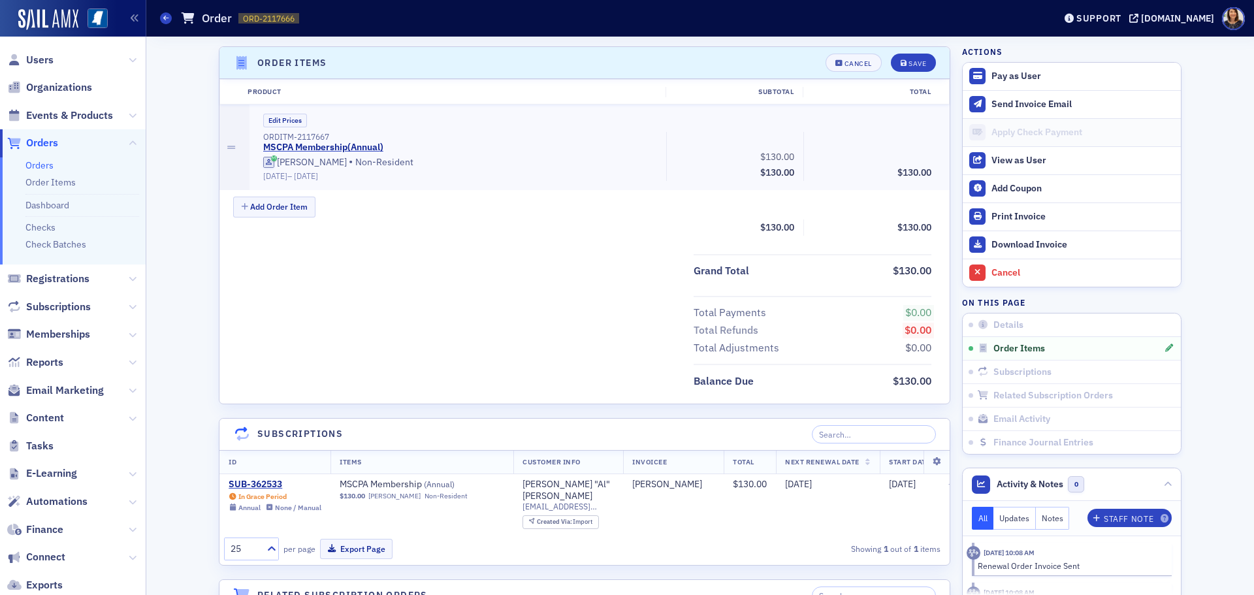
scroll to position [400, 0]
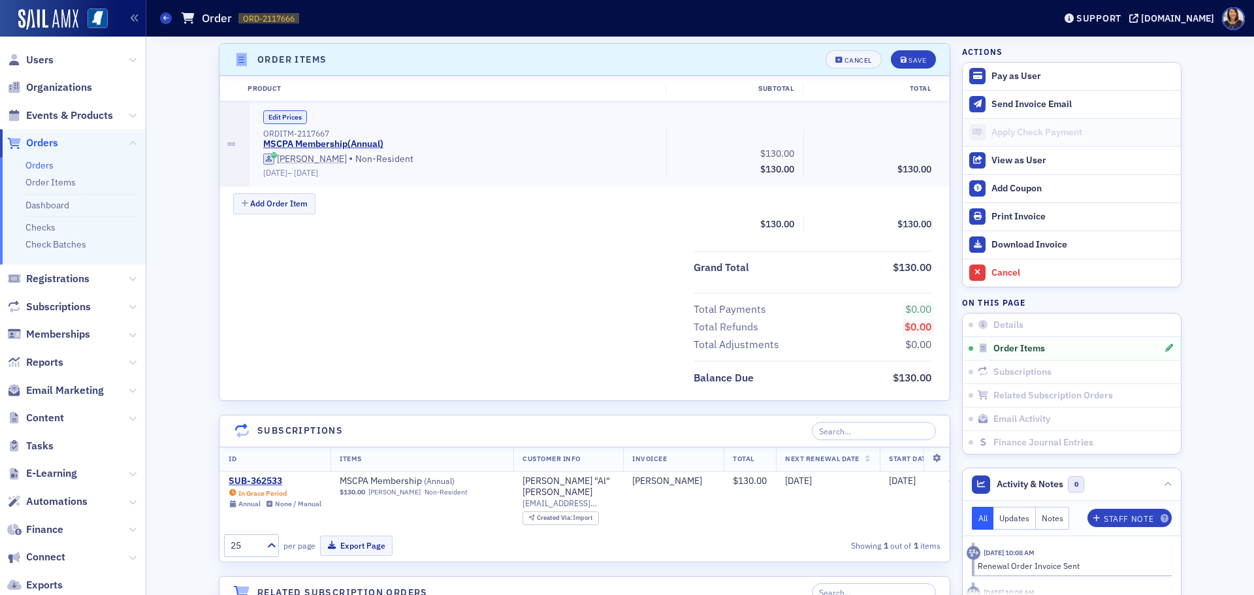
click at [274, 119] on button "Edit Prices" at bounding box center [285, 117] width 44 height 14
click at [274, 116] on button "Custom Prices" at bounding box center [291, 117] width 56 height 14
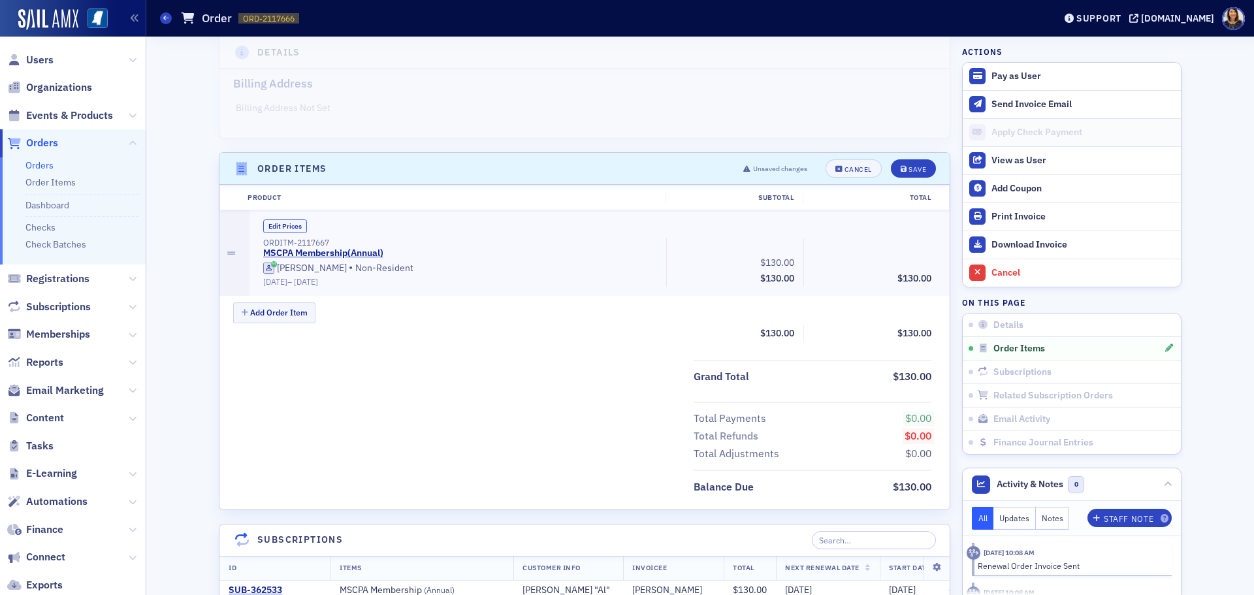
scroll to position [280, 0]
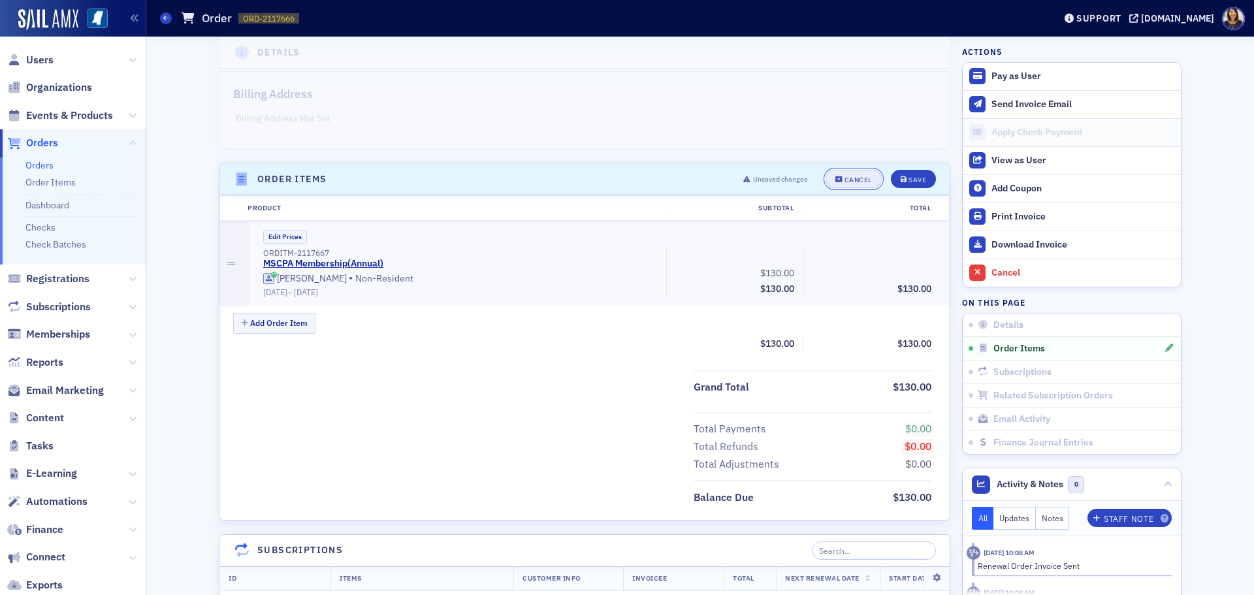
click at [842, 174] on button "Cancel" at bounding box center [853, 179] width 56 height 18
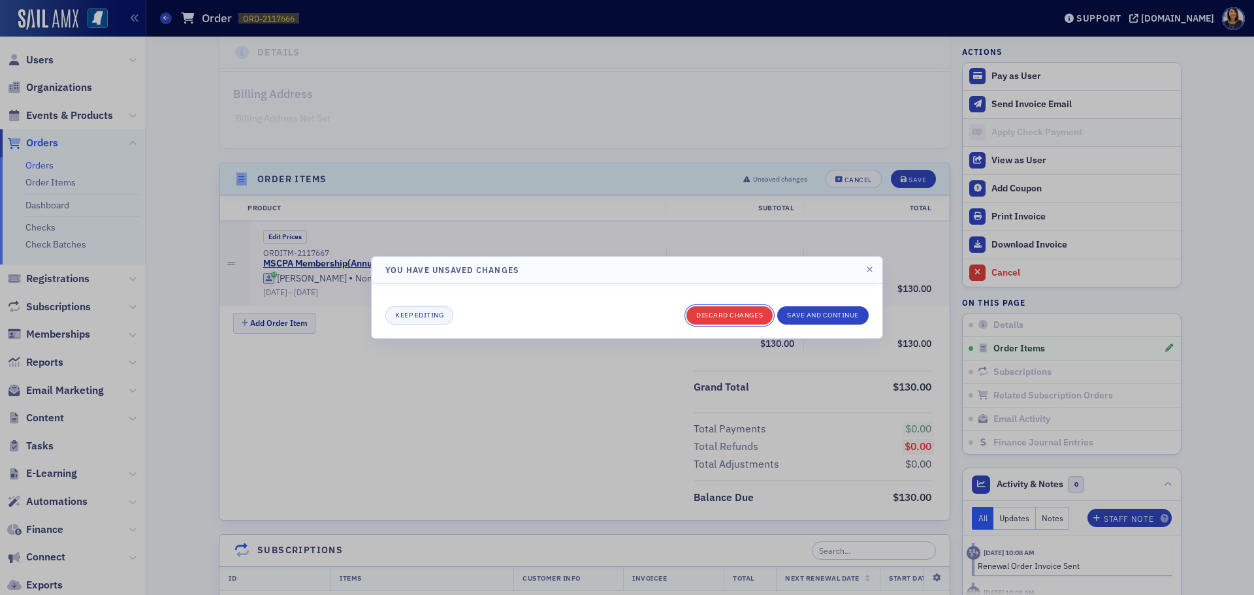
click at [721, 314] on button "Discard changes" at bounding box center [729, 315] width 86 height 18
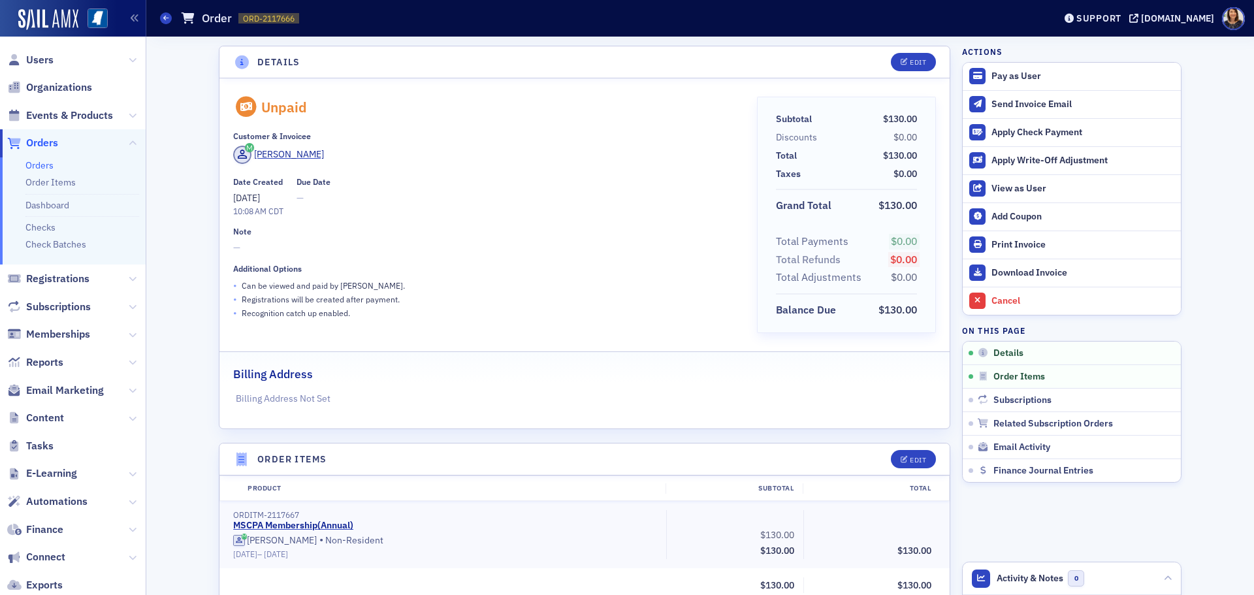
scroll to position [27, 0]
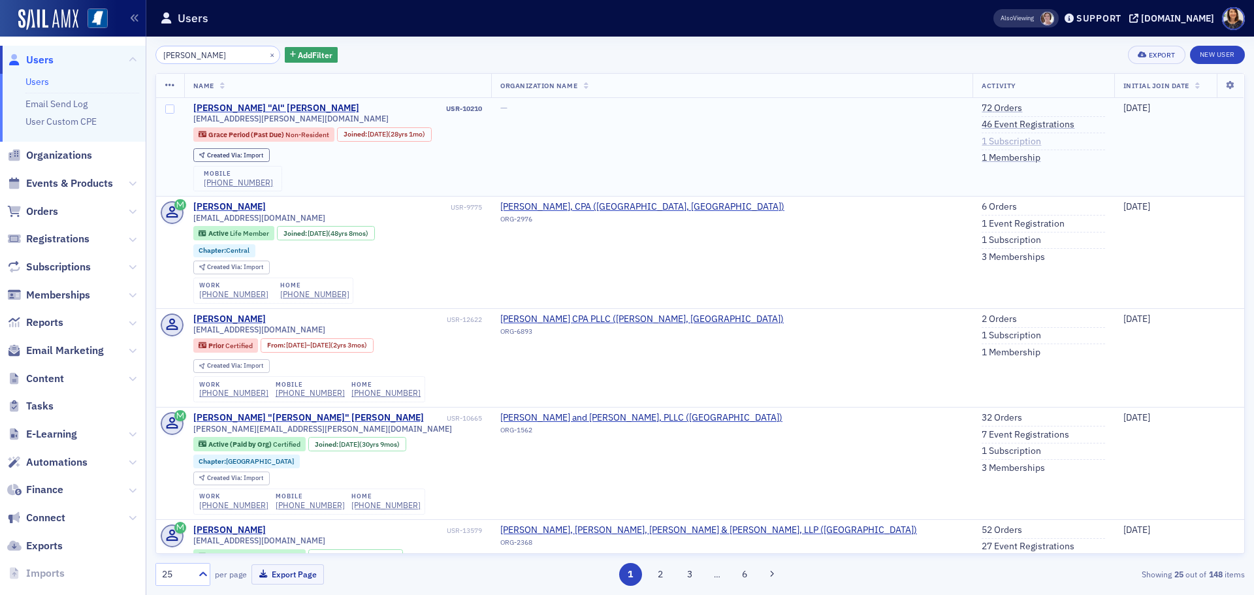
click at [981, 144] on link "1 Subscription" at bounding box center [1010, 142] width 59 height 12
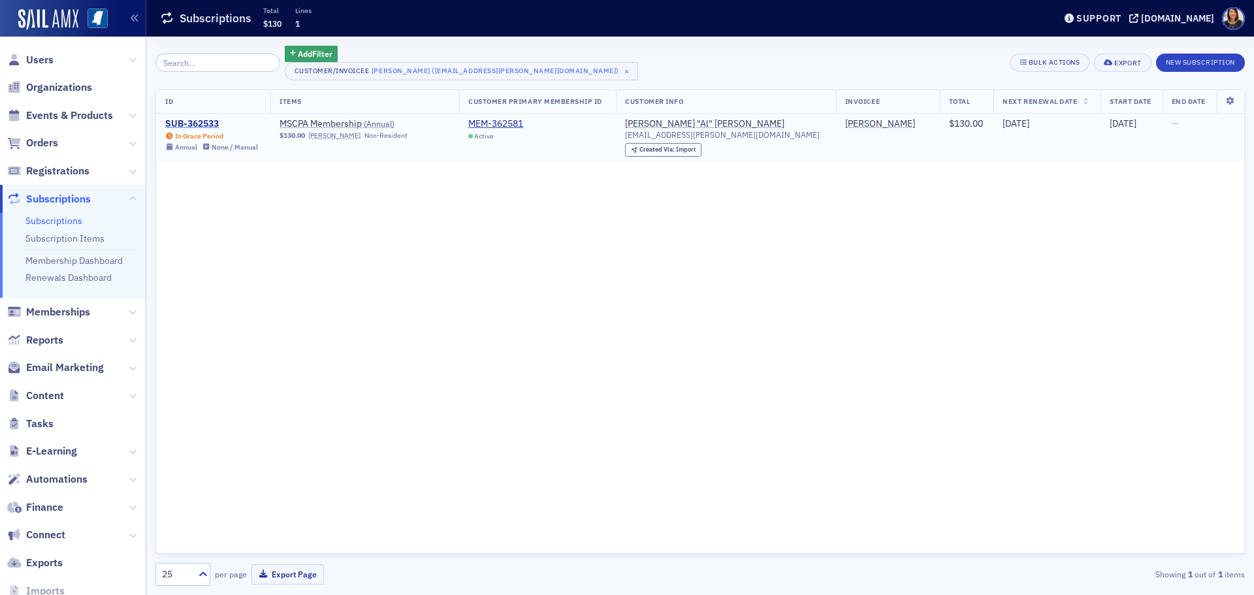
click at [195, 124] on div "SUB-362533" at bounding box center [211, 124] width 93 height 12
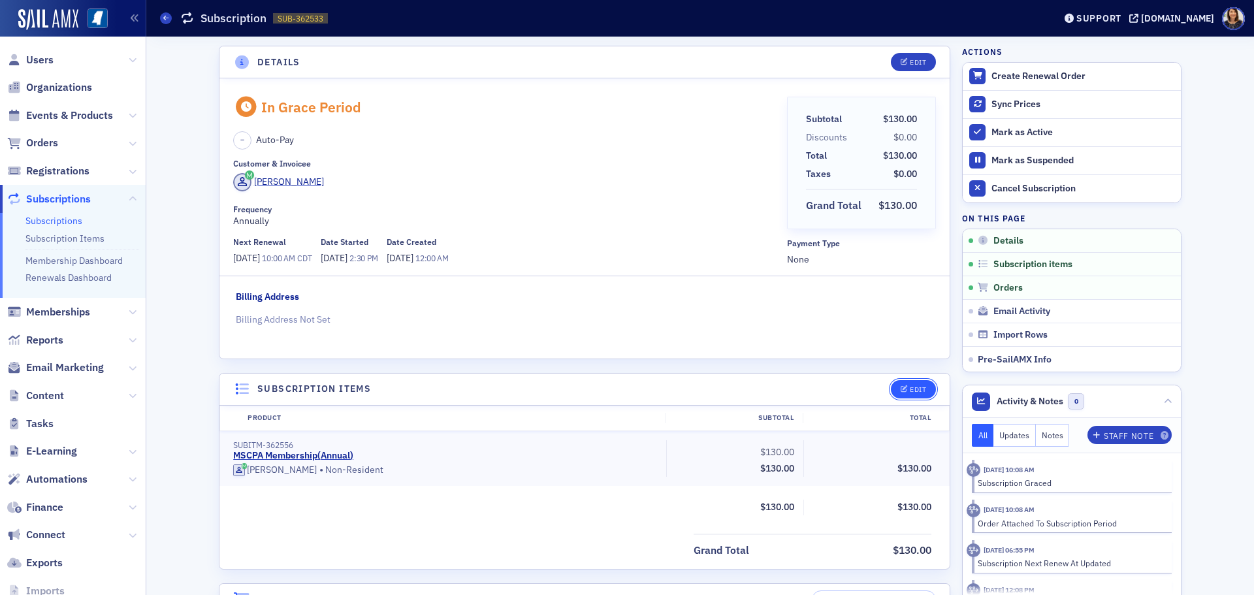
click at [903, 385] on button "Edit" at bounding box center [913, 389] width 45 height 18
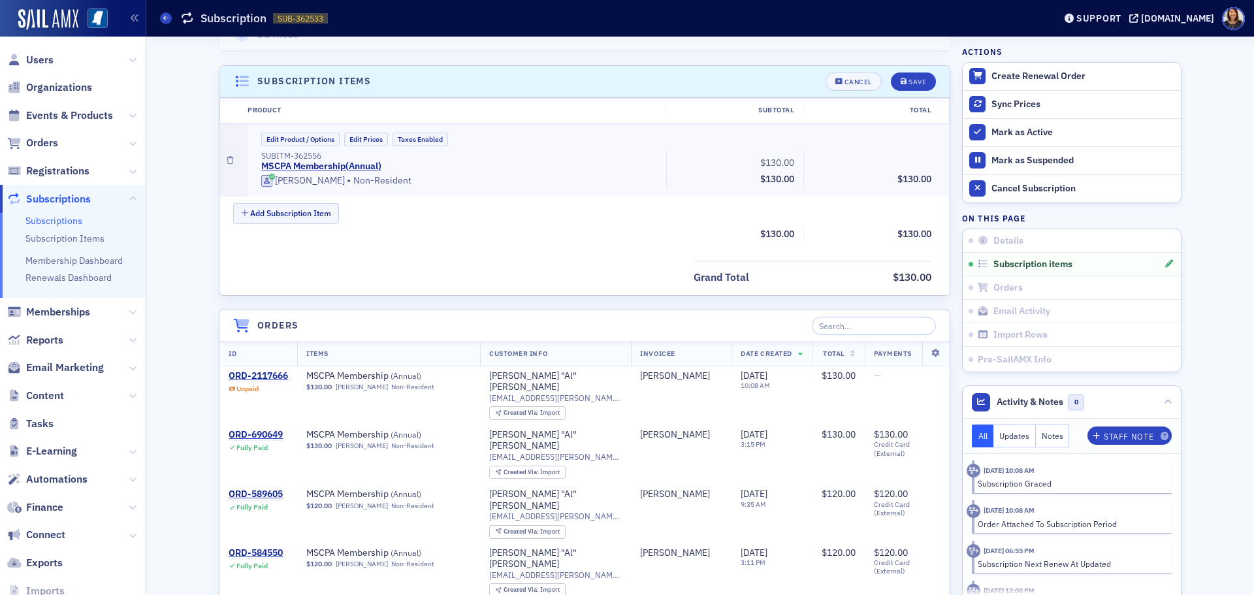
scroll to position [330, 0]
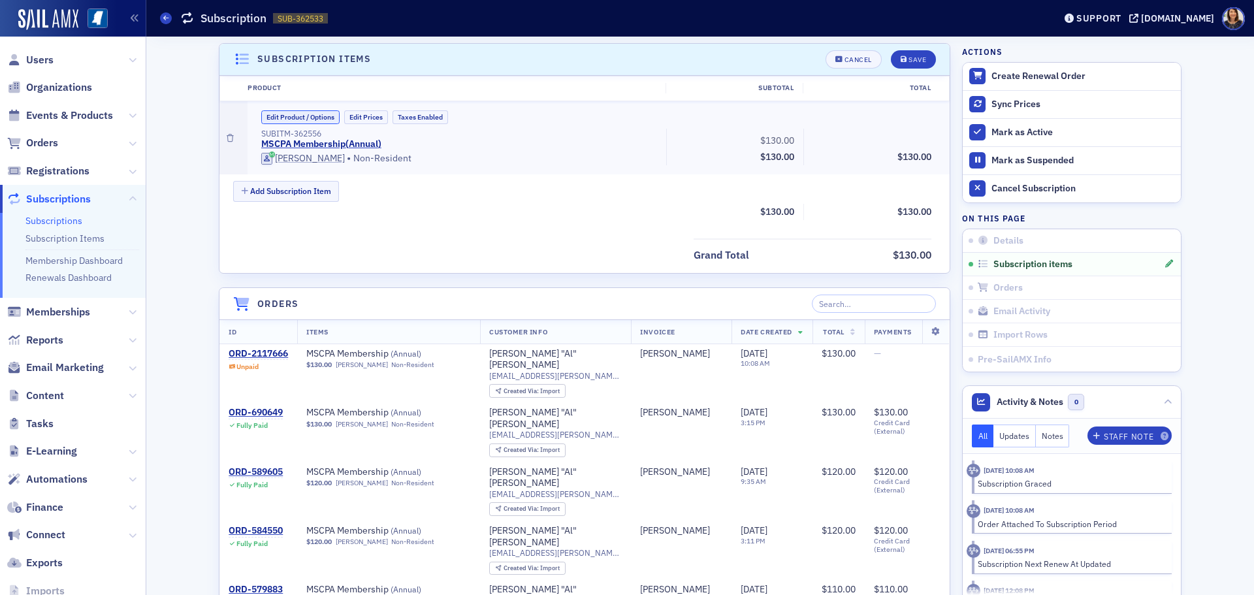
click at [308, 120] on button "Edit Product / Options" at bounding box center [300, 117] width 78 height 14
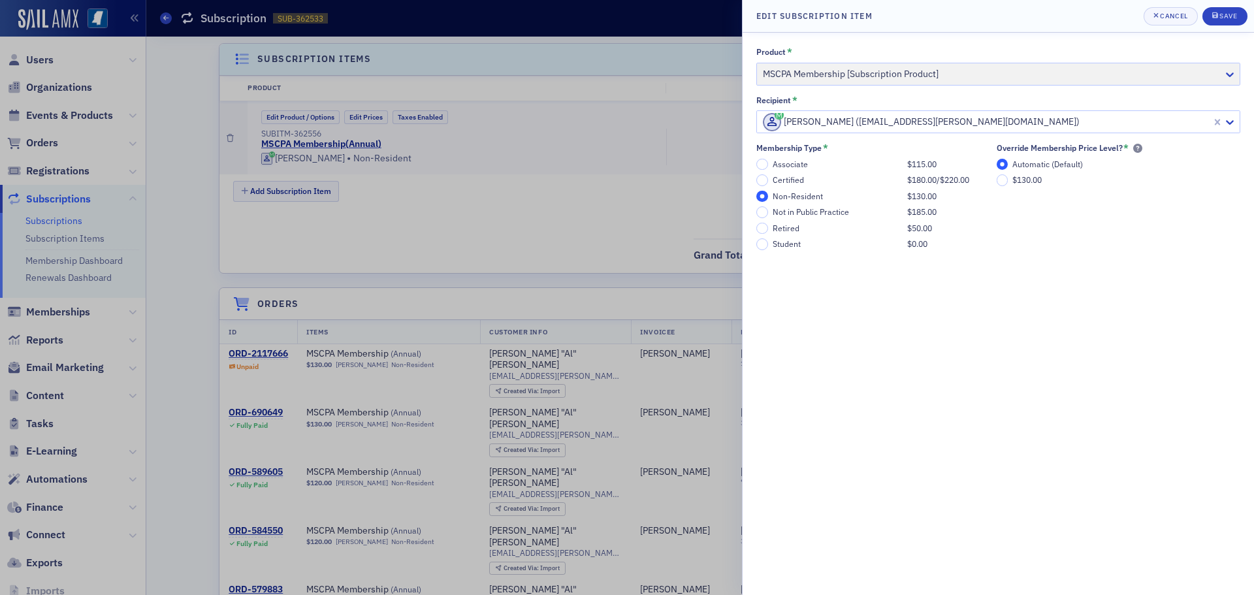
click at [774, 228] on div "Retired" at bounding box center [836, 228] width 128 height 10
click at [768, 228] on input "Retired $50.00" at bounding box center [762, 229] width 12 height 12
click at [1223, 20] on div "Save" at bounding box center [1228, 15] width 18 height 7
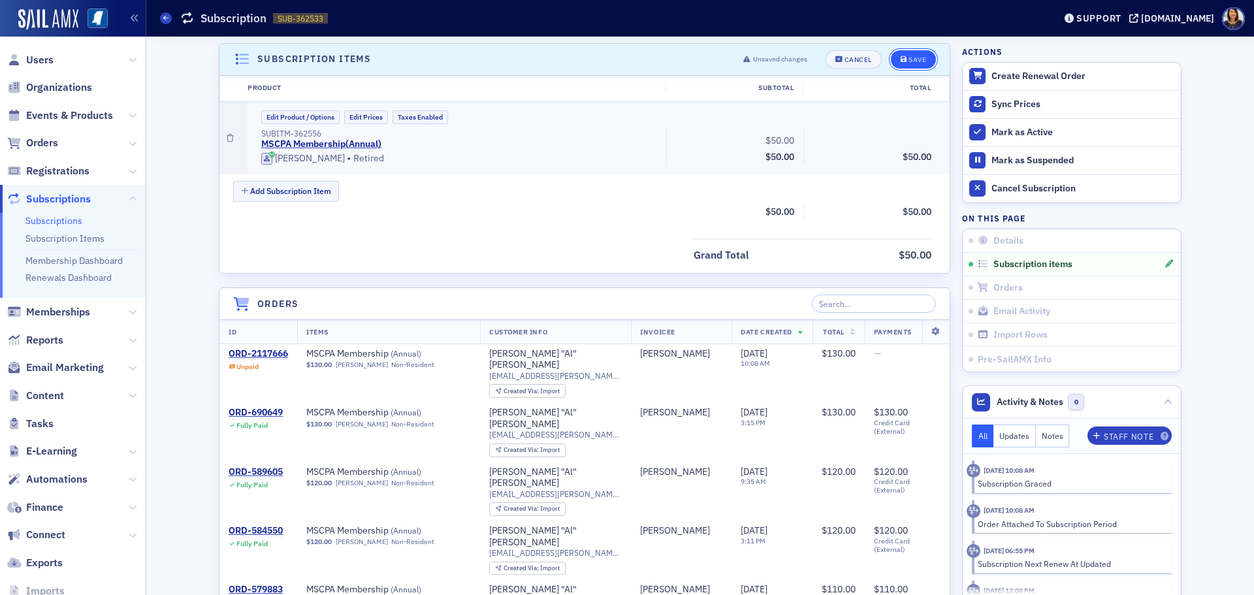
click at [914, 57] on div "Save" at bounding box center [917, 59] width 18 height 7
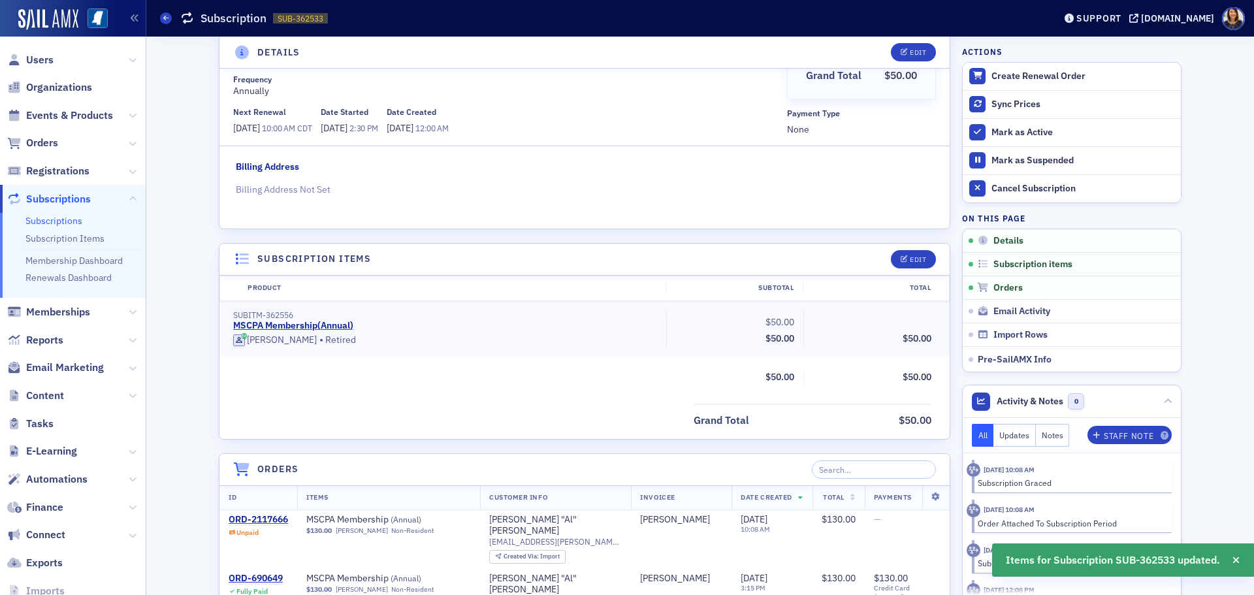
scroll to position [0, 0]
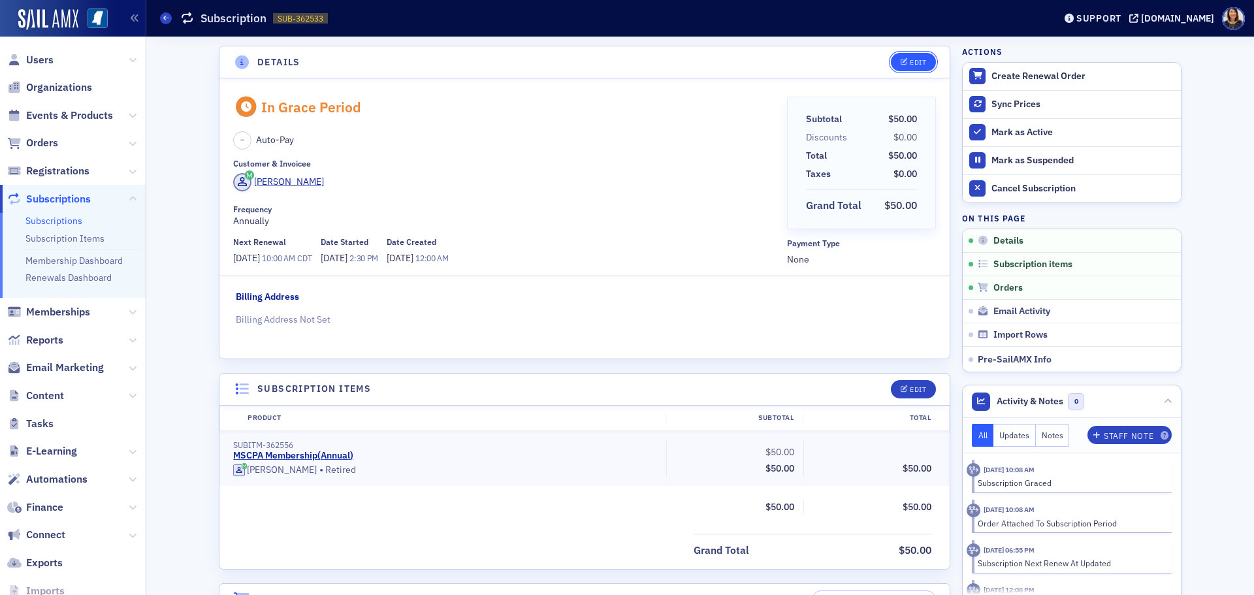
click at [910, 62] on div "Edit" at bounding box center [918, 62] width 16 height 7
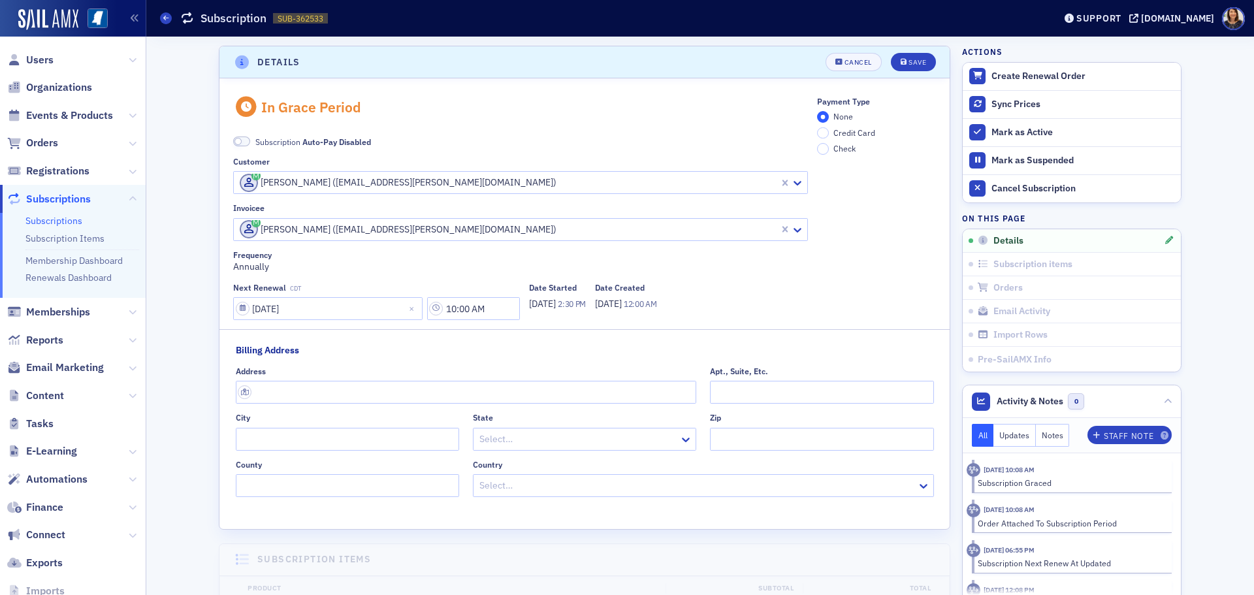
scroll to position [3, 0]
select select "6"
select select "2026"
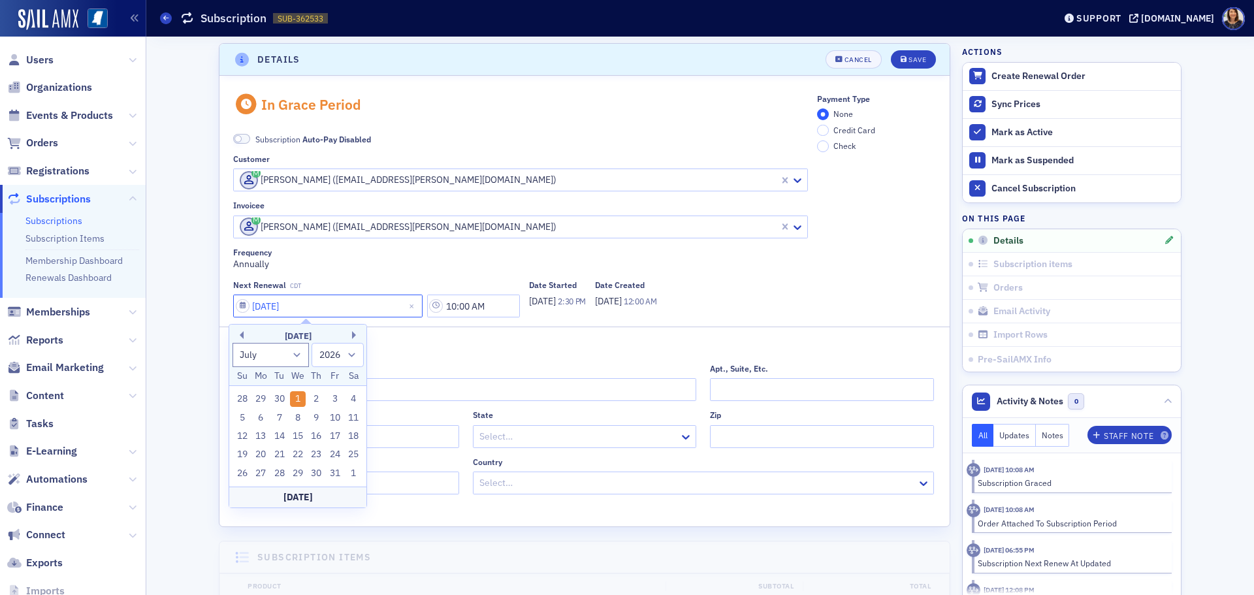
click at [274, 304] on input "07/01/2026" at bounding box center [327, 305] width 189 height 23
type input "07/02/2026"
click at [908, 57] on div "Save" at bounding box center [917, 59] width 18 height 7
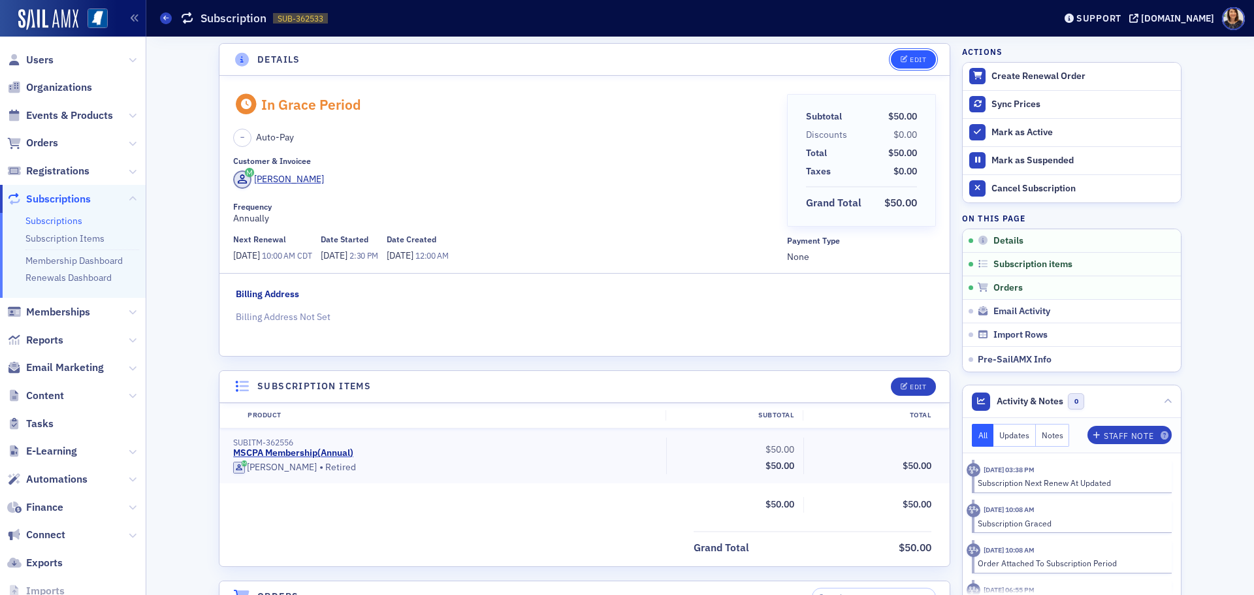
click at [924, 51] on button "Edit" at bounding box center [913, 59] width 45 height 18
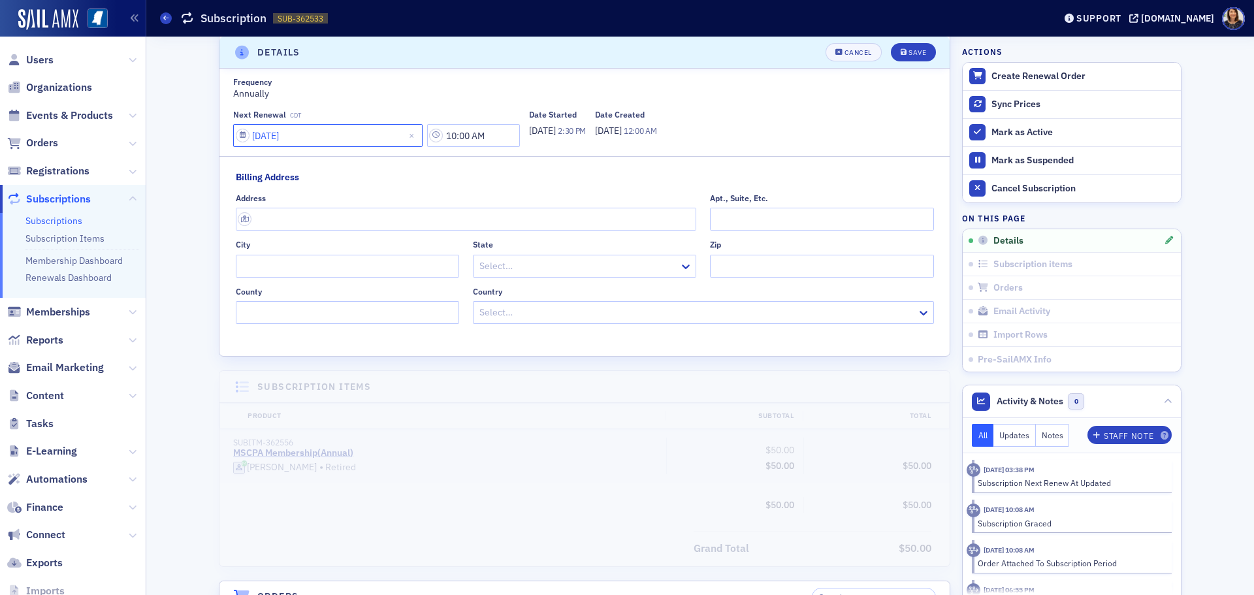
click at [275, 139] on input "07/02/2026" at bounding box center [327, 135] width 189 height 23
select select "6"
select select "2026"
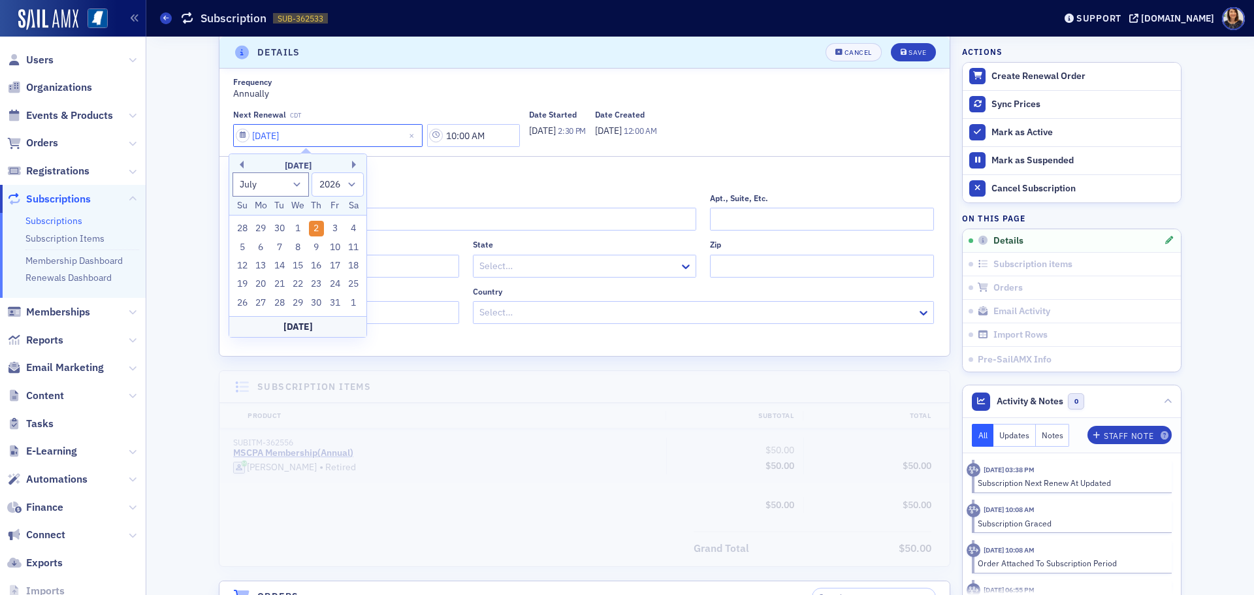
click at [273, 138] on input "07/02/2026" at bounding box center [327, 135] width 189 height 23
type input "07/01/2026"
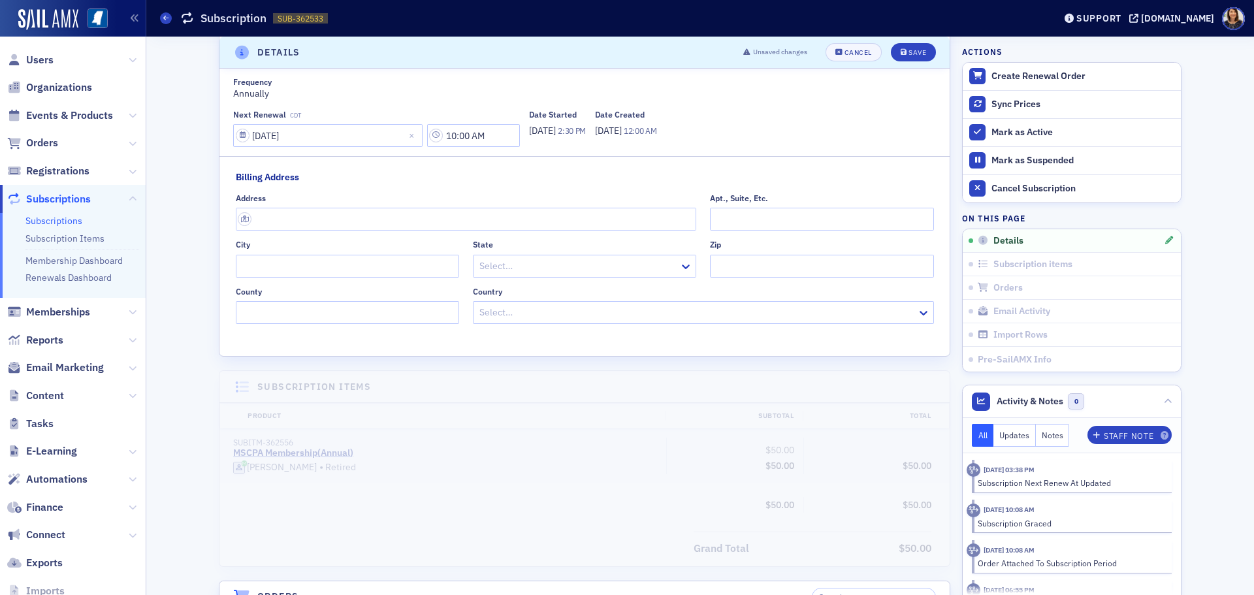
click at [898, 37] on header "Details Unsaved changes Cancel Save" at bounding box center [584, 53] width 730 height 32
click at [898, 44] on button "Save" at bounding box center [913, 52] width 45 height 18
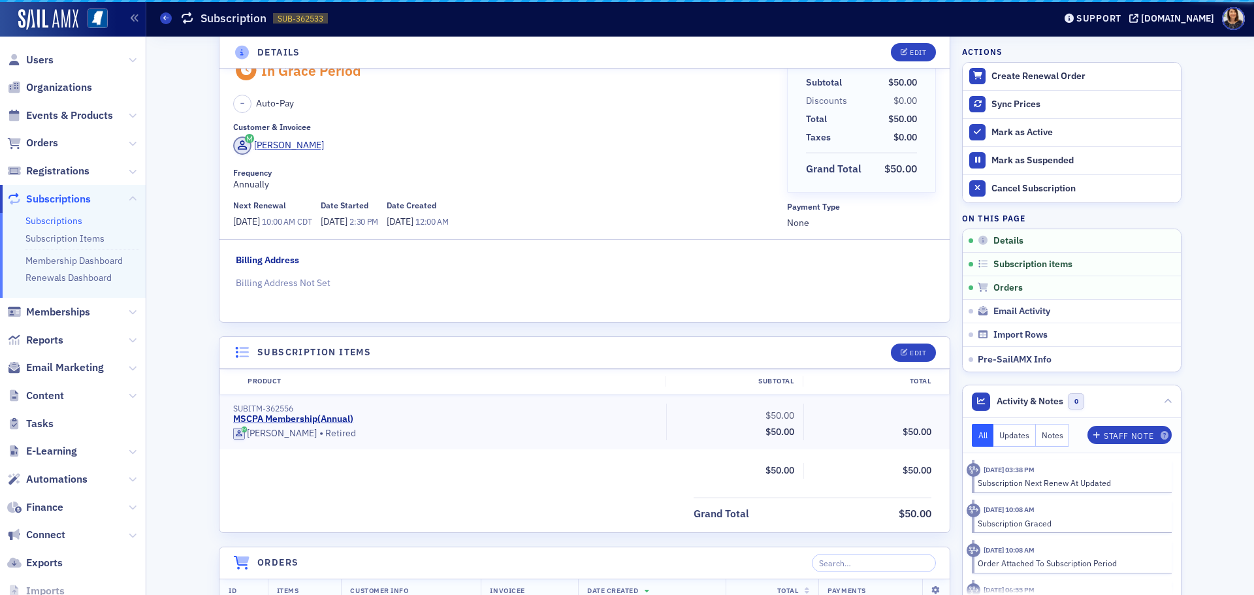
scroll to position [3, 0]
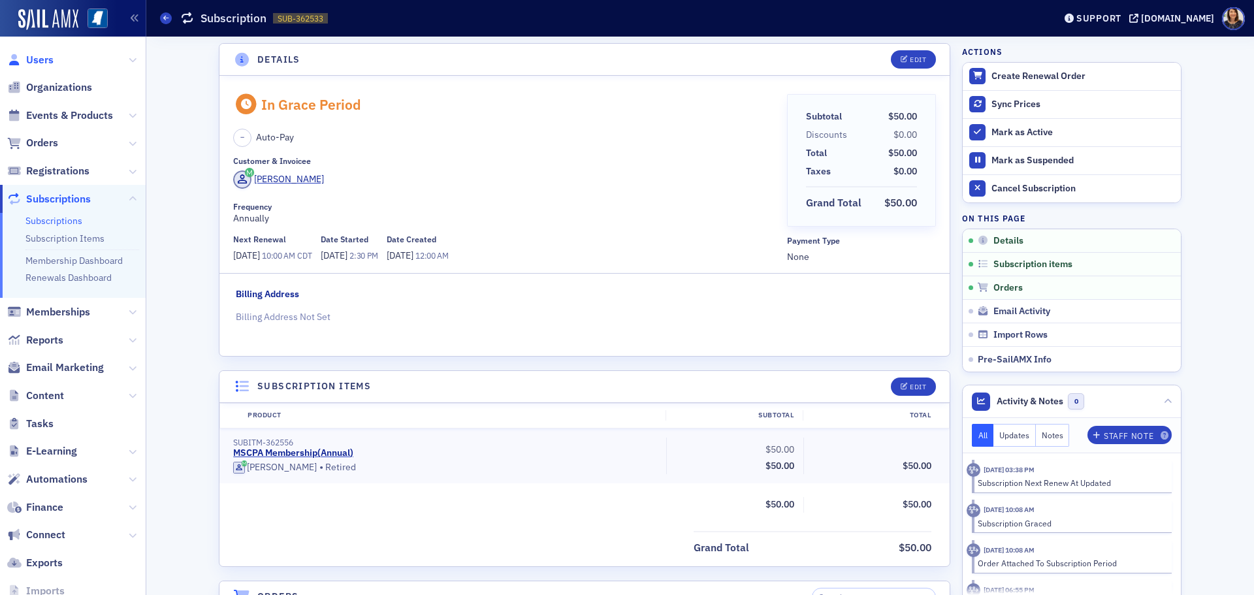
click at [40, 63] on span "Users" at bounding box center [39, 60] width 27 height 14
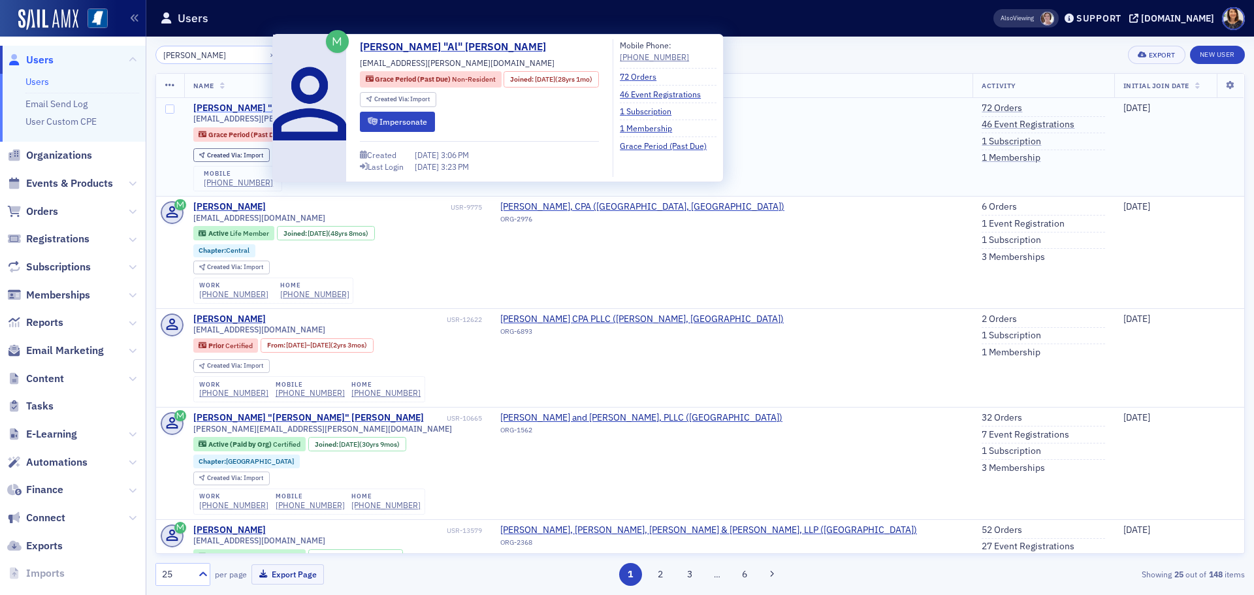
click at [227, 107] on div "James "Al" Caskey" at bounding box center [276, 109] width 166 height 12
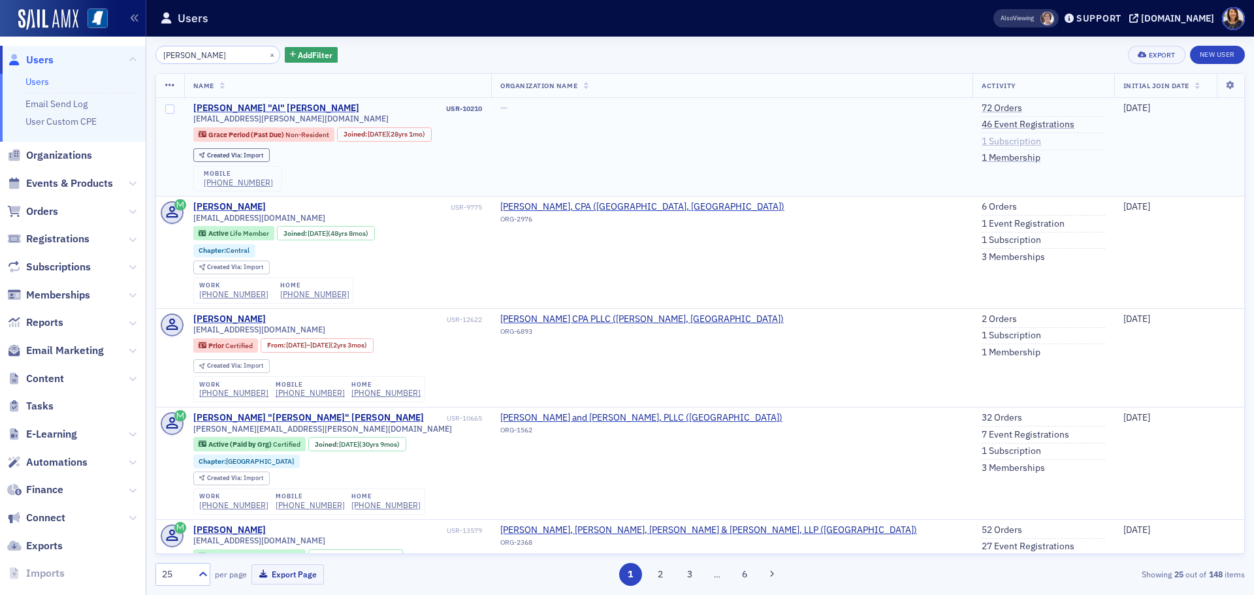
click at [981, 140] on link "1 Subscription" at bounding box center [1010, 142] width 59 height 12
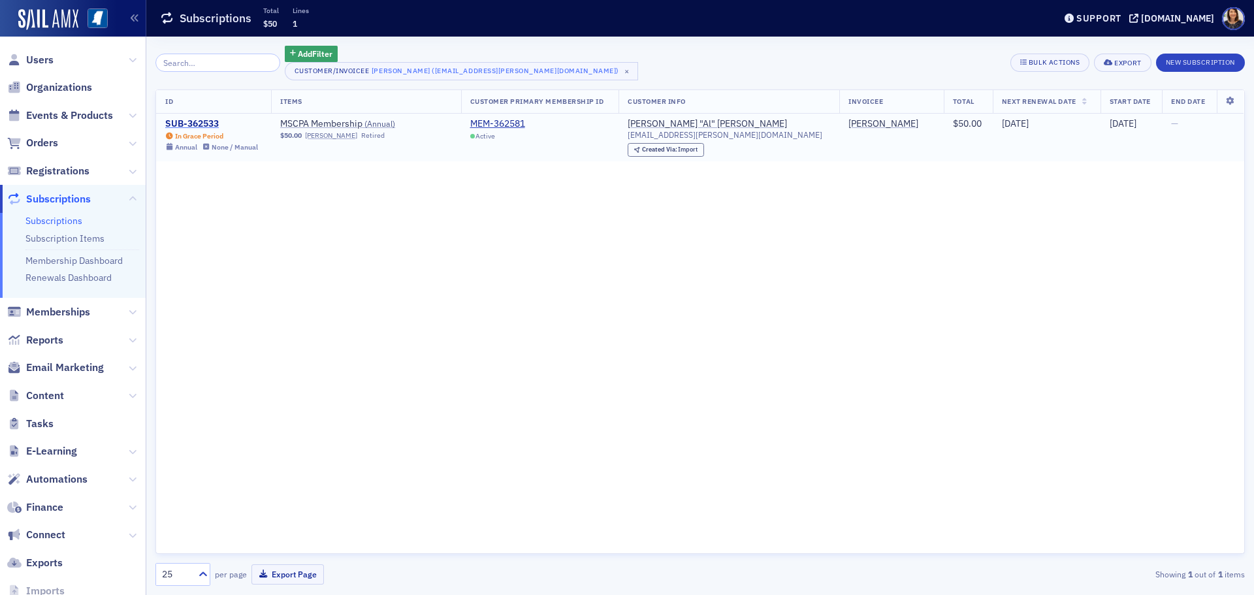
click at [192, 122] on div "SUB-362533" at bounding box center [211, 124] width 93 height 12
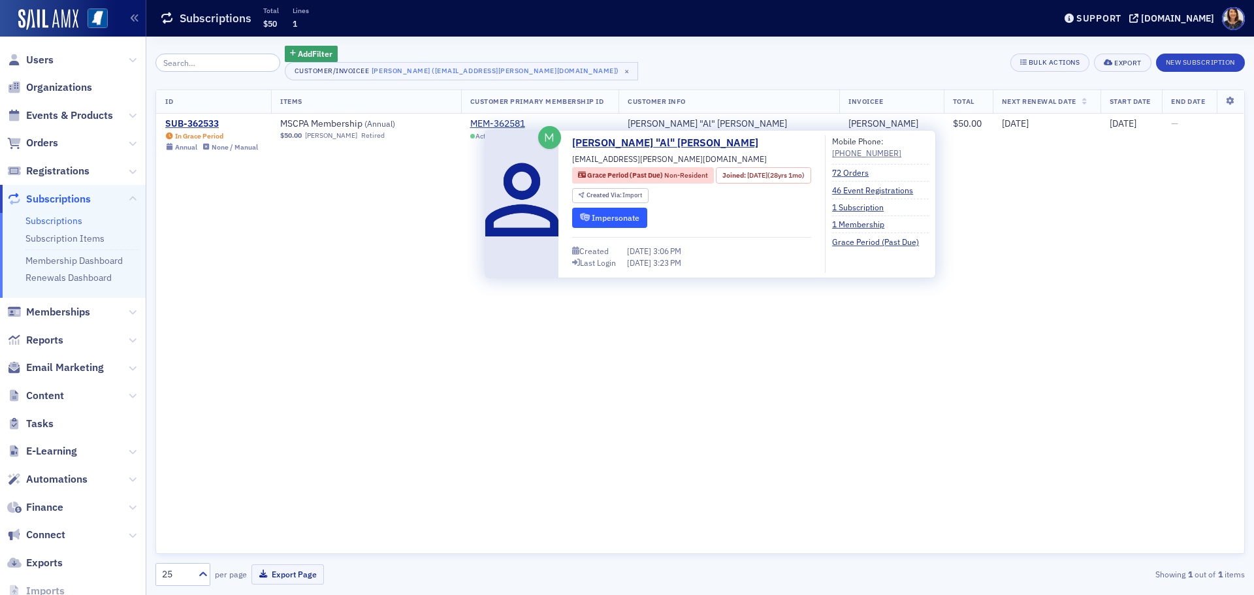
click at [622, 217] on button "Impersonate" at bounding box center [609, 218] width 75 height 20
click at [611, 215] on button "Impersonate" at bounding box center [609, 218] width 75 height 20
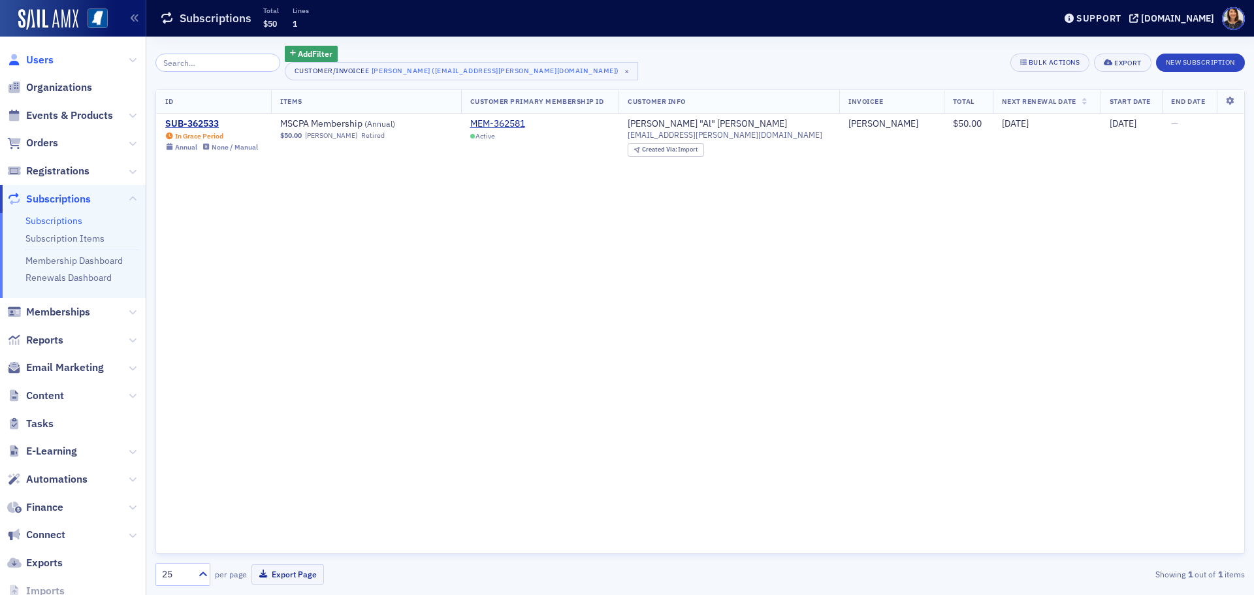
click at [39, 61] on span "Users" at bounding box center [39, 60] width 27 height 14
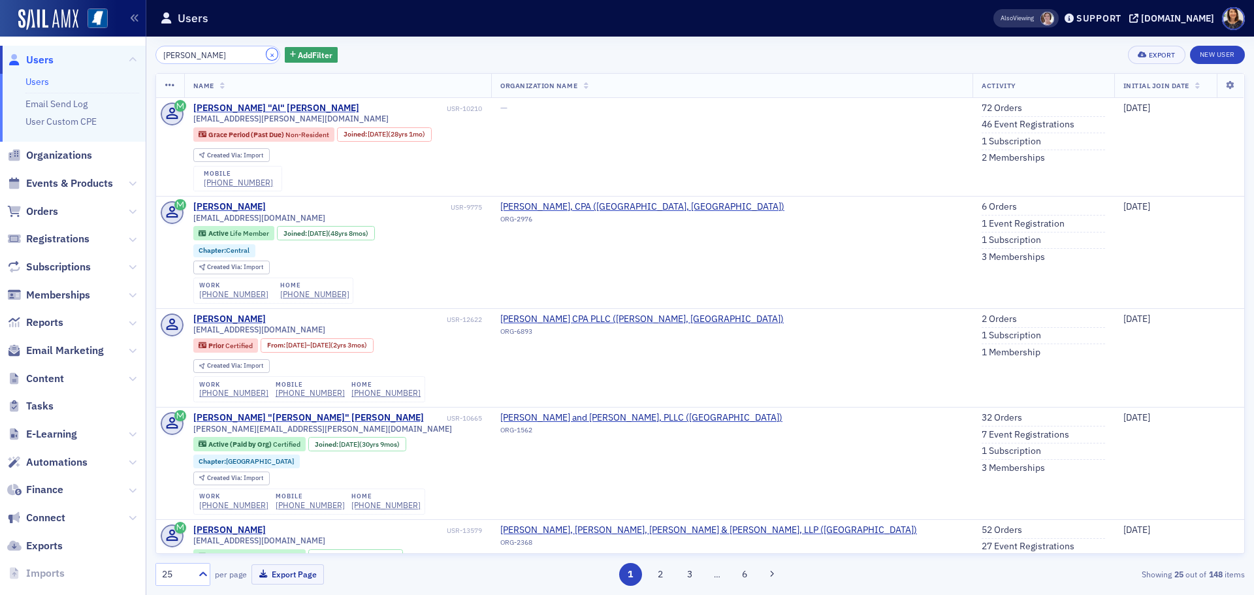
click at [266, 54] on button "×" at bounding box center [272, 54] width 12 height 12
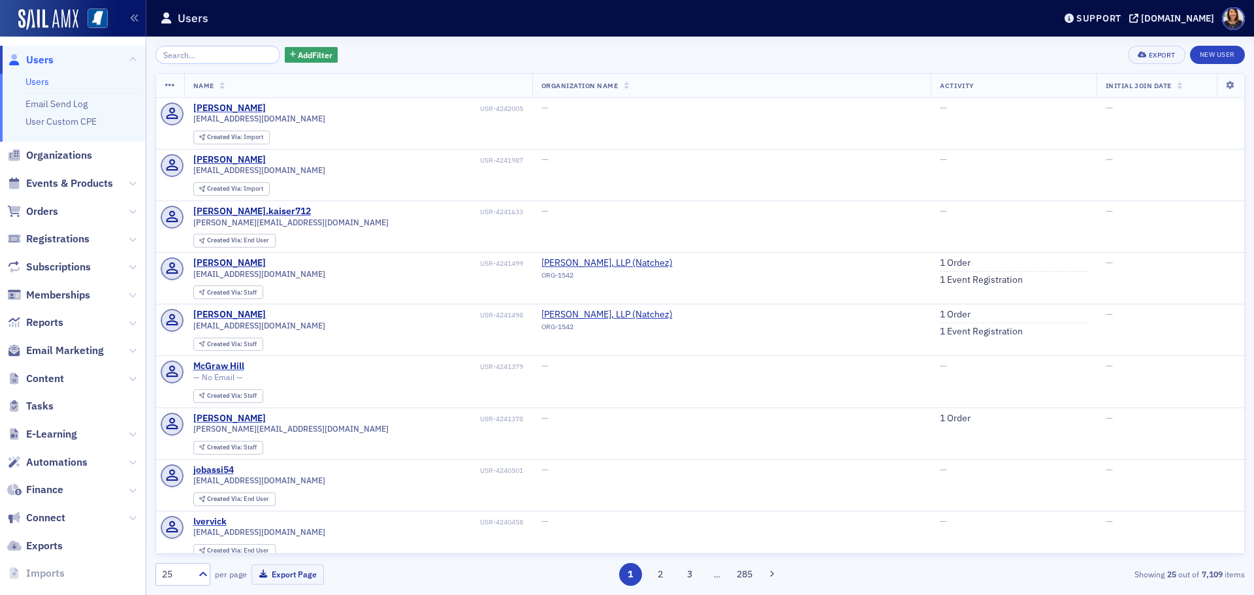
click at [210, 44] on div "Add Filter Export New User Name Organization Name Activity Initial Join Date Al…" at bounding box center [699, 316] width 1089 height 558
click at [205, 49] on input "search" at bounding box center [217, 55] width 125 height 18
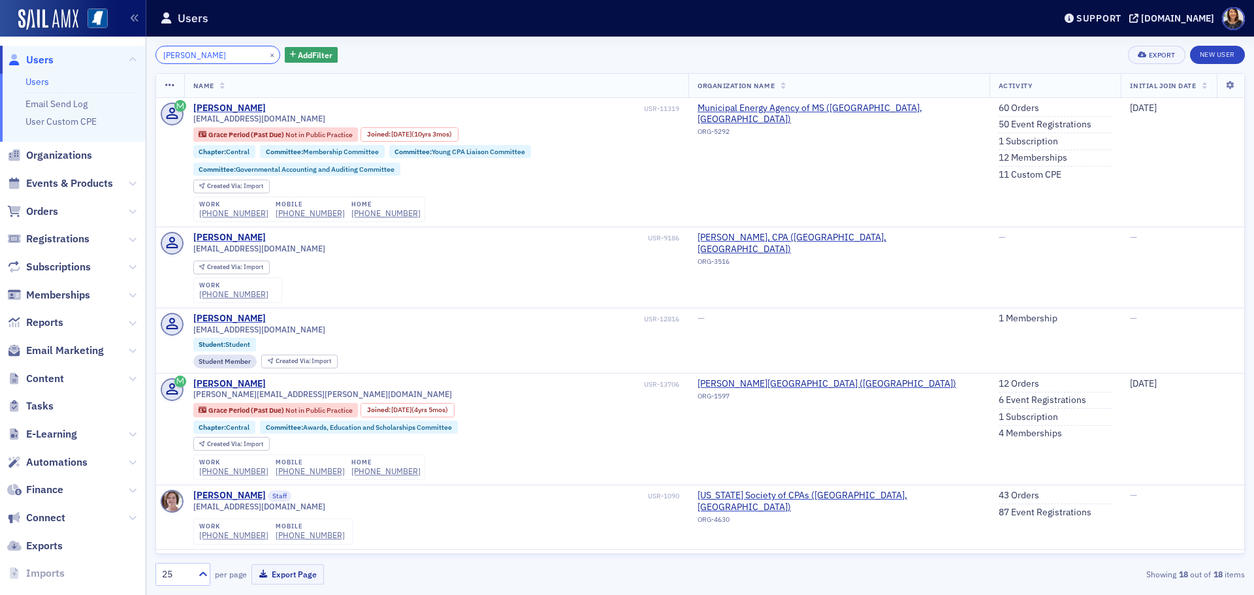
type input "lydia windha"
click at [1003, 157] on link "12 Memberships" at bounding box center [1032, 158] width 69 height 12
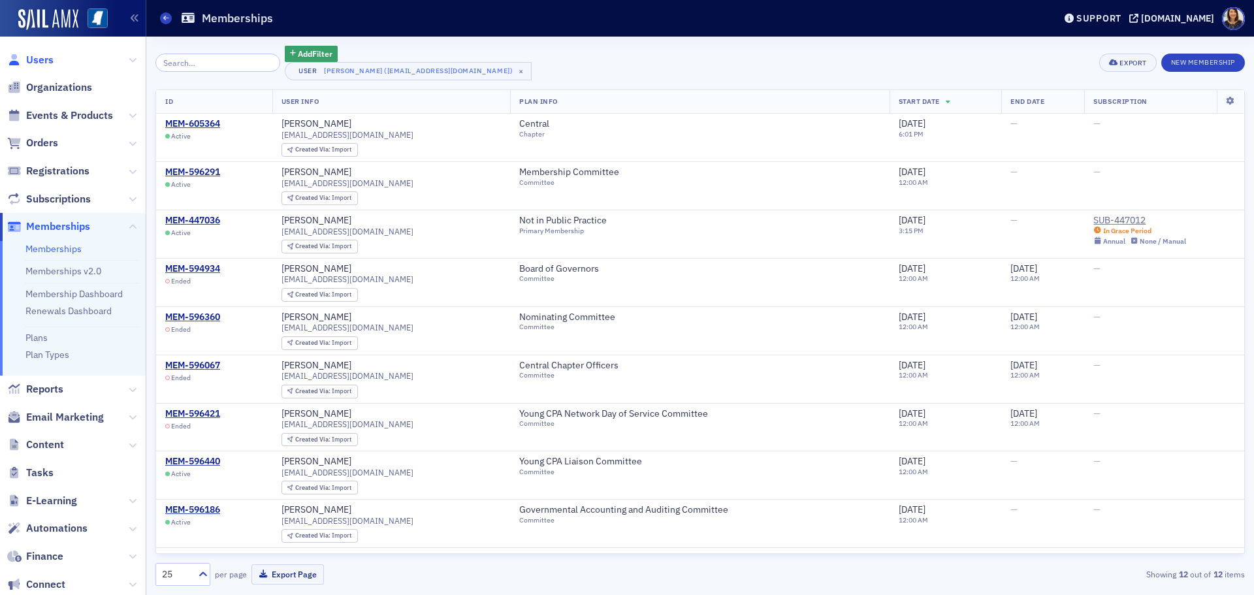
click at [37, 61] on span "Users" at bounding box center [39, 60] width 27 height 14
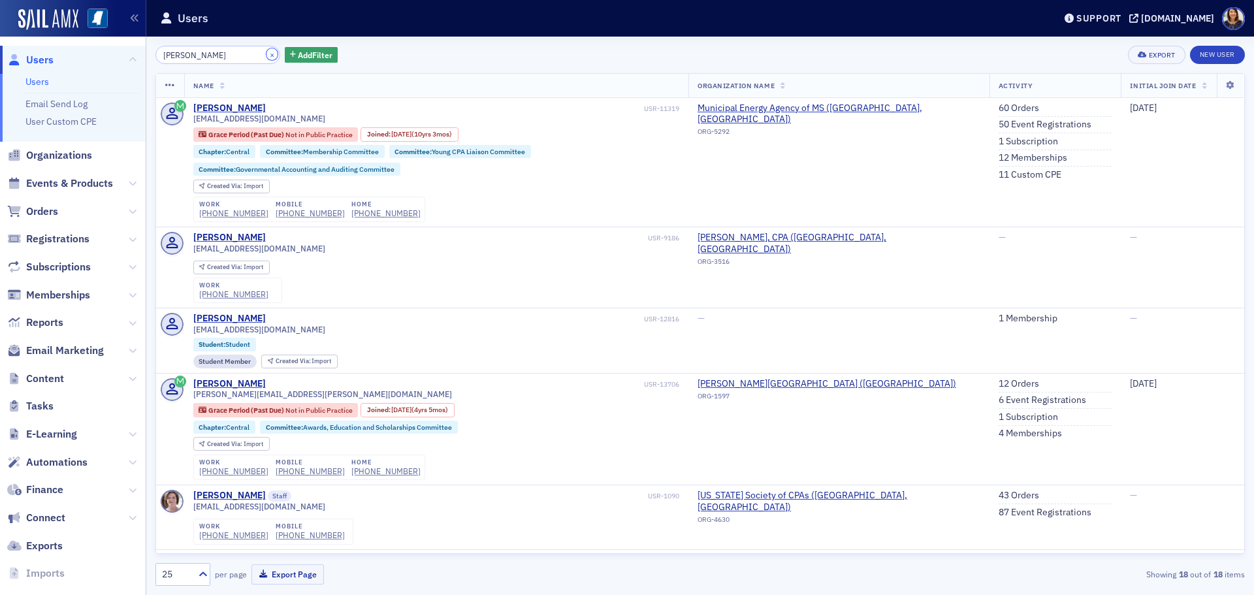
click at [266, 56] on button "×" at bounding box center [272, 54] width 12 height 12
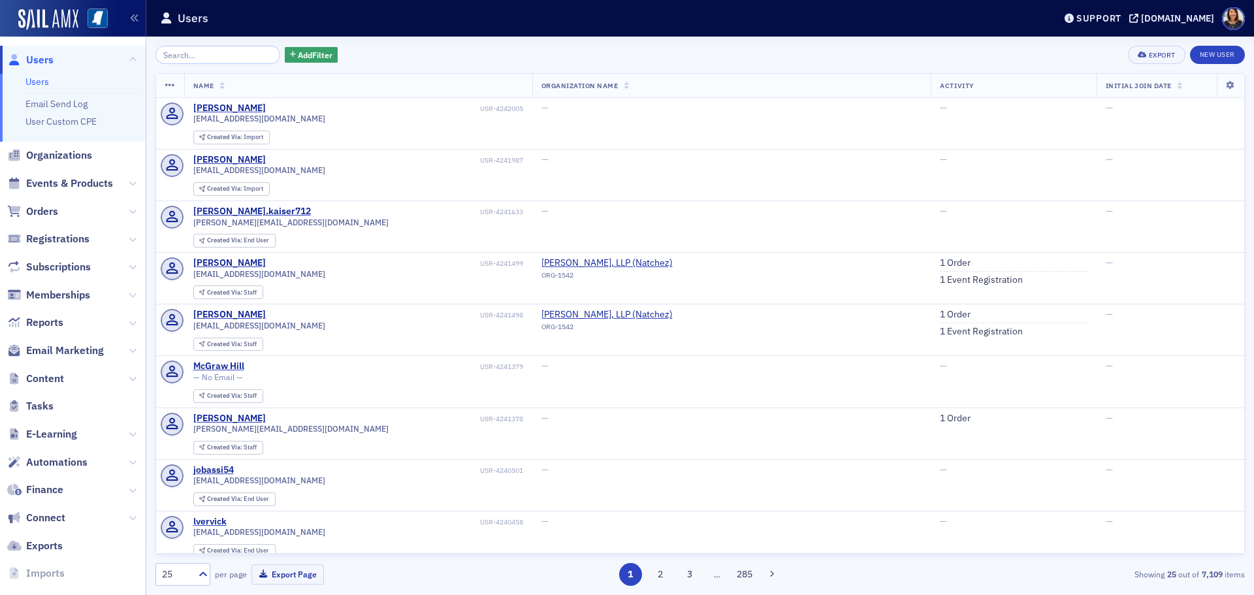
click at [33, 61] on span "Users" at bounding box center [39, 60] width 27 height 14
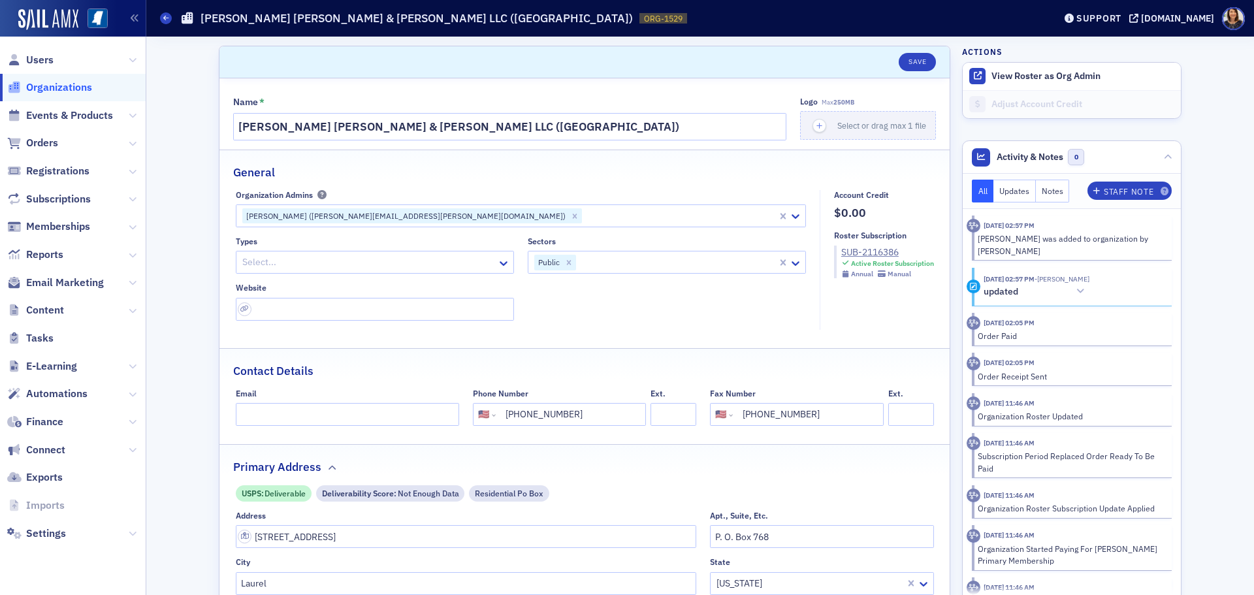
select select "US"
click at [287, 215] on div "Lesa Lewis (lesa.lewis@cricpa.com)" at bounding box center [404, 216] width 325 height 16
click at [911, 56] on button "Save" at bounding box center [916, 62] width 37 height 18
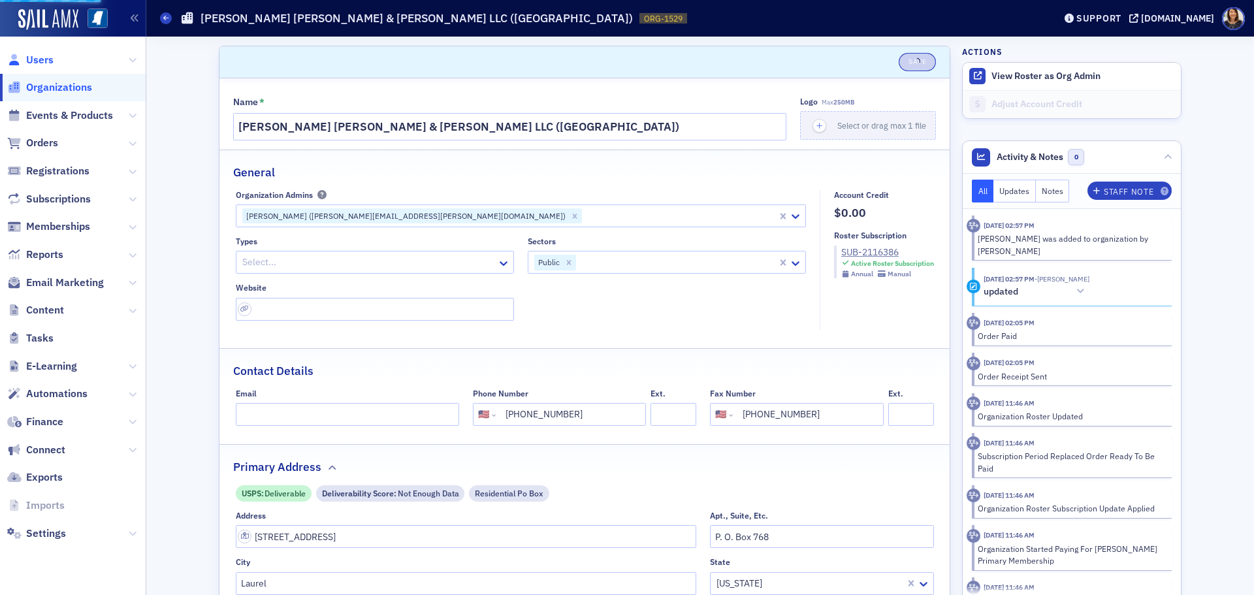
select select "US"
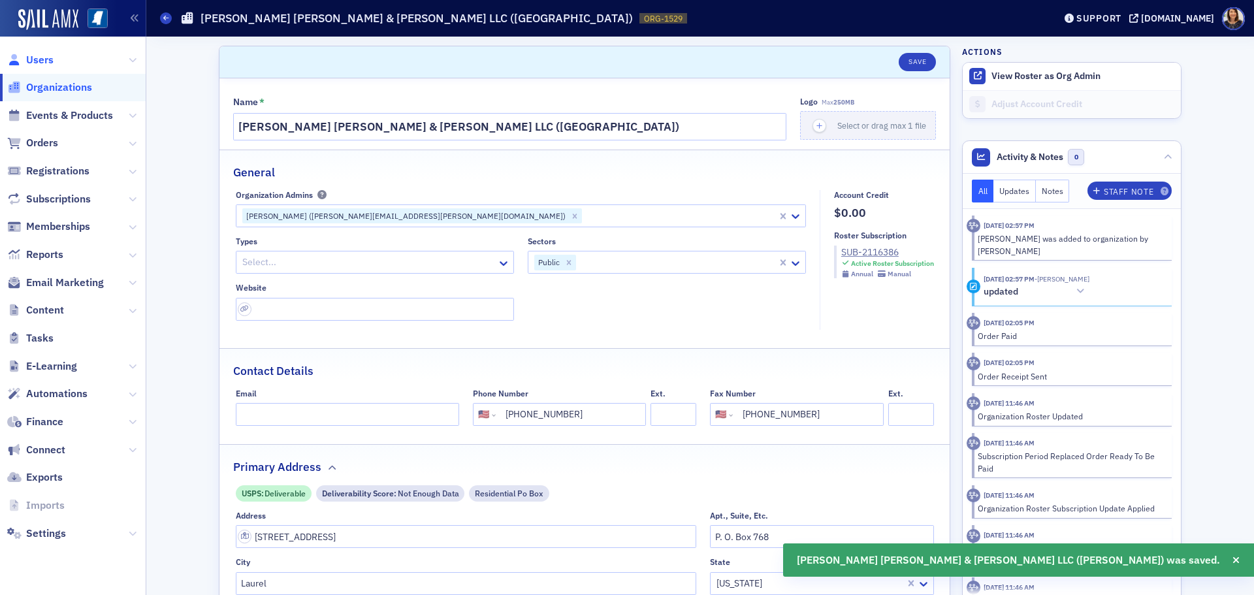
click at [38, 64] on span "Users" at bounding box center [39, 60] width 27 height 14
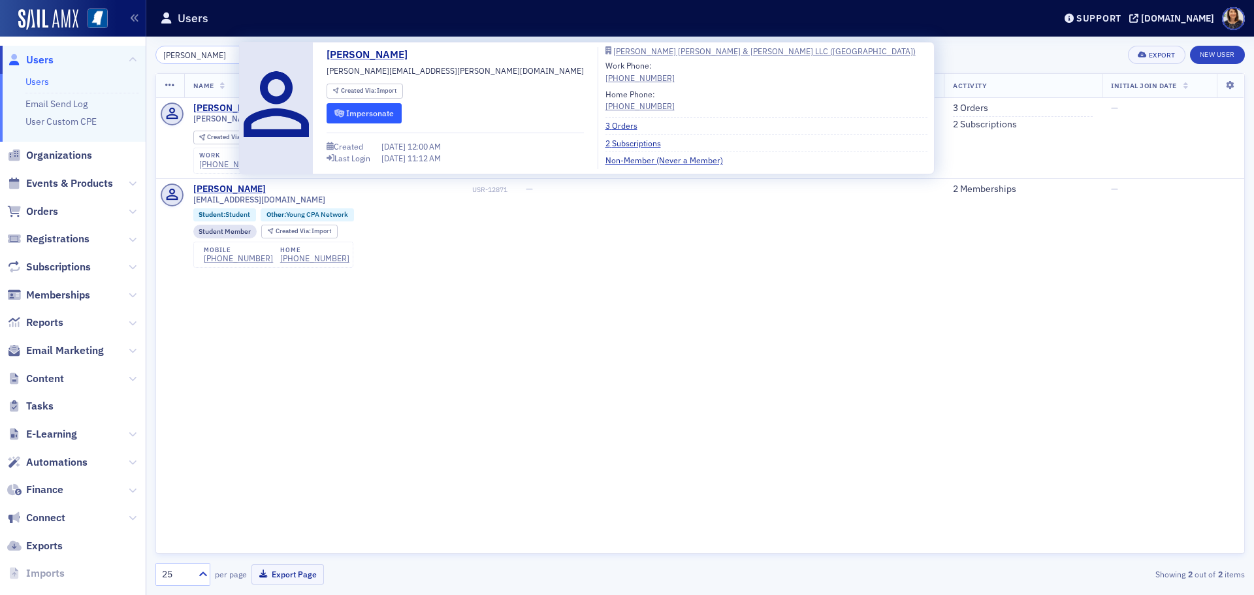
type input "lesa"
click at [368, 110] on button "Impersonate" at bounding box center [363, 113] width 75 height 20
